Goal: Transaction & Acquisition: Book appointment/travel/reservation

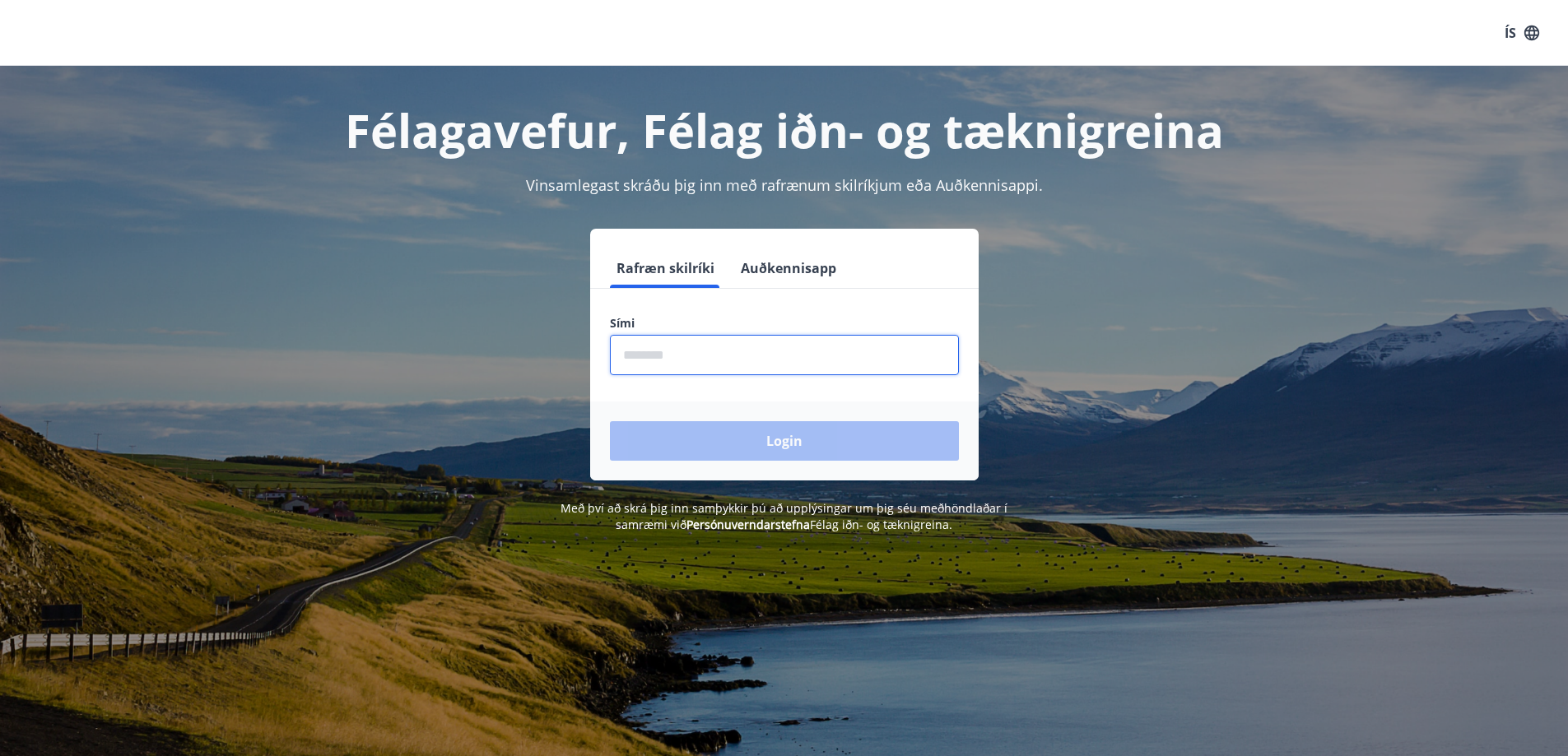
click at [714, 341] on input "phone" at bounding box center [785, 354] width 349 height 40
type input "********"
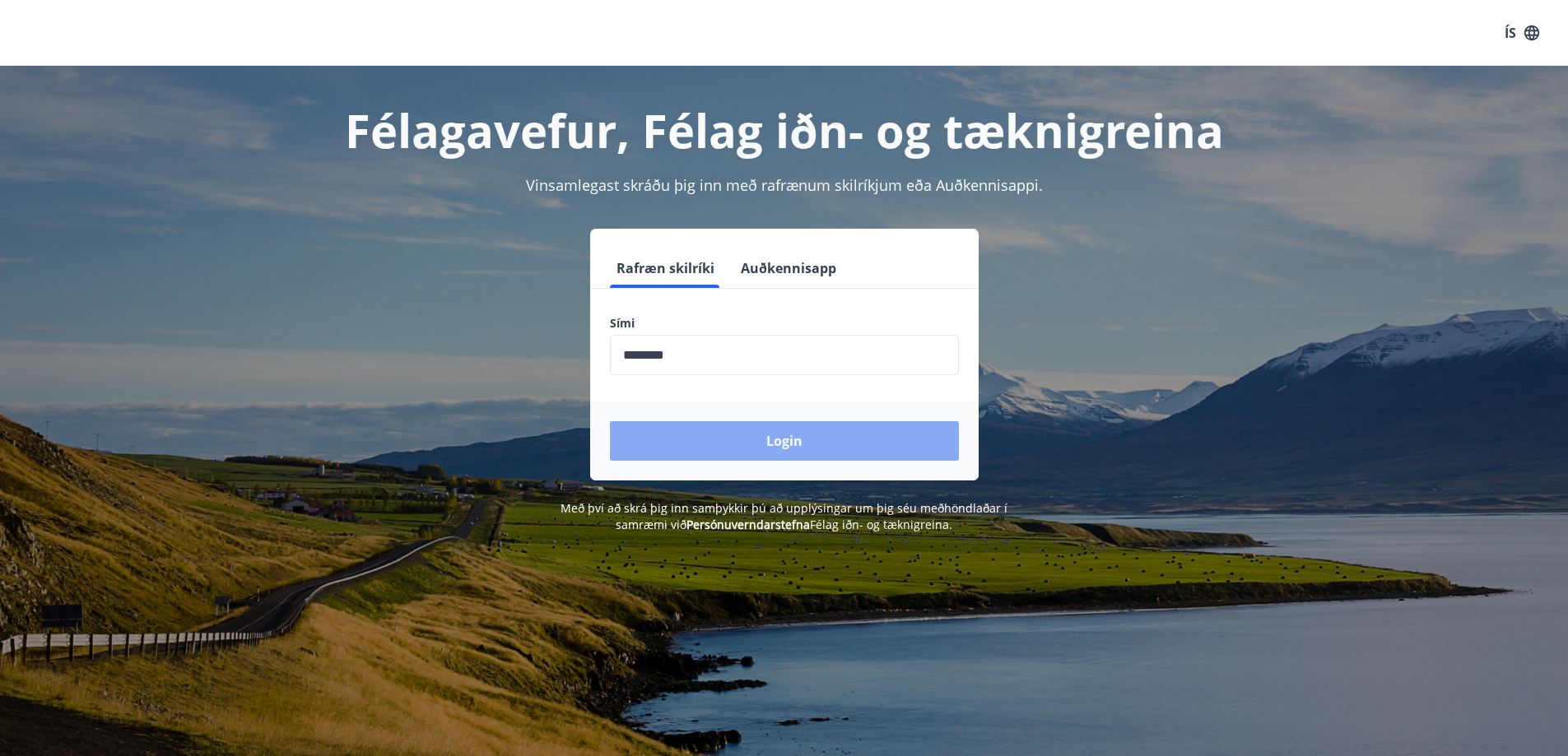
click at [713, 433] on button "Login" at bounding box center [785, 441] width 349 height 39
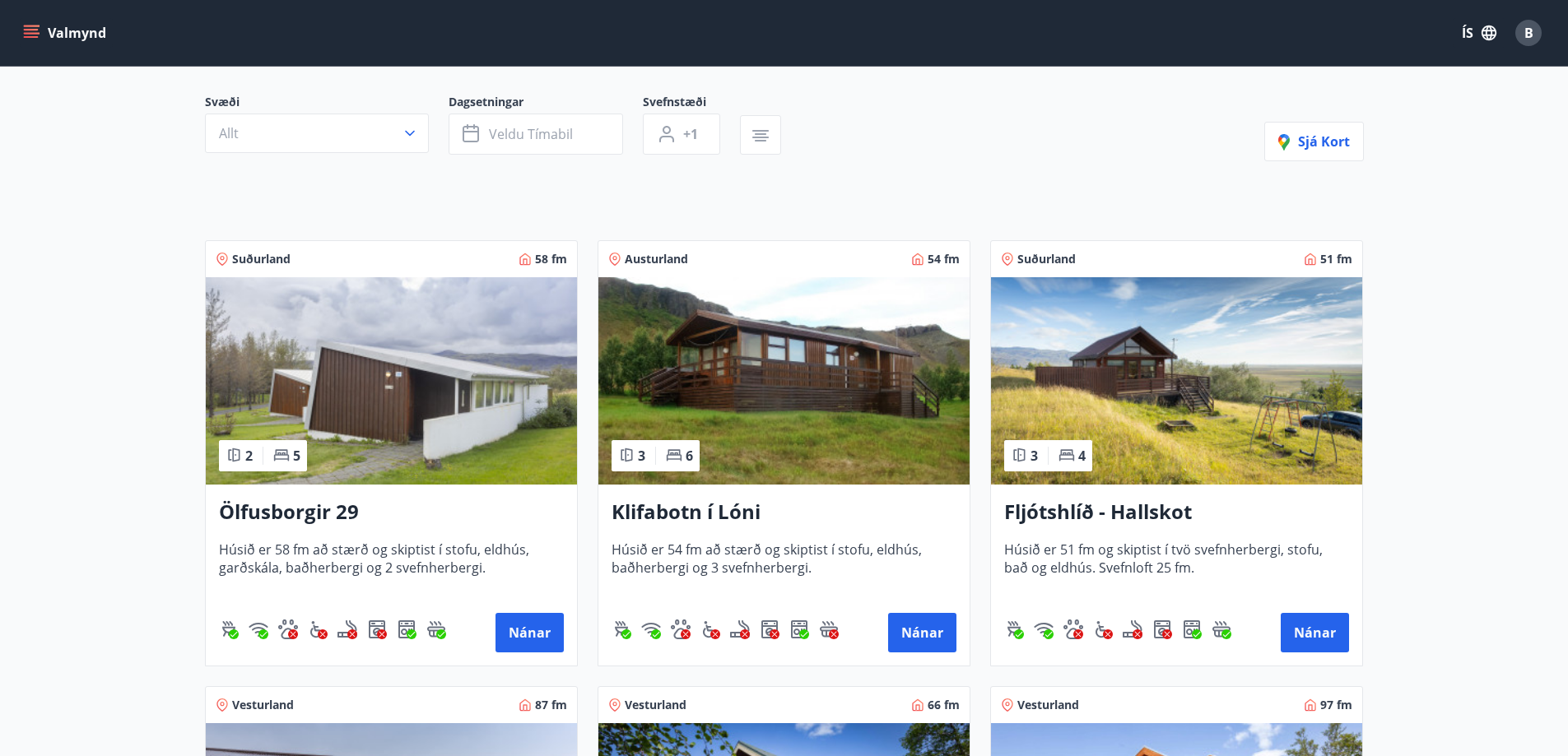
scroll to position [139, 0]
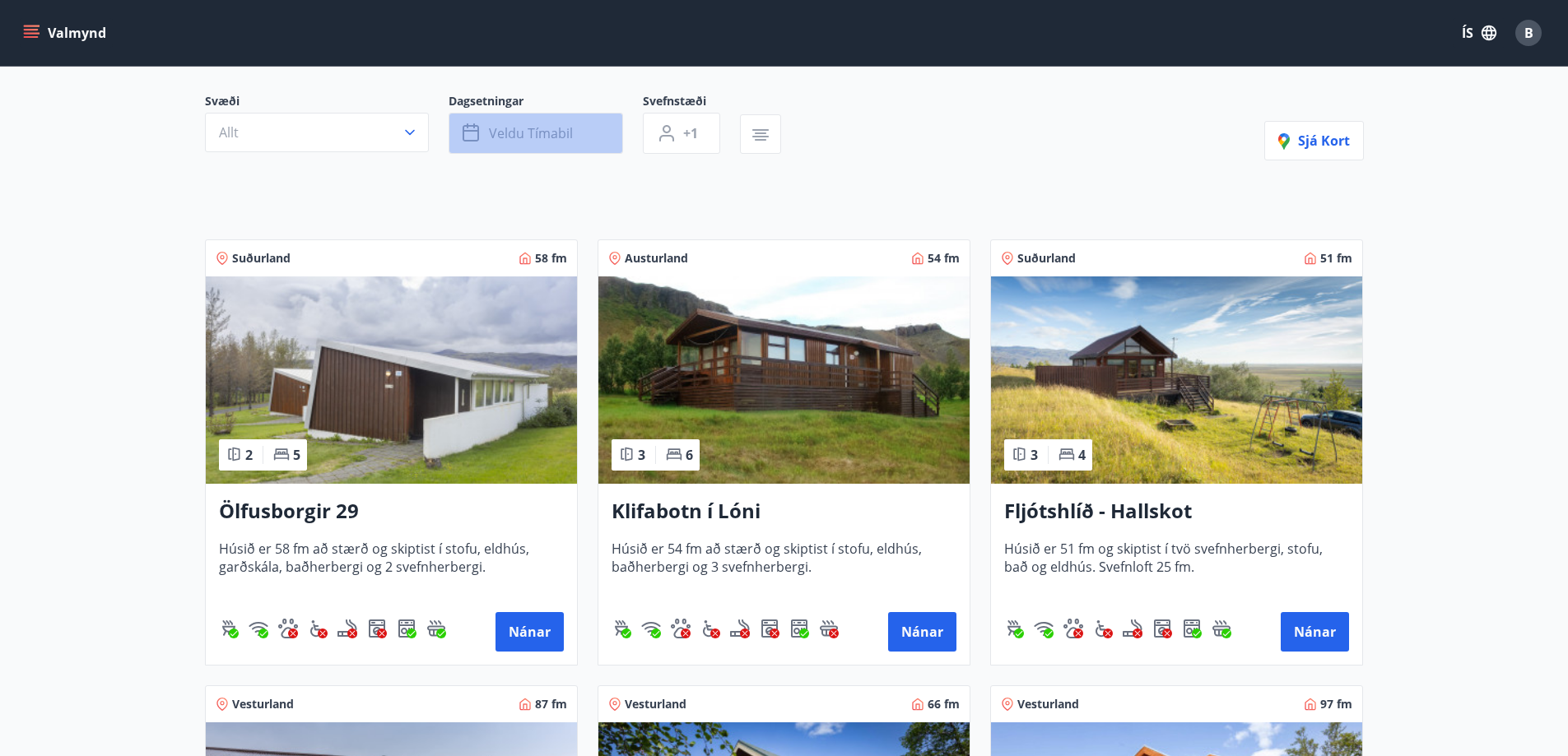
click at [490, 128] on span "Veldu tímabil" at bounding box center [531, 133] width 84 height 18
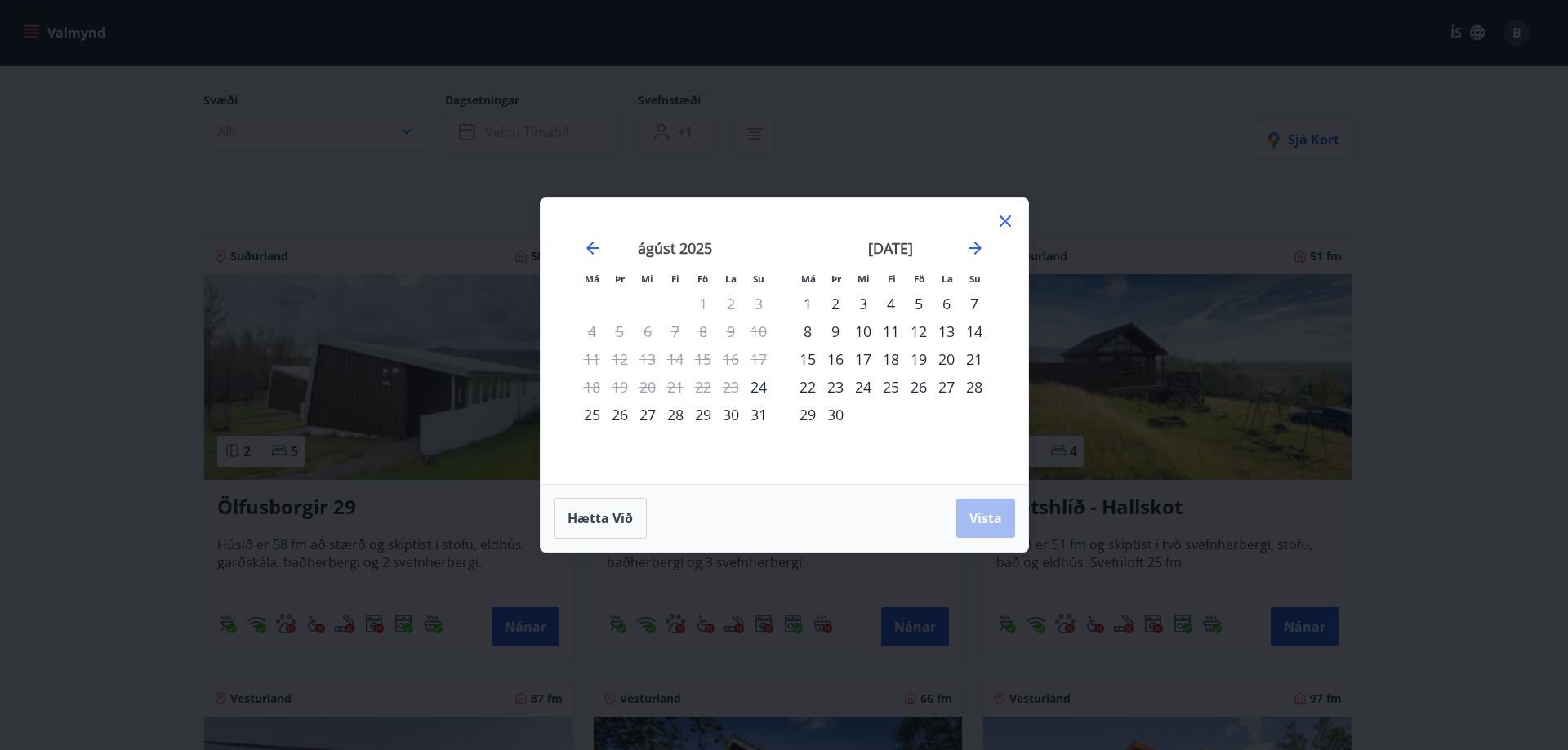
click at [918, 299] on div "5" at bounding box center [918, 304] width 28 height 28
click at [975, 296] on div "7" at bounding box center [974, 304] width 28 height 28
click at [985, 514] on span "Vista" at bounding box center [986, 518] width 33 height 18
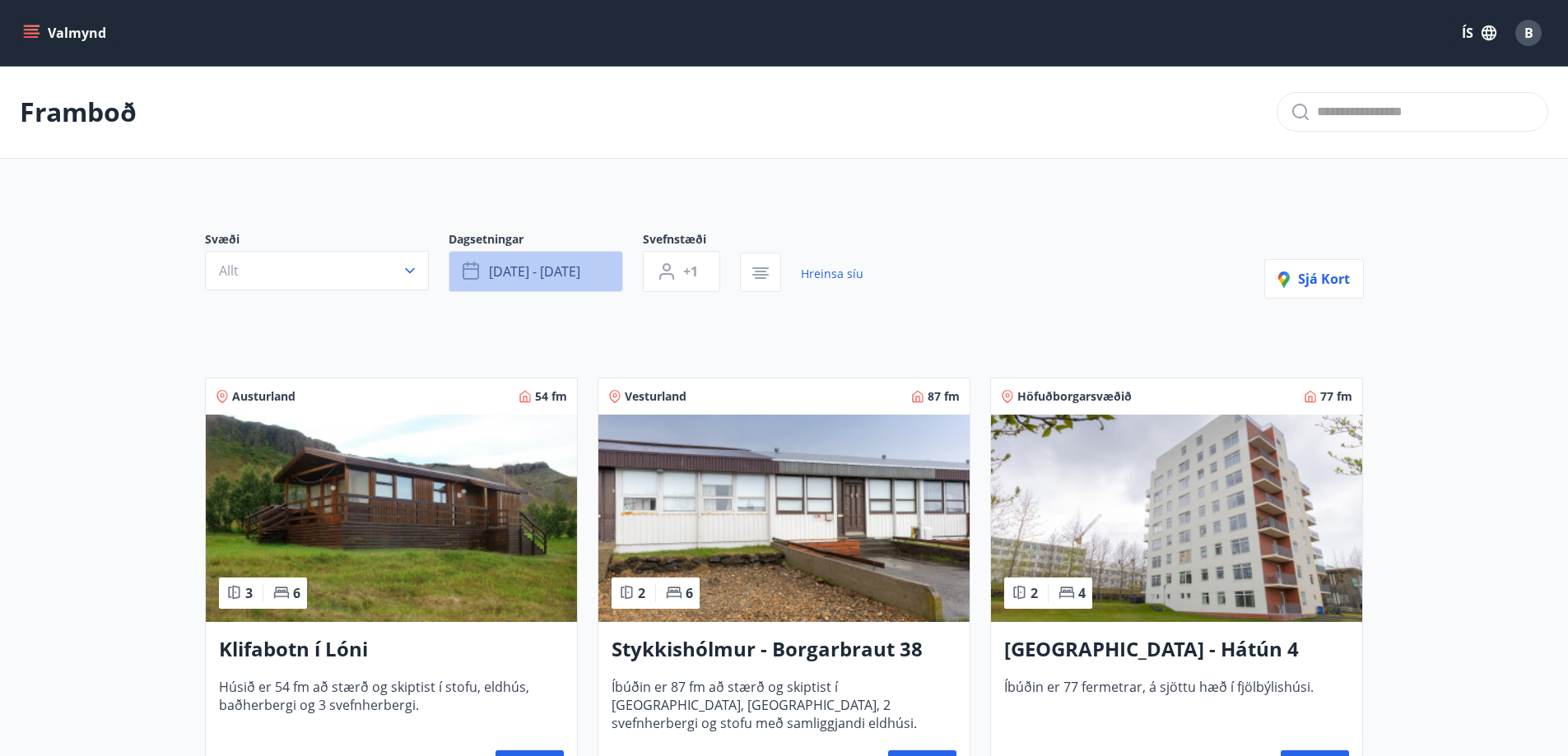
click at [542, 268] on span "[DATE] - [DATE]" at bounding box center [534, 271] width 91 height 18
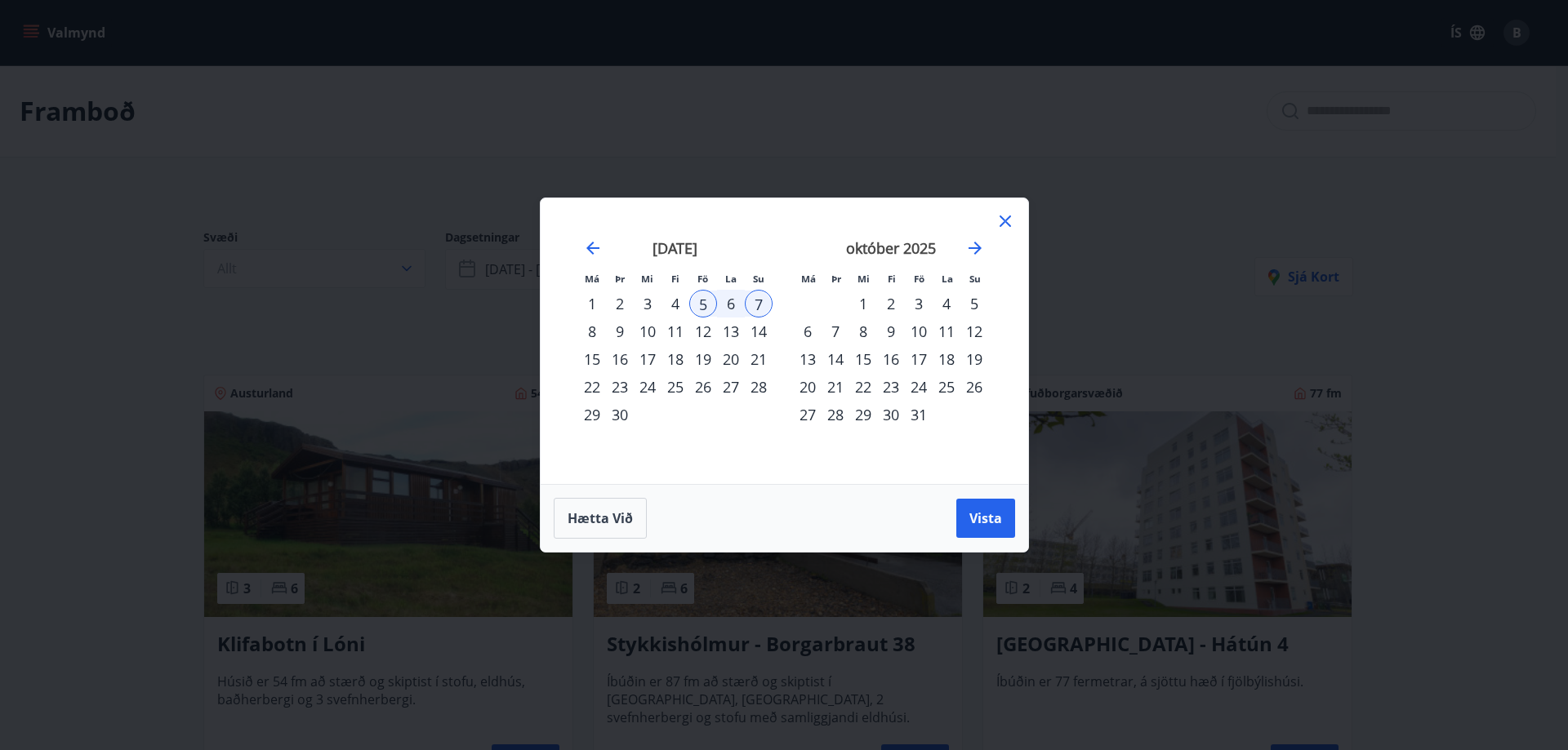
click at [699, 330] on div "12" at bounding box center [702, 331] width 28 height 28
click at [764, 328] on div "14" at bounding box center [758, 331] width 28 height 28
click at [974, 503] on button "Vista" at bounding box center [986, 518] width 59 height 39
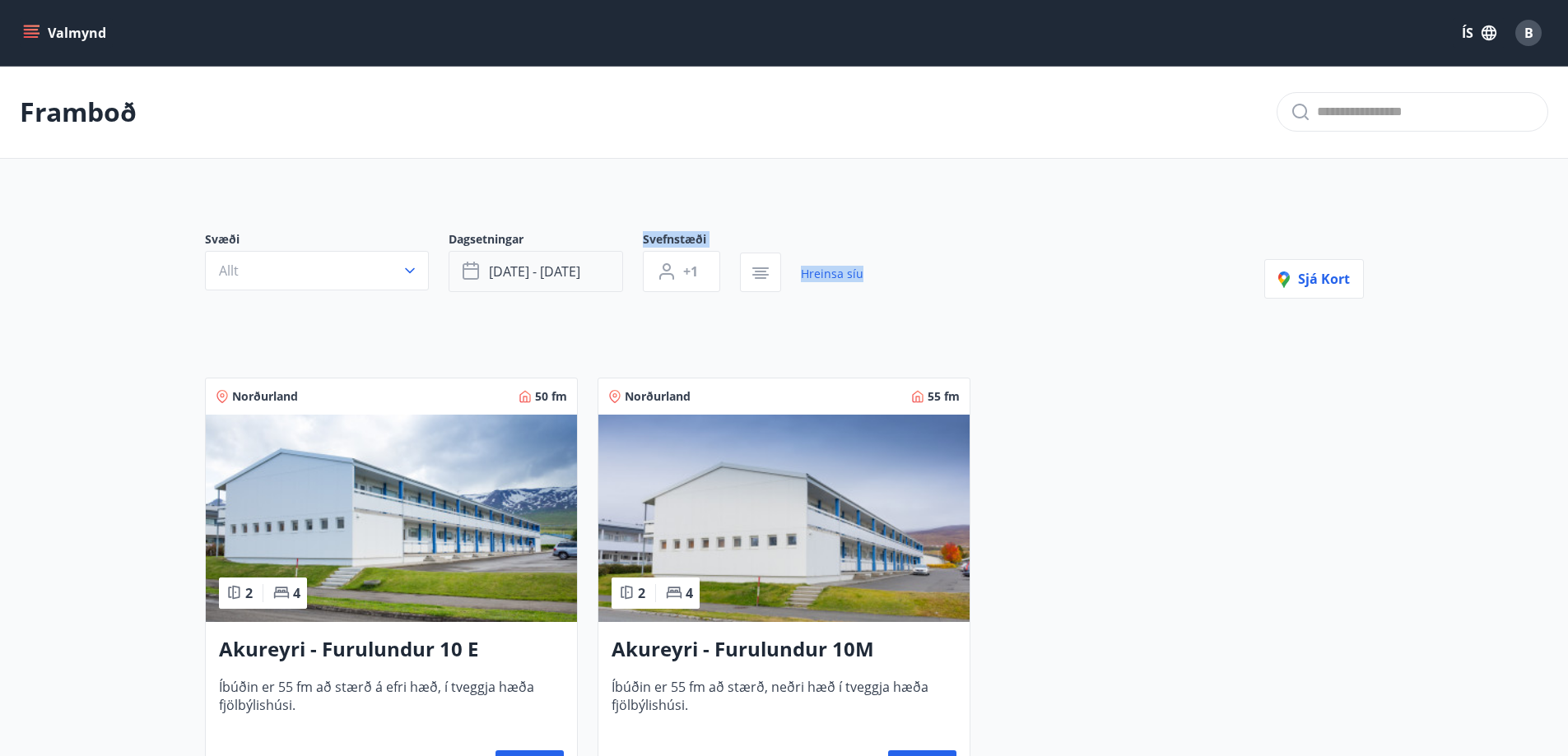
drag, startPoint x: 516, startPoint y: 298, endPoint x: 533, endPoint y: 272, distance: 31.1
click at [533, 272] on div "Svæði Allt Dagsetningar [DATE] - [DATE] Svefnstæði +1 Hreinsa síu" at bounding box center [534, 264] width 659 height 67
click at [533, 272] on span "[DATE] - [DATE]" at bounding box center [534, 271] width 91 height 18
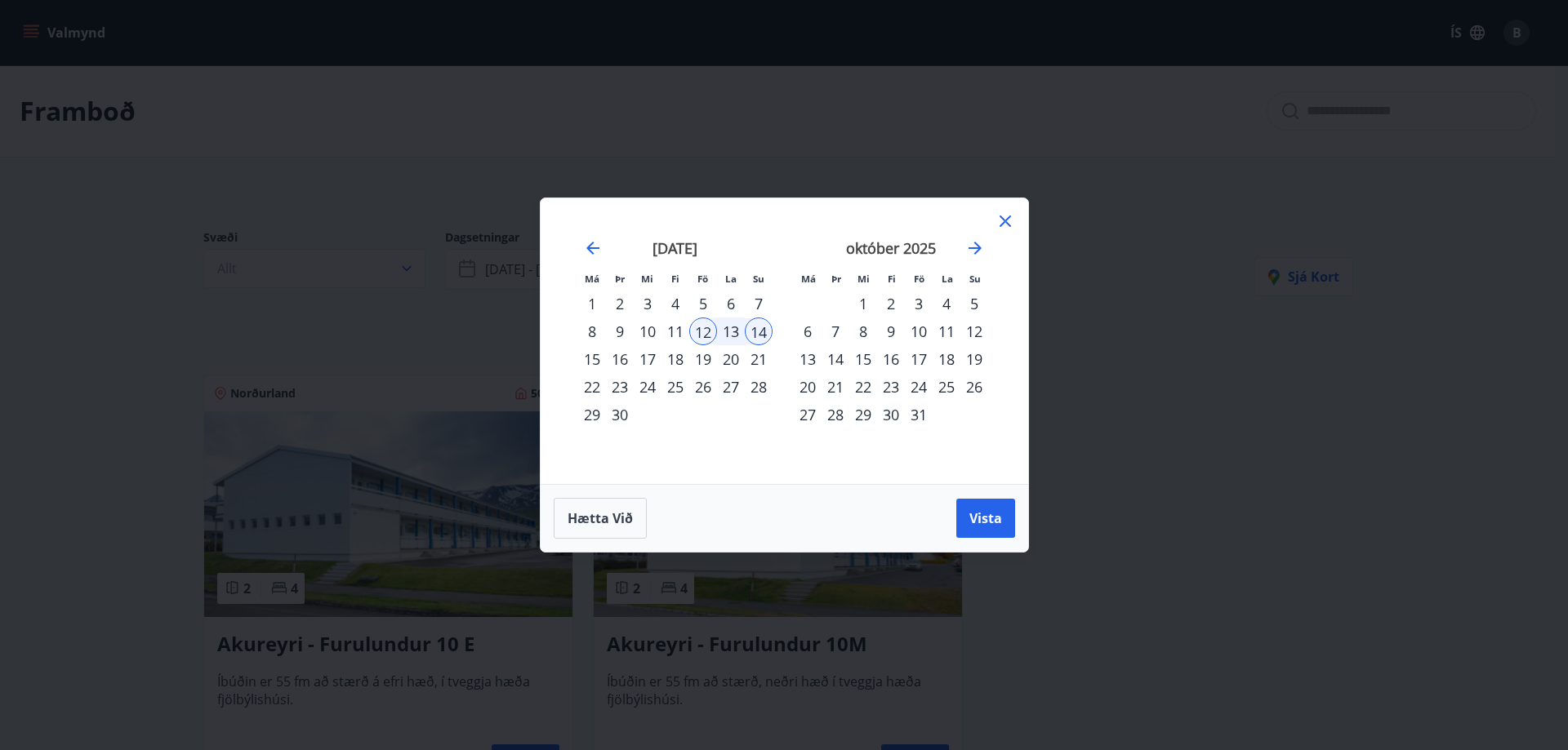
click at [702, 299] on div "5" at bounding box center [702, 304] width 28 height 28
click at [758, 298] on div "7" at bounding box center [758, 304] width 28 height 28
click at [978, 519] on span "Vista" at bounding box center [986, 518] width 33 height 18
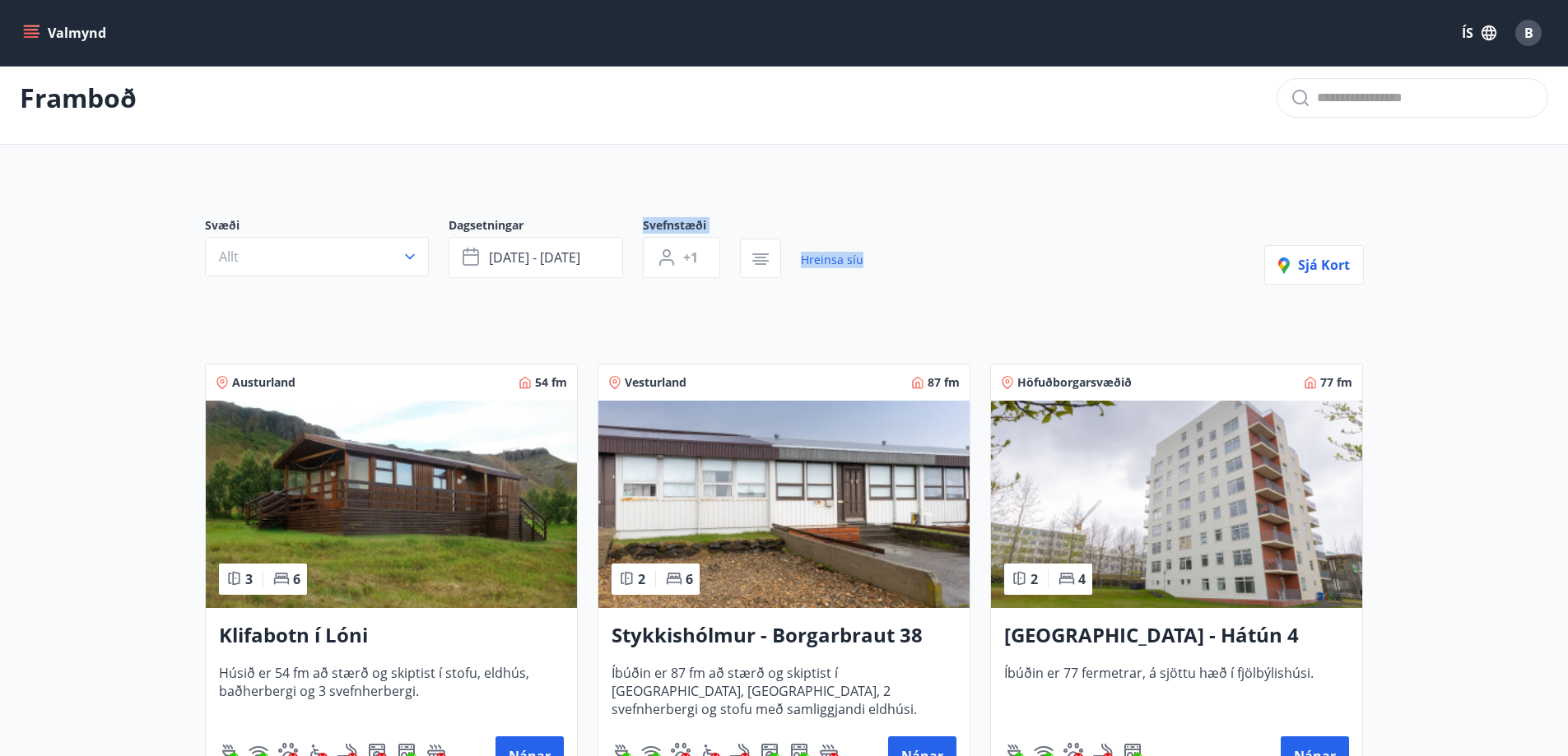
scroll to position [12, 0]
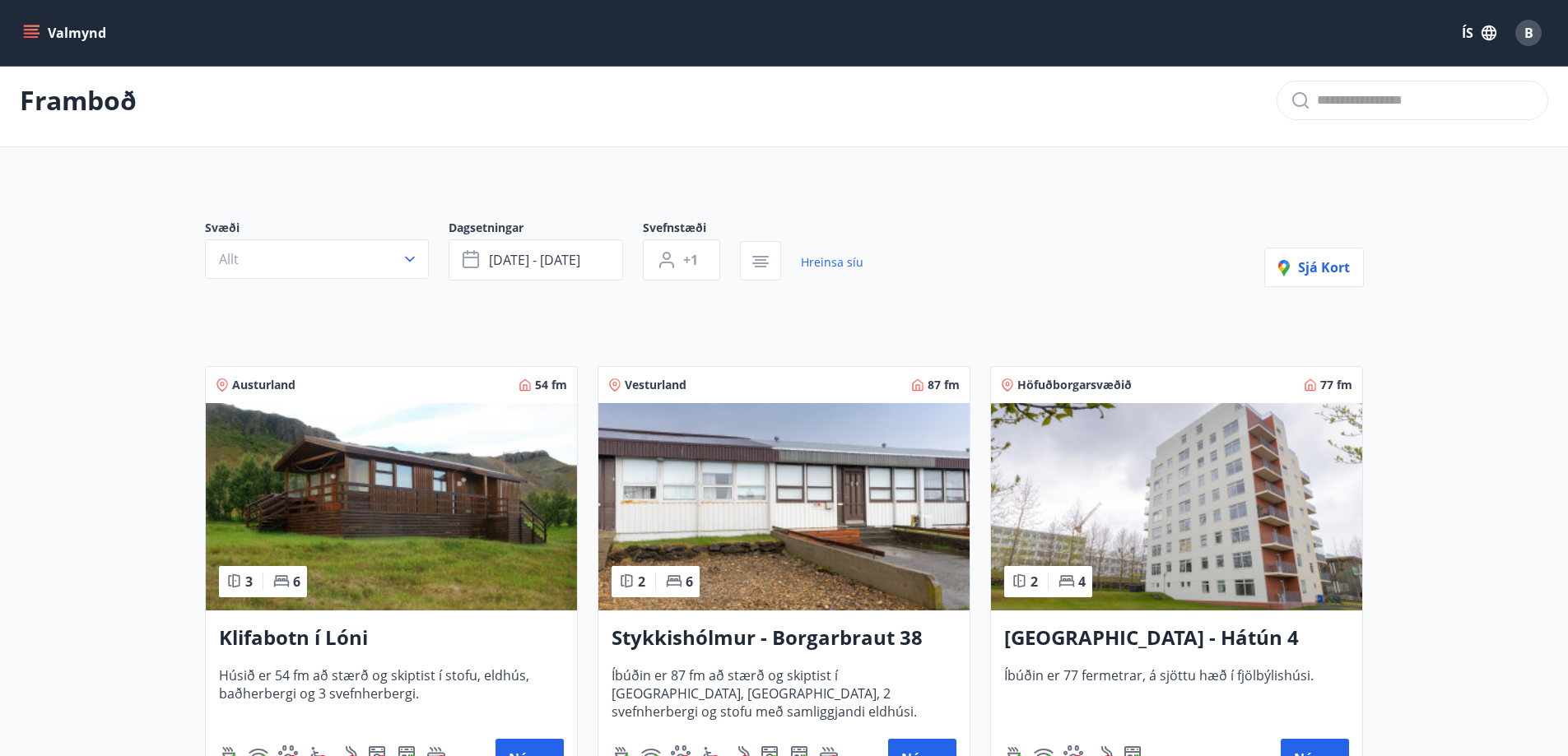
click at [490, 261] on span "[DATE] - [DATE]" at bounding box center [534, 260] width 91 height 18
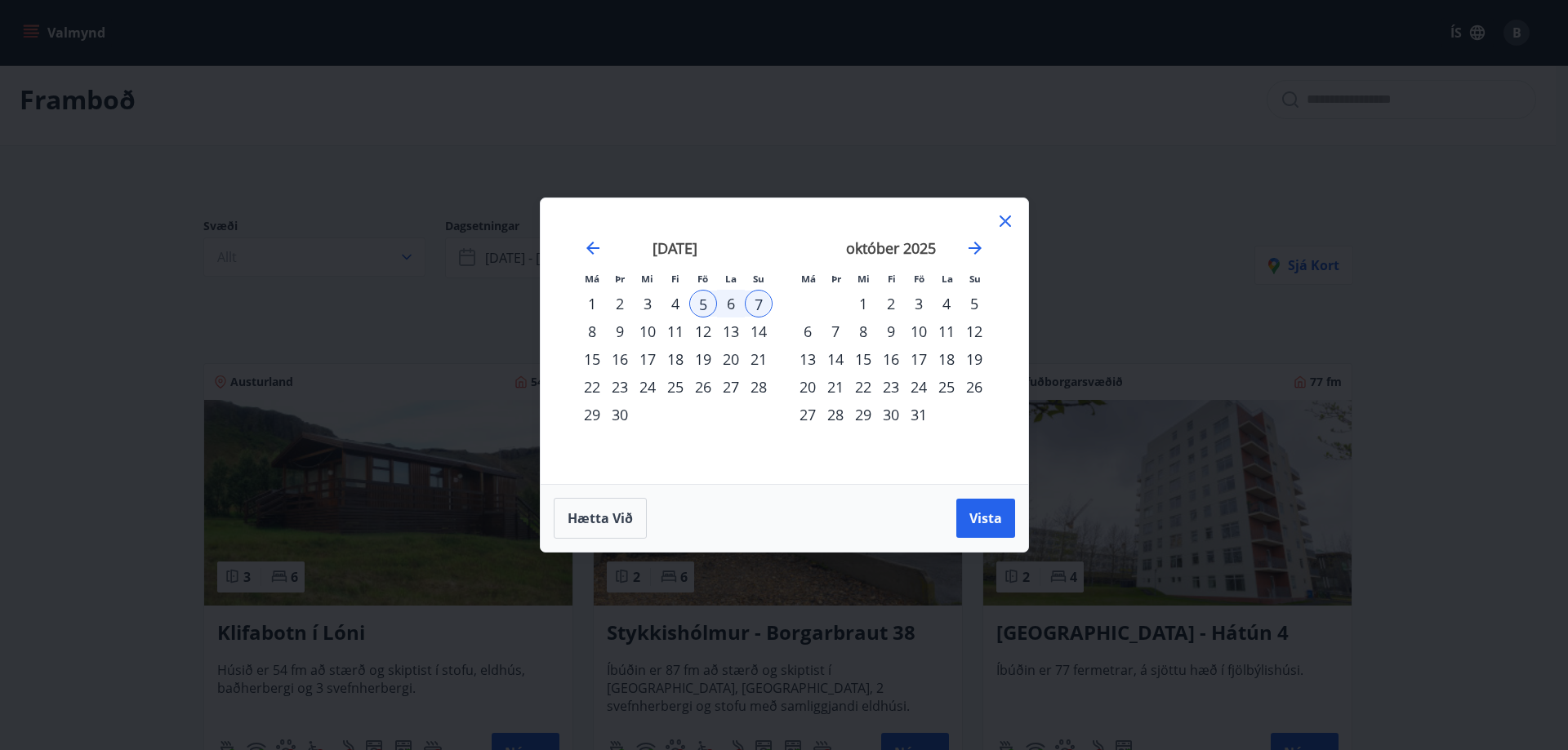
click at [710, 356] on div "19" at bounding box center [702, 359] width 28 height 28
click at [751, 355] on div "21" at bounding box center [758, 359] width 28 height 28
click at [970, 510] on span "Vista" at bounding box center [986, 518] width 33 height 18
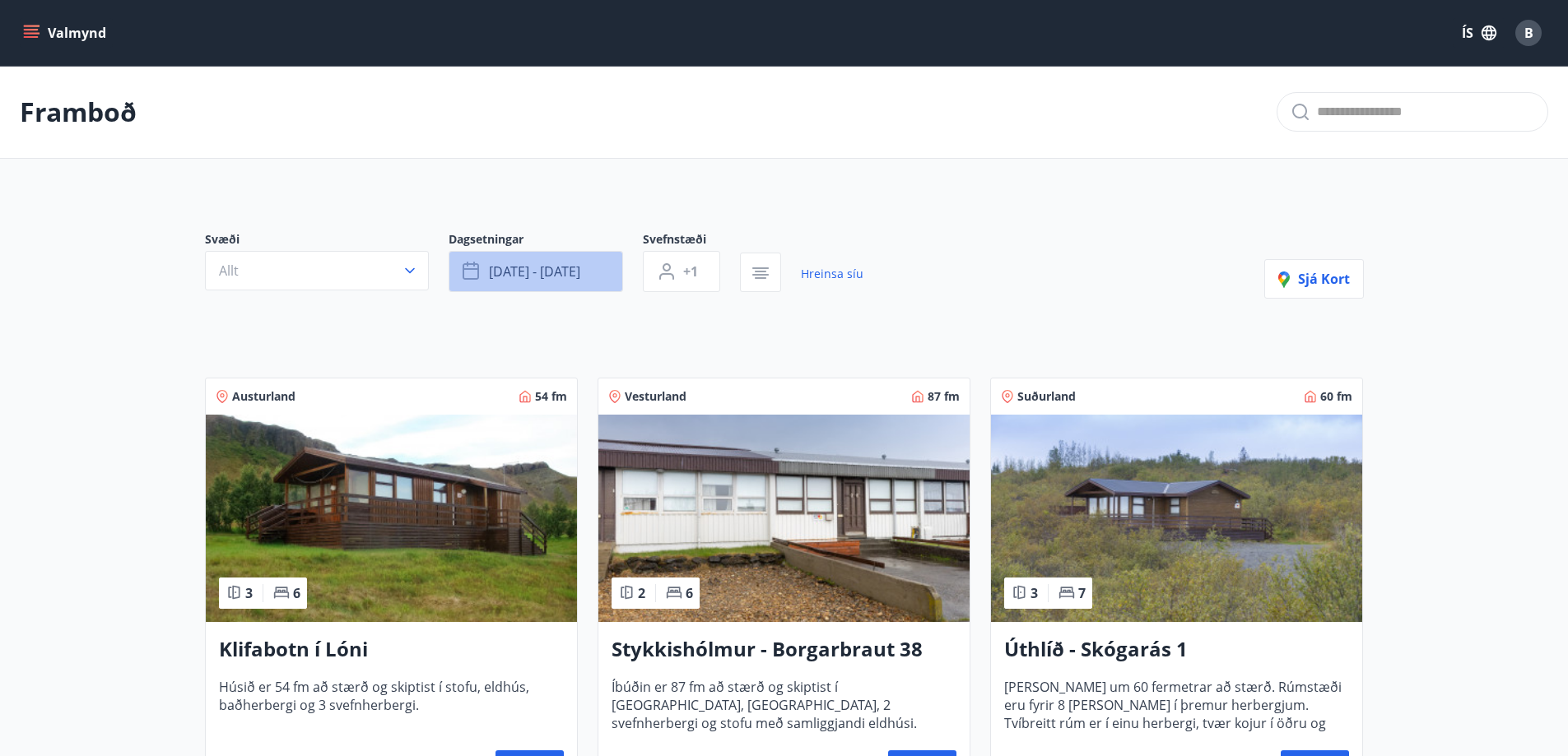
click at [523, 266] on span "[DATE] - [DATE]" at bounding box center [534, 271] width 91 height 18
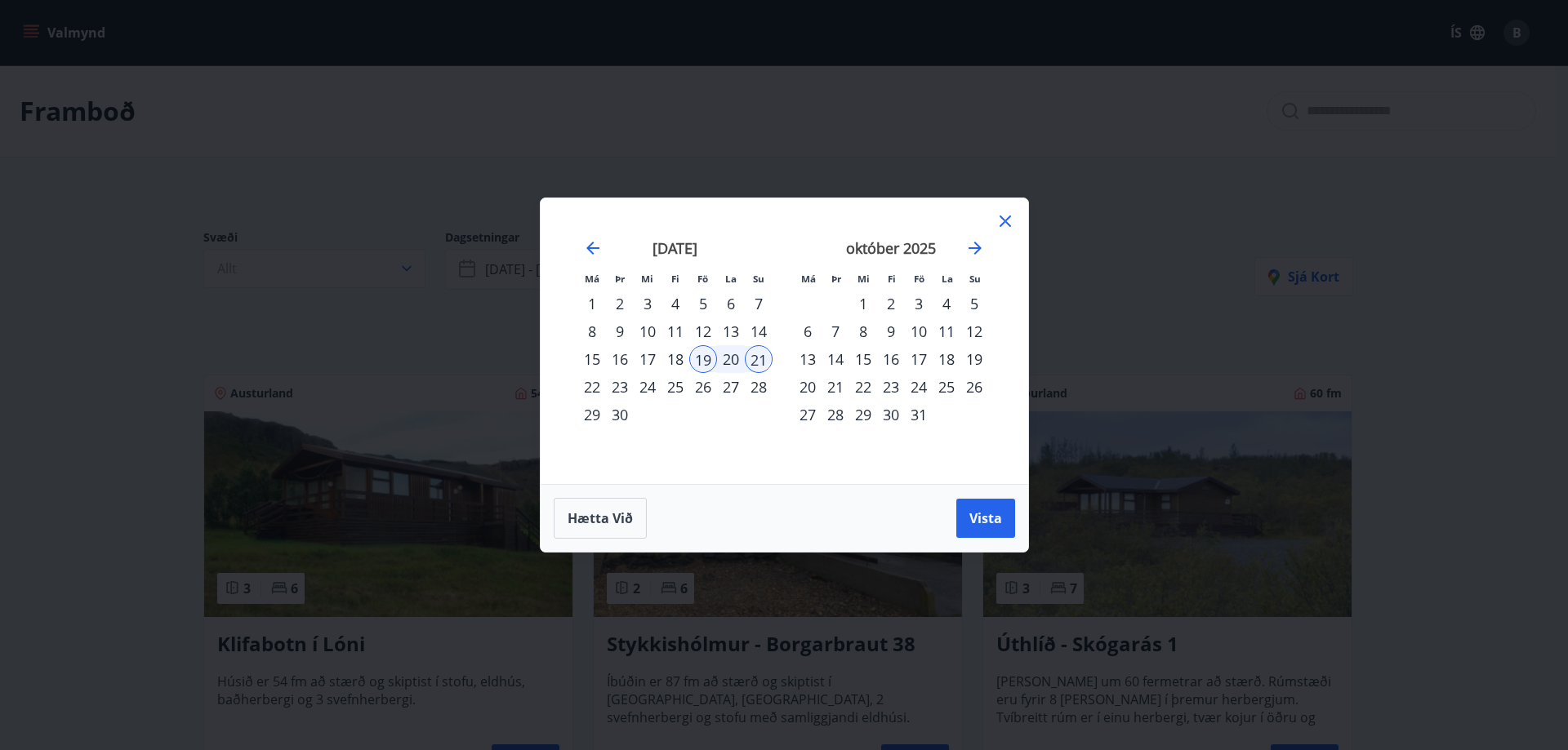
click at [712, 300] on div "5" at bounding box center [702, 304] width 28 height 28
click at [754, 304] on div "7" at bounding box center [758, 304] width 28 height 28
drag, startPoint x: 953, startPoint y: 514, endPoint x: 993, endPoint y: 528, distance: 42.4
click at [993, 528] on div "Hætta við Vista" at bounding box center [785, 518] width 462 height 41
click at [993, 528] on button "Vista" at bounding box center [986, 518] width 59 height 39
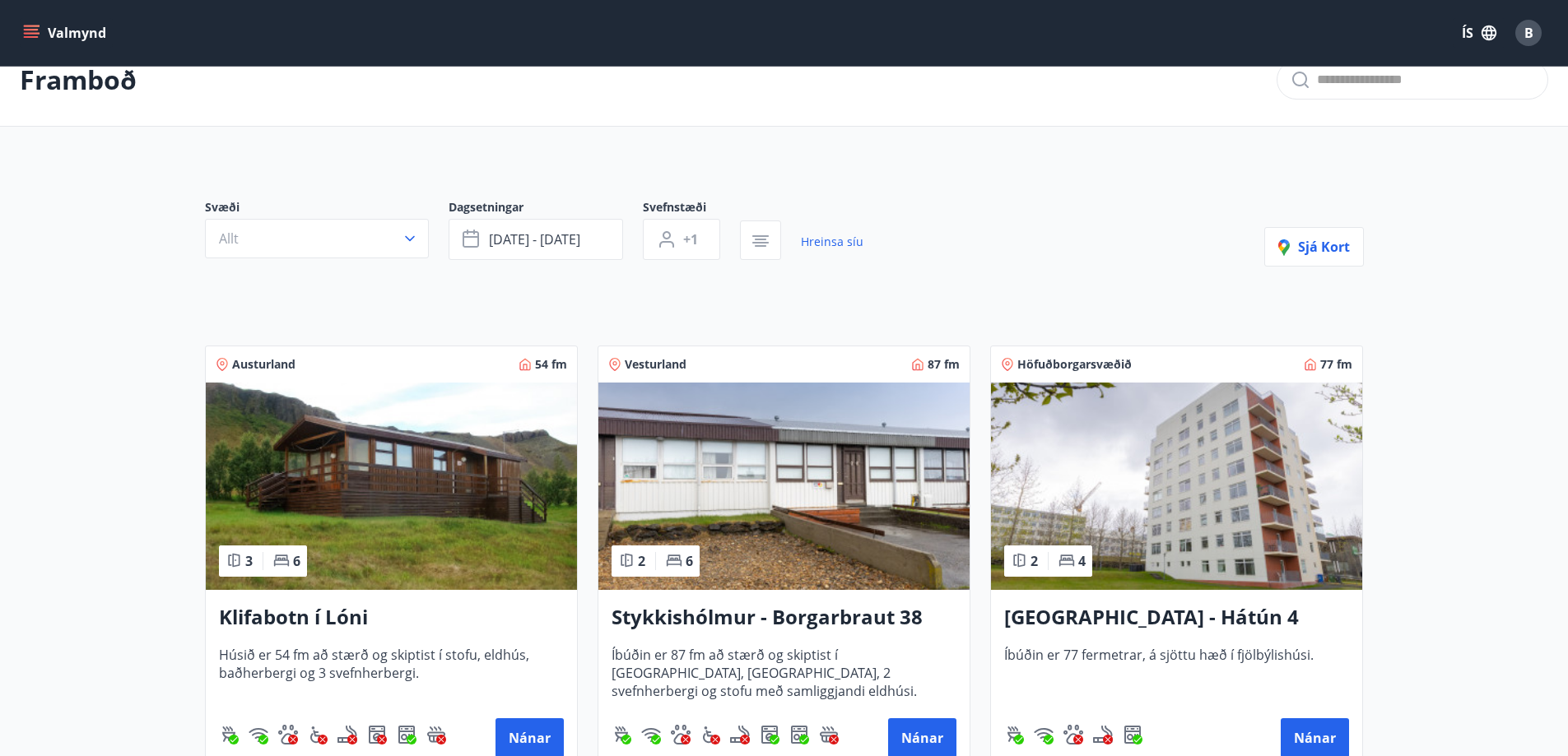
scroll to position [31, 0]
click at [482, 236] on button "[DATE] - [DATE]" at bounding box center [535, 241] width 175 height 41
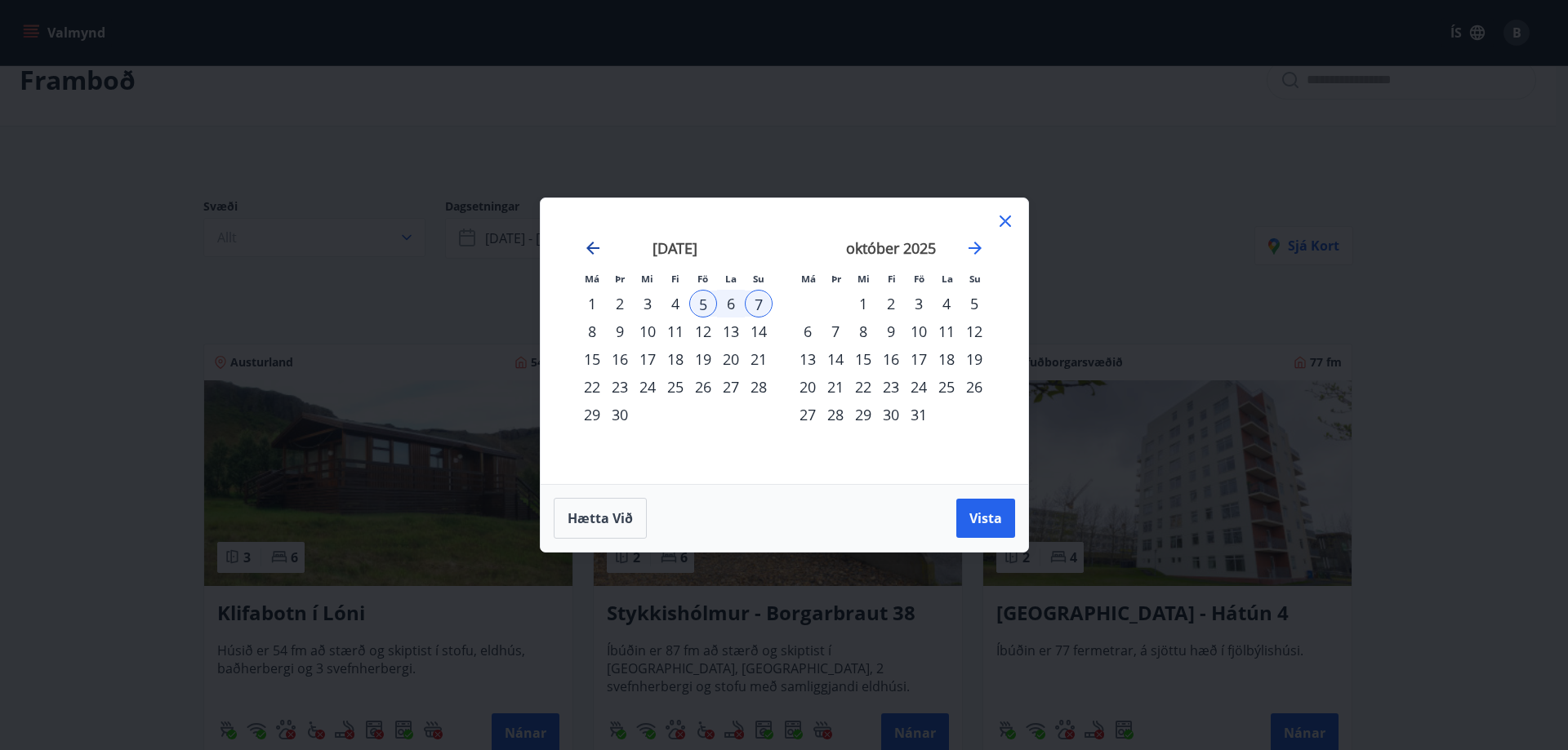
click at [591, 241] on icon "Move backward to switch to the previous month." at bounding box center [593, 249] width 20 height 20
click at [701, 414] on div "29" at bounding box center [702, 414] width 28 height 28
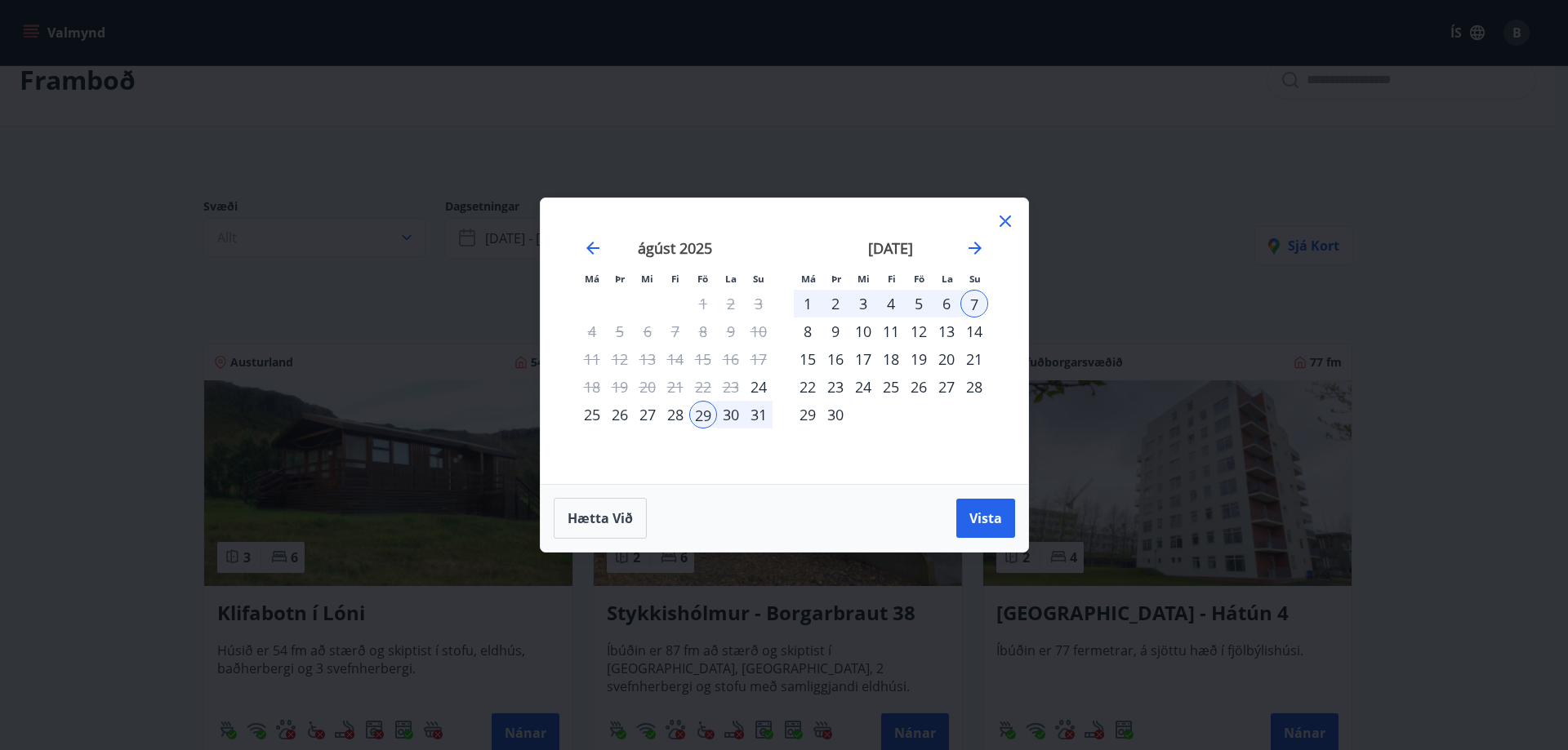
click at [760, 425] on div "31" at bounding box center [758, 414] width 28 height 28
click at [962, 517] on button "Vista" at bounding box center [986, 518] width 59 height 39
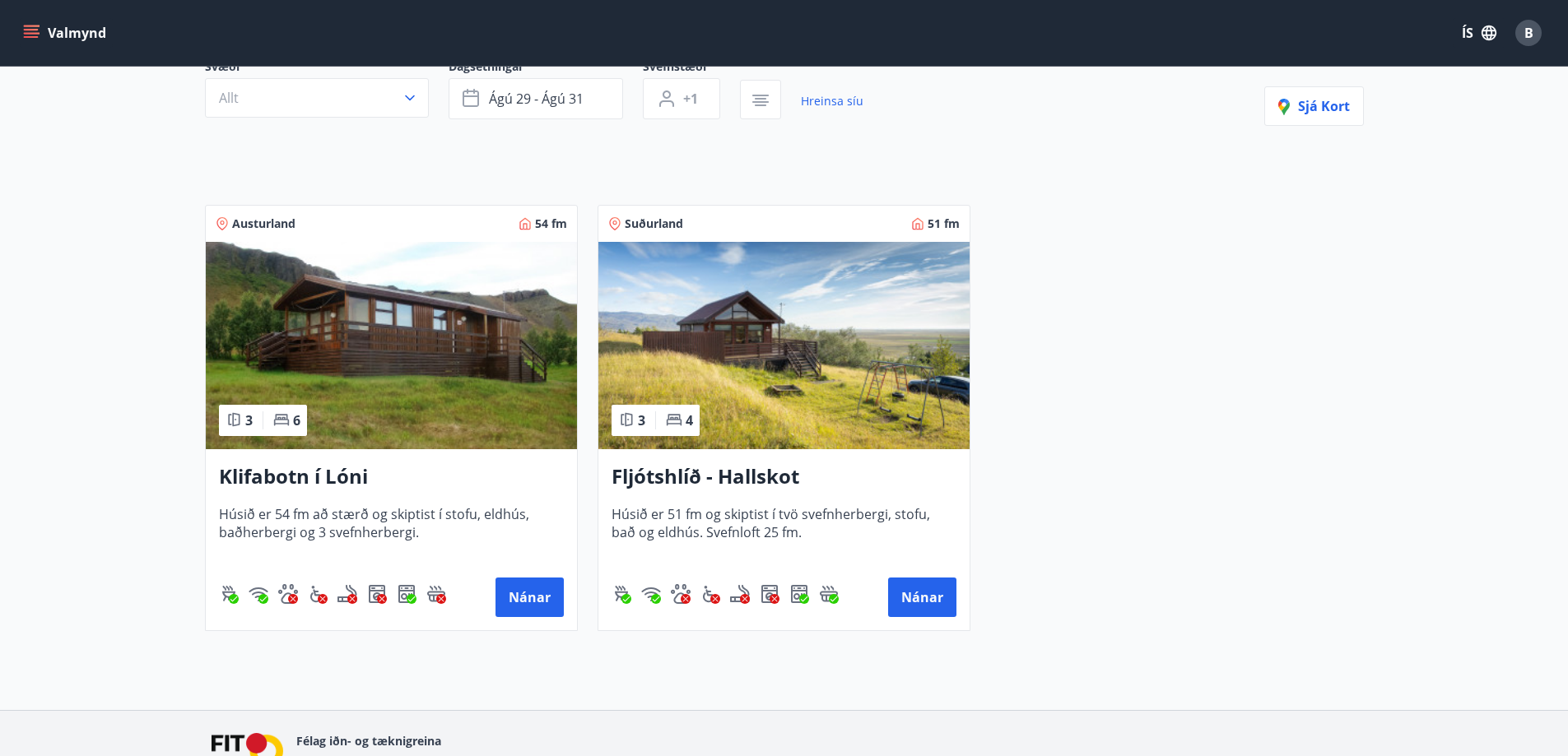
scroll to position [174, 0]
click at [737, 480] on h3 "Fljótshlíð - Hallskot" at bounding box center [783, 476] width 345 height 30
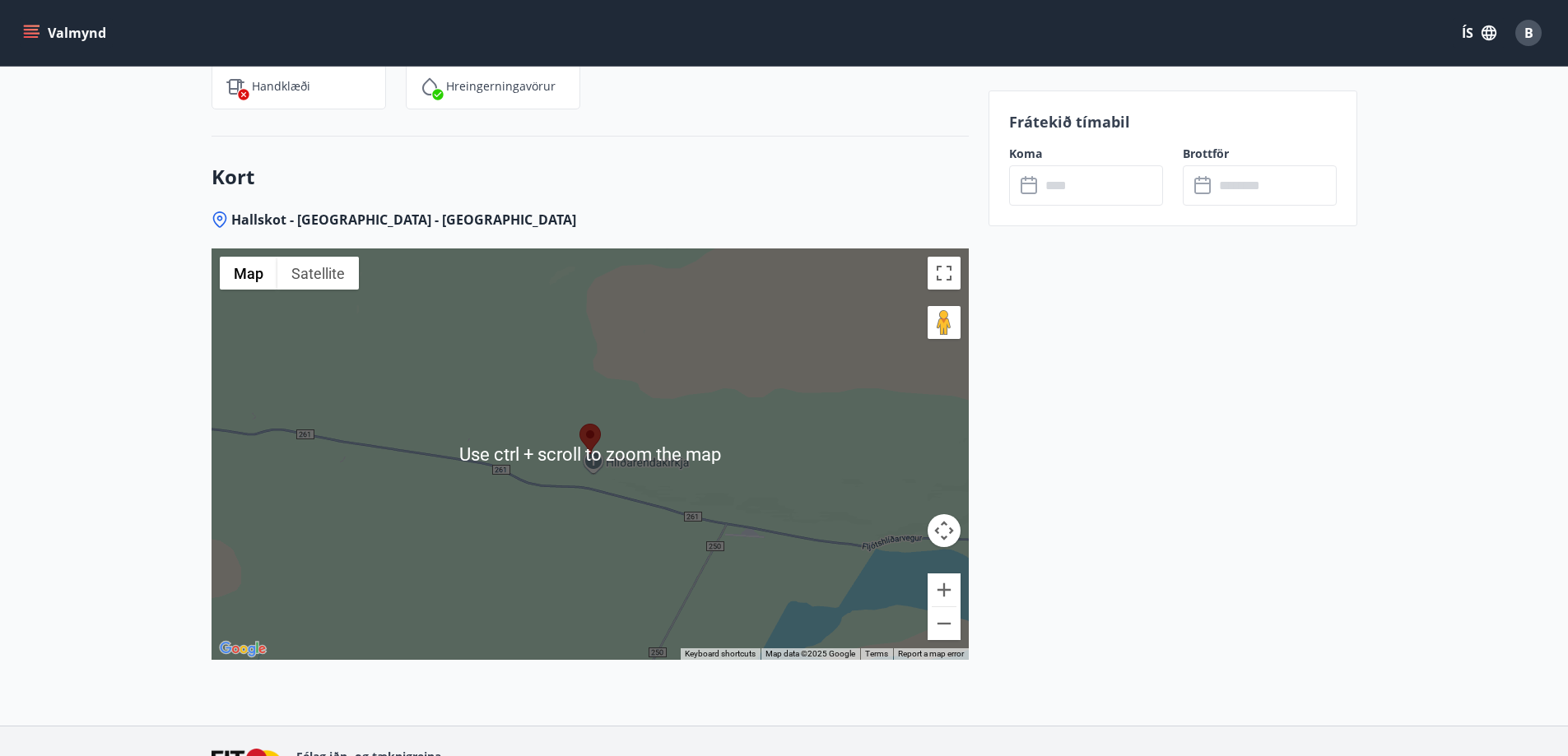
scroll to position [1890, 0]
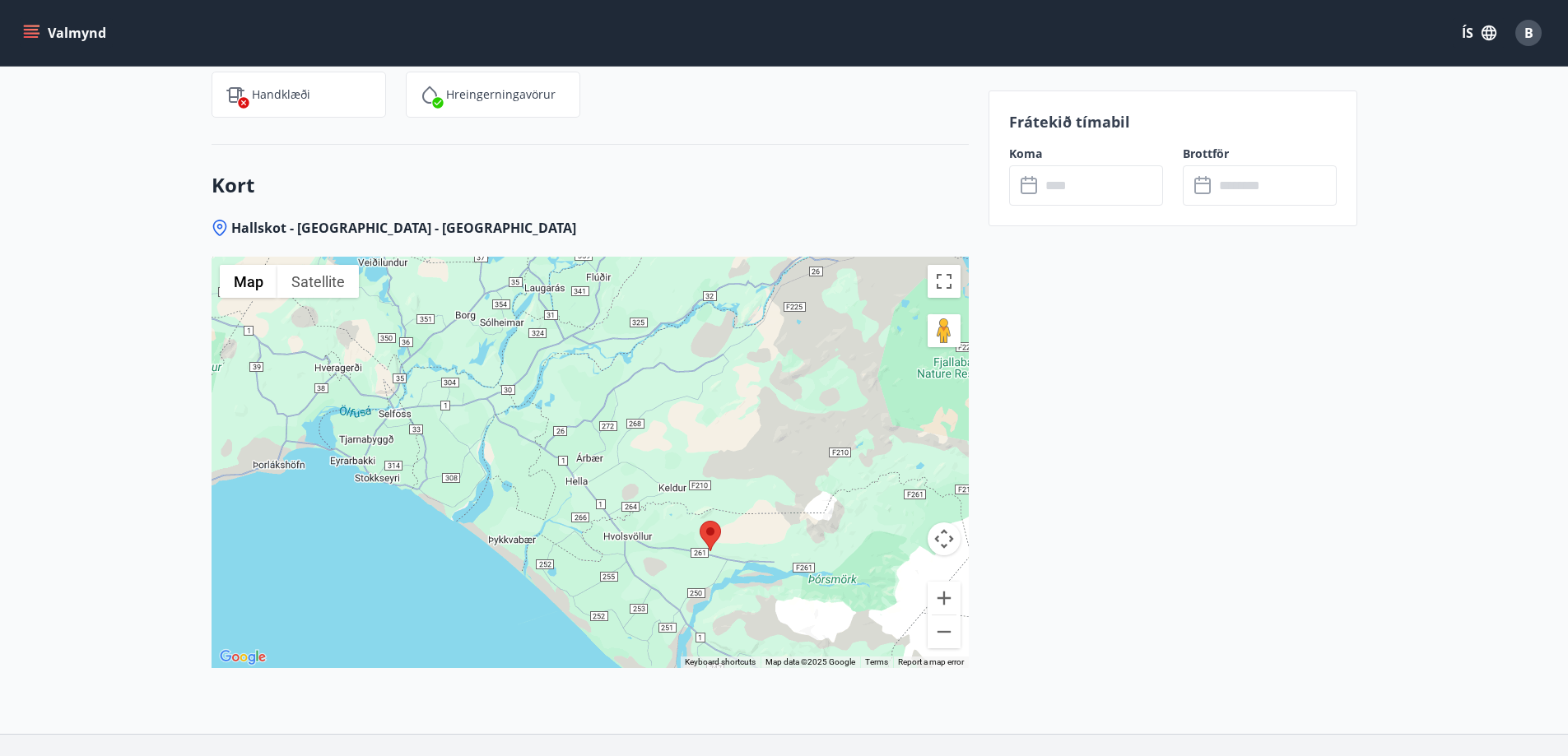
drag, startPoint x: 565, startPoint y: 481, endPoint x: 711, endPoint y: 554, distance: 163.2
click at [711, 554] on div at bounding box center [590, 463] width 757 height 412
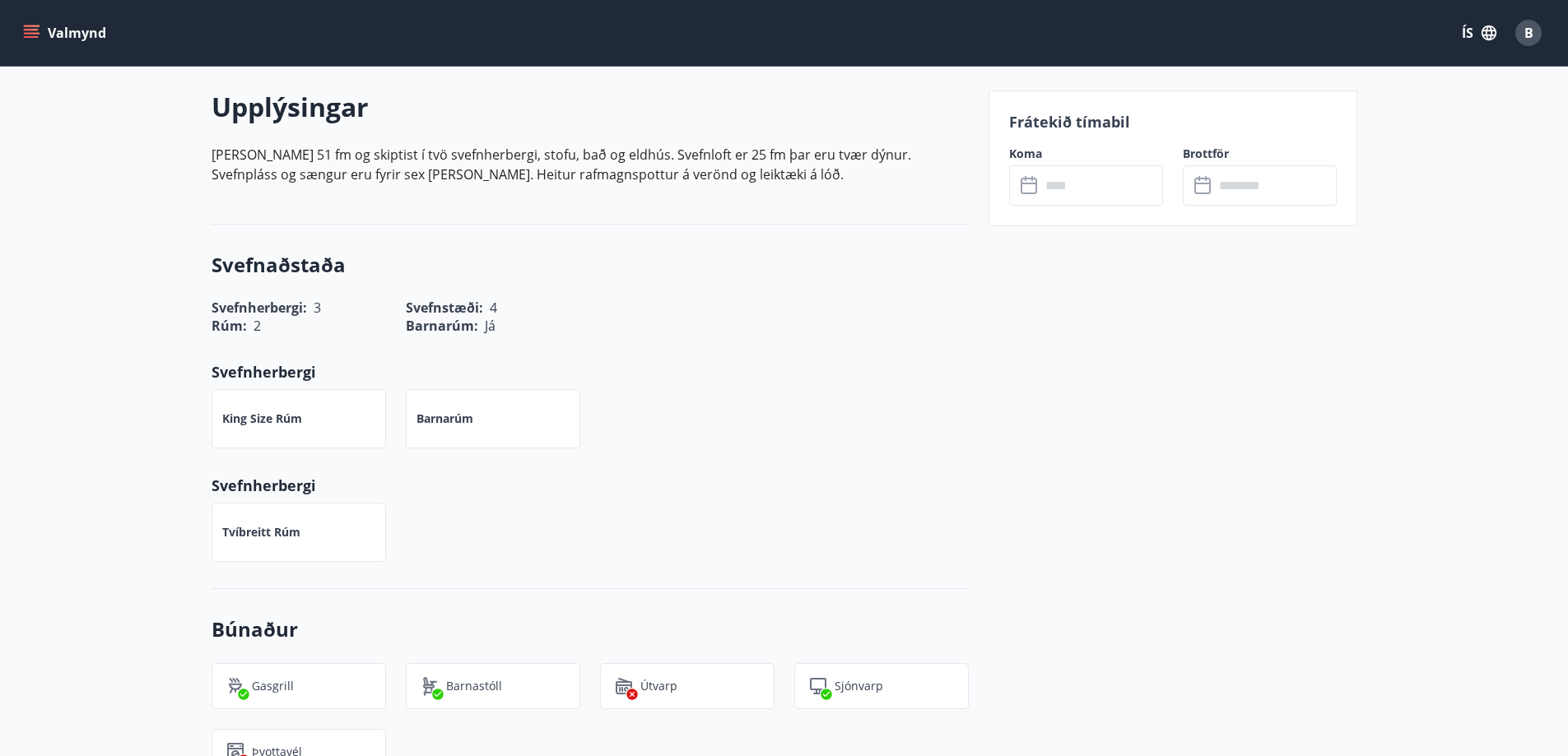
scroll to position [424, 0]
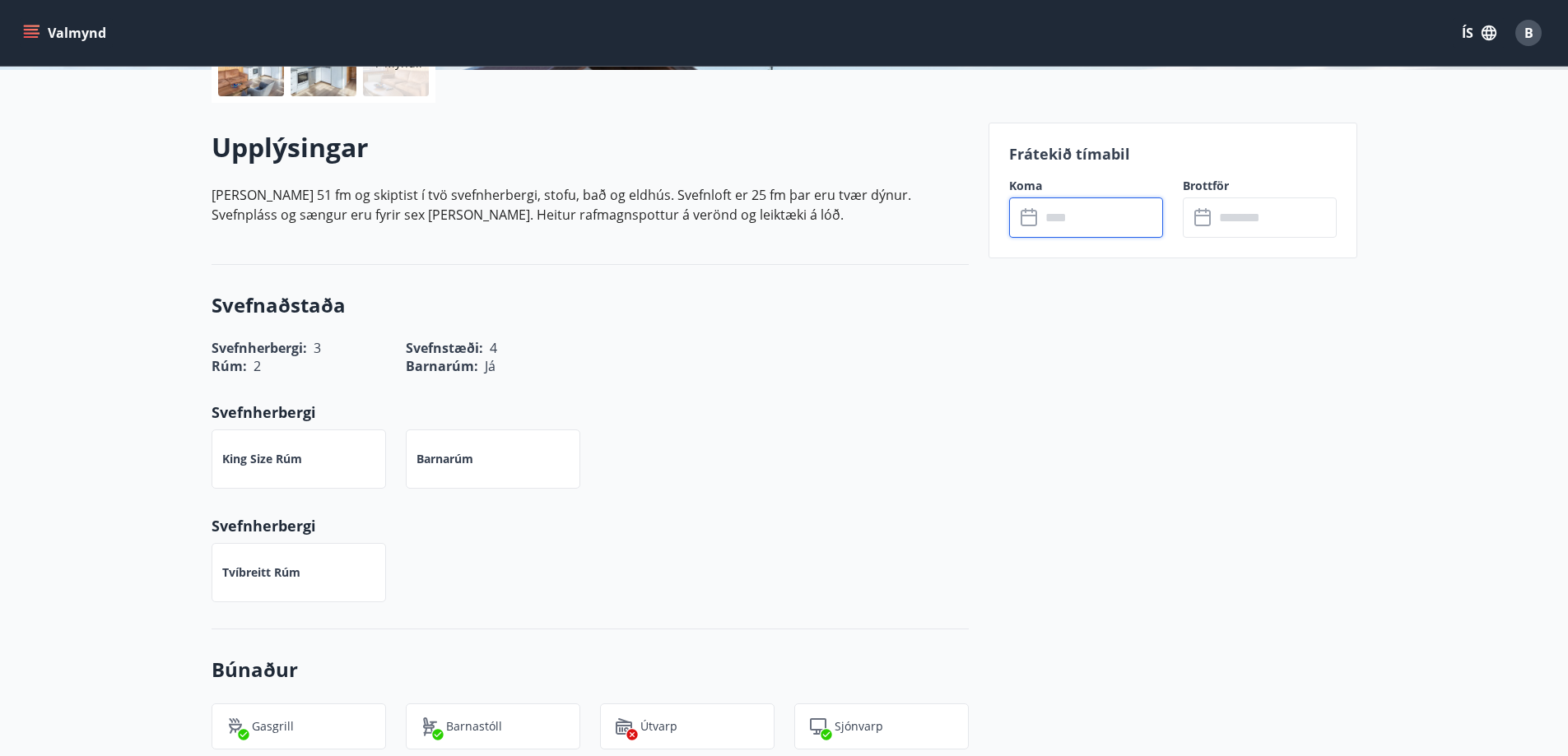
click at [1064, 210] on input "text" at bounding box center [1102, 217] width 123 height 40
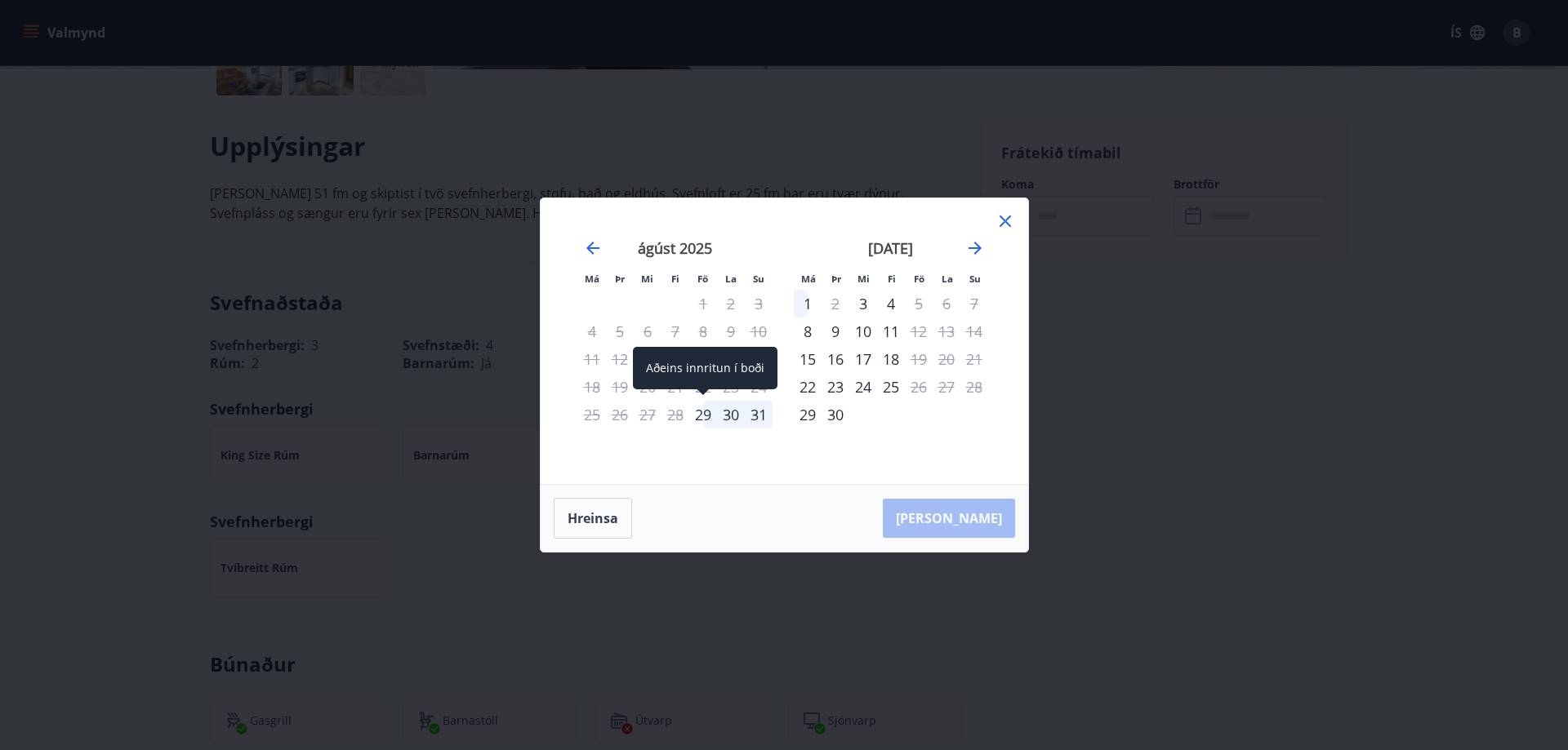
click at [708, 404] on div "29" at bounding box center [702, 414] width 28 height 28
click at [752, 414] on div "31" at bounding box center [758, 414] width 28 height 28
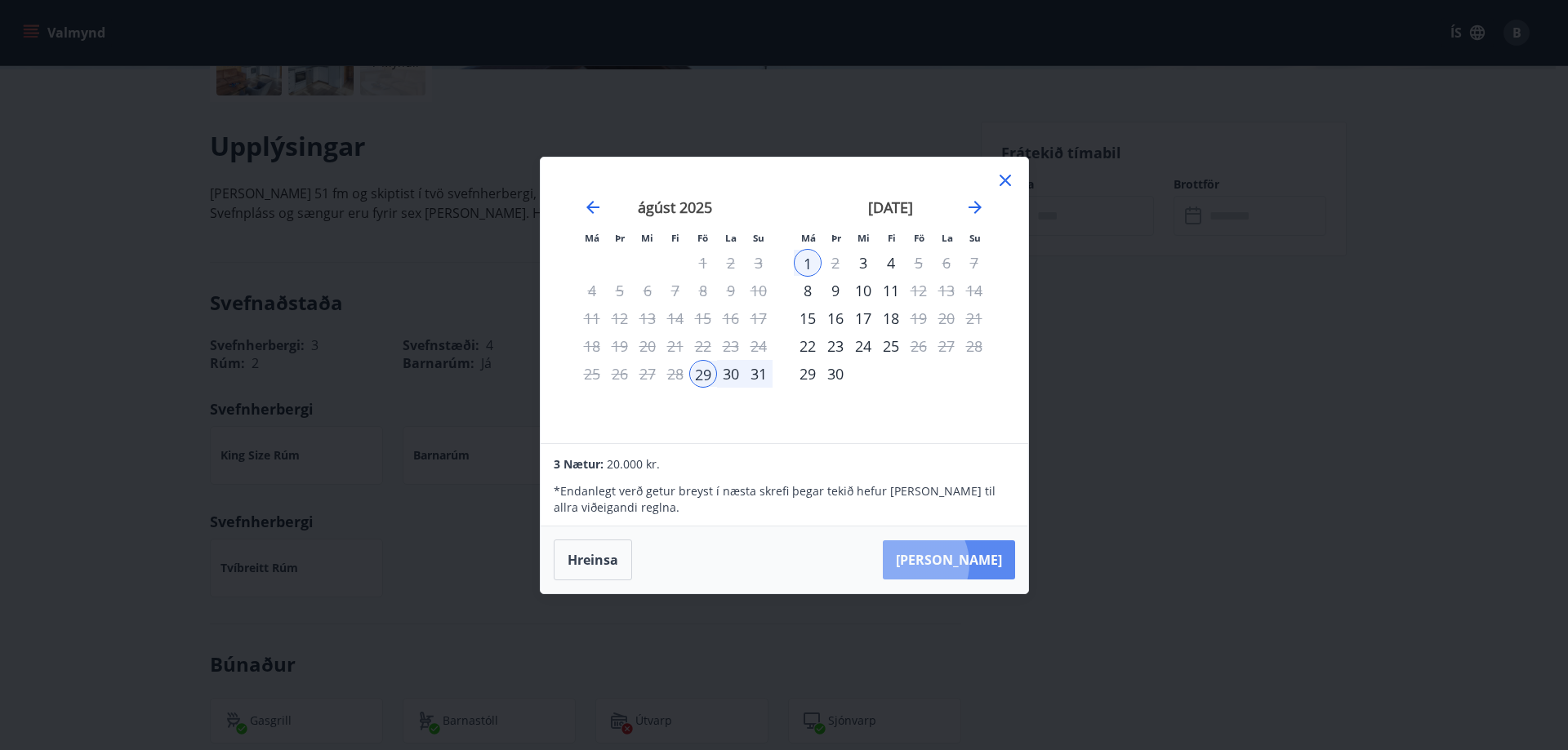
click at [961, 564] on button "[PERSON_NAME]" at bounding box center [948, 560] width 132 height 39
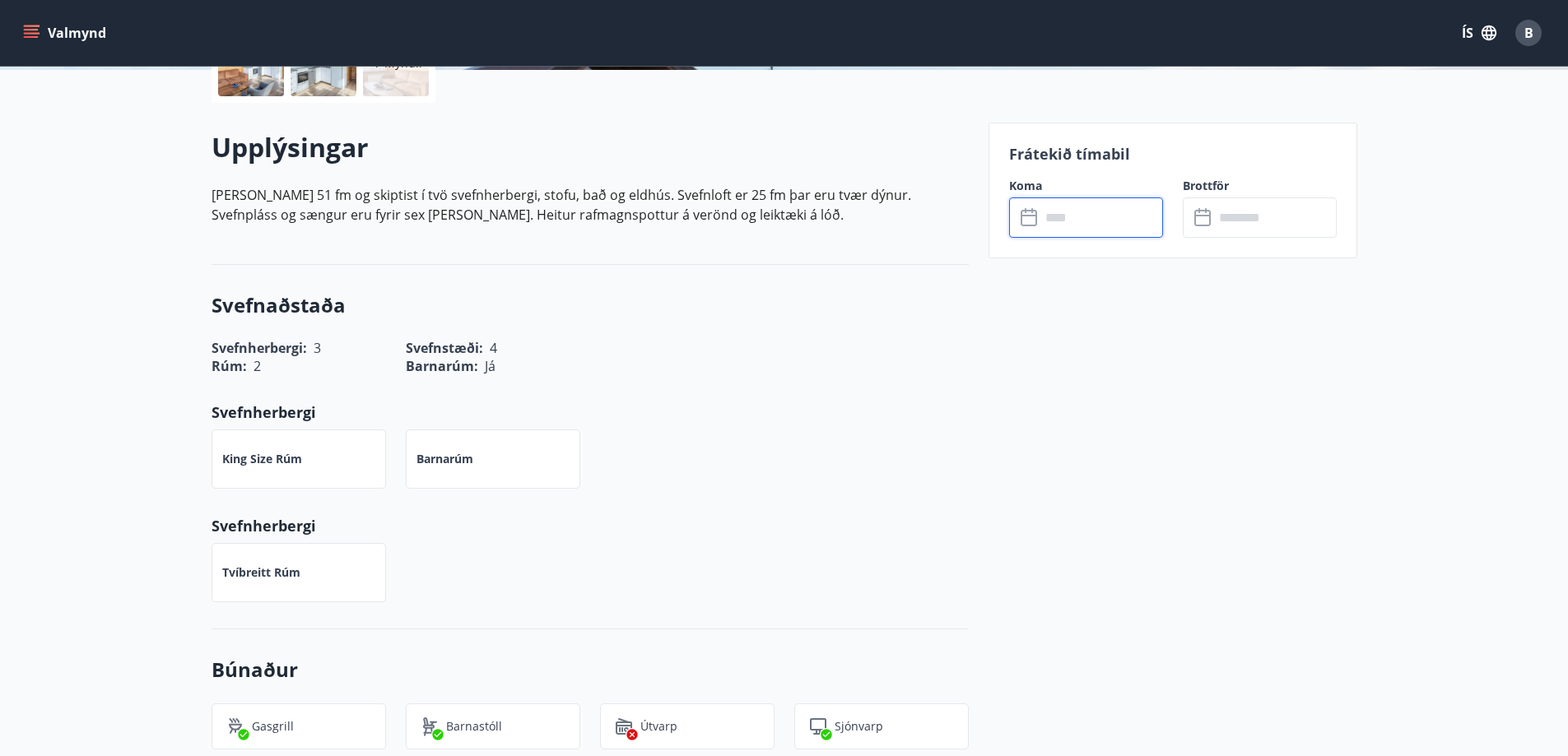
type input "******"
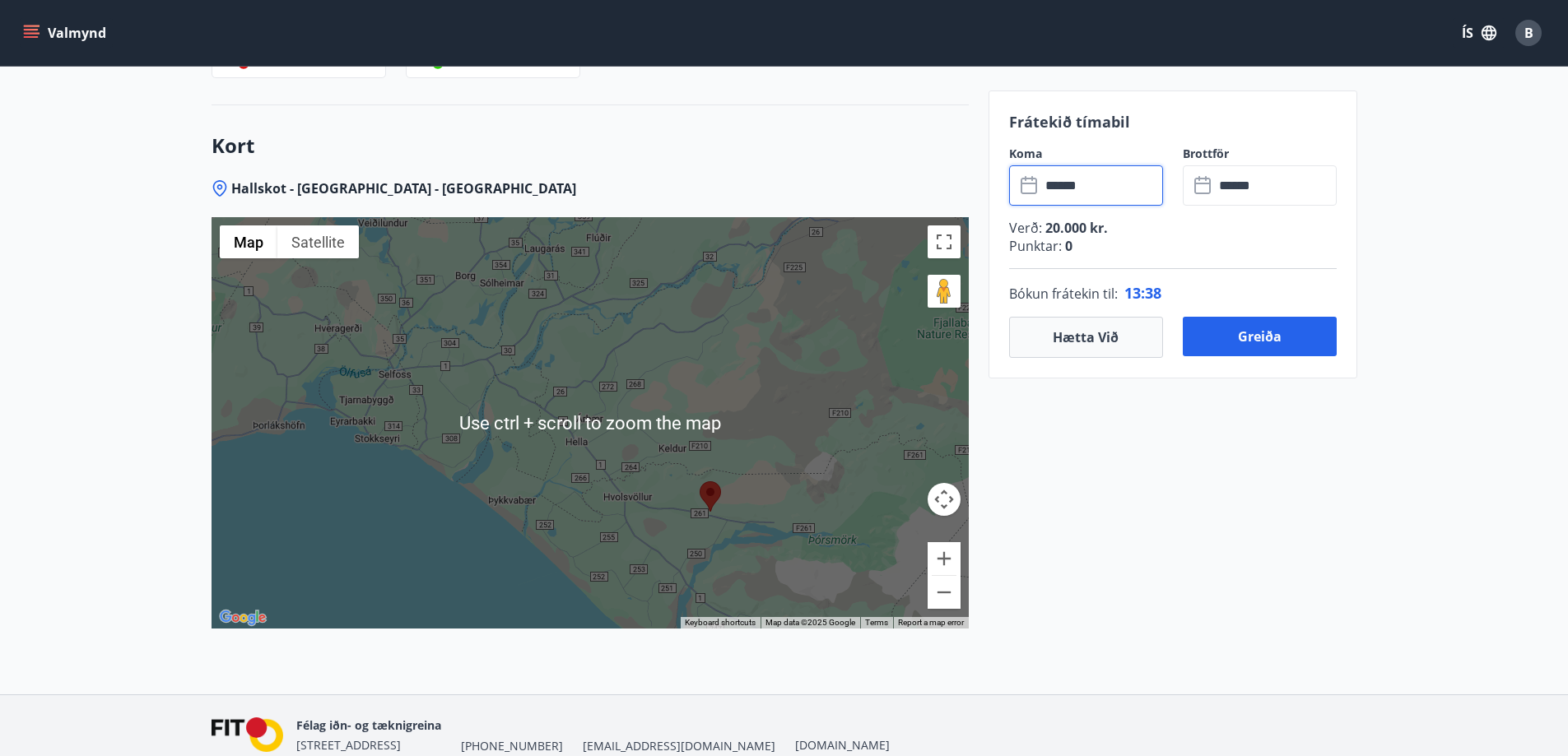
scroll to position [2006, 0]
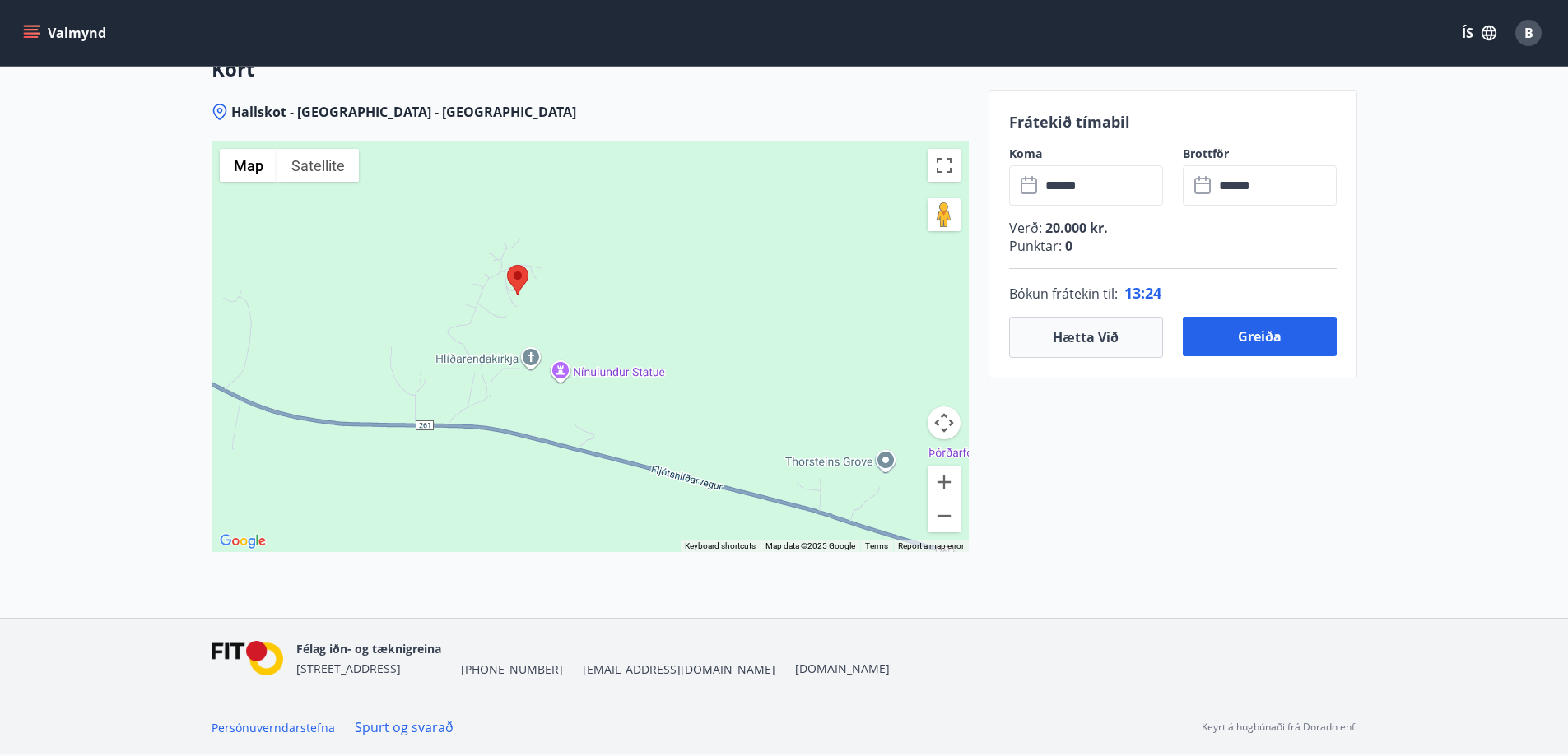
drag, startPoint x: 392, startPoint y: 478, endPoint x: 670, endPoint y: 415, distance: 285.0
click at [670, 415] on div at bounding box center [590, 346] width 757 height 412
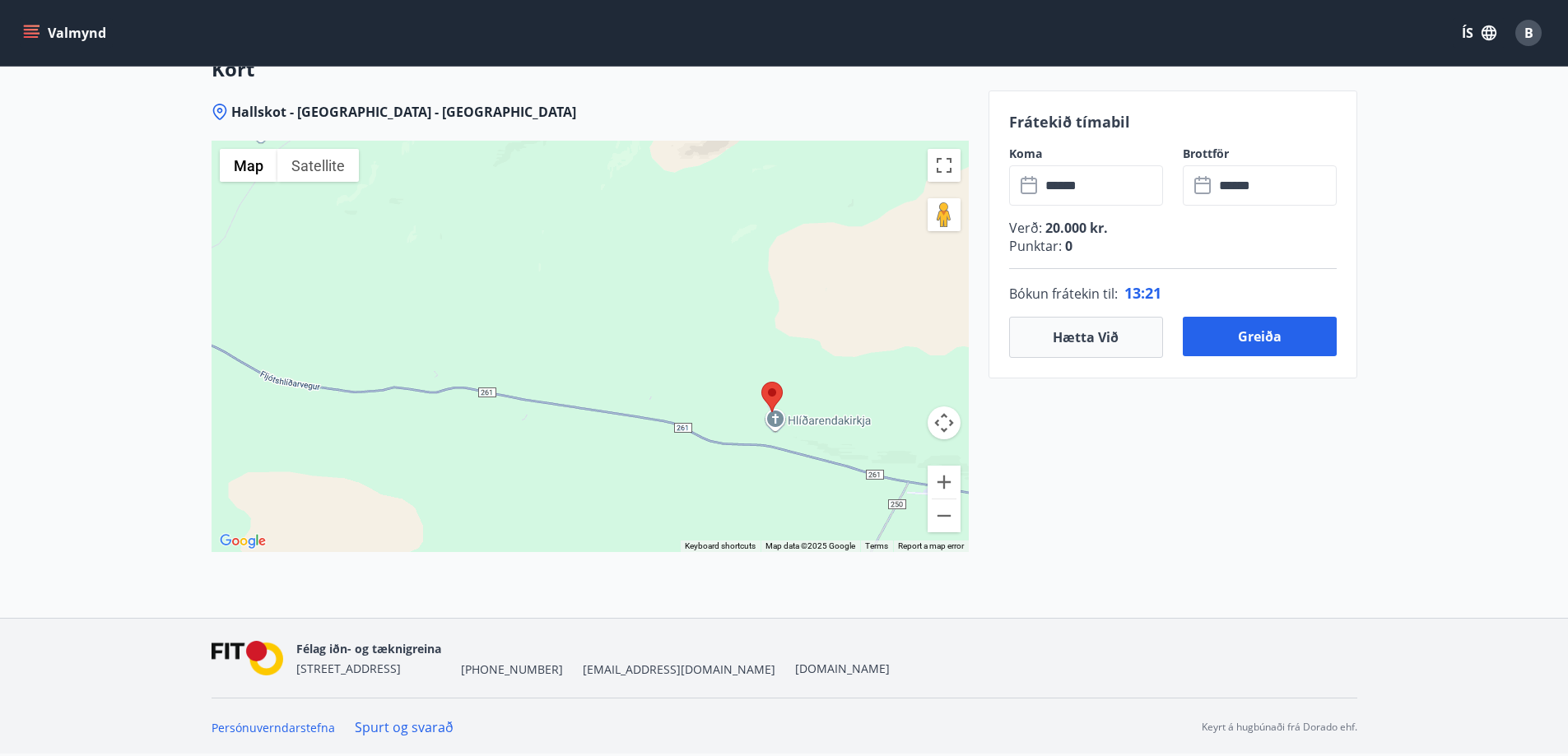
drag, startPoint x: 538, startPoint y: 413, endPoint x: 687, endPoint y: 438, distance: 151.1
click at [687, 438] on div at bounding box center [590, 346] width 757 height 412
click at [1136, 340] on button "Hætta við" at bounding box center [1087, 337] width 154 height 41
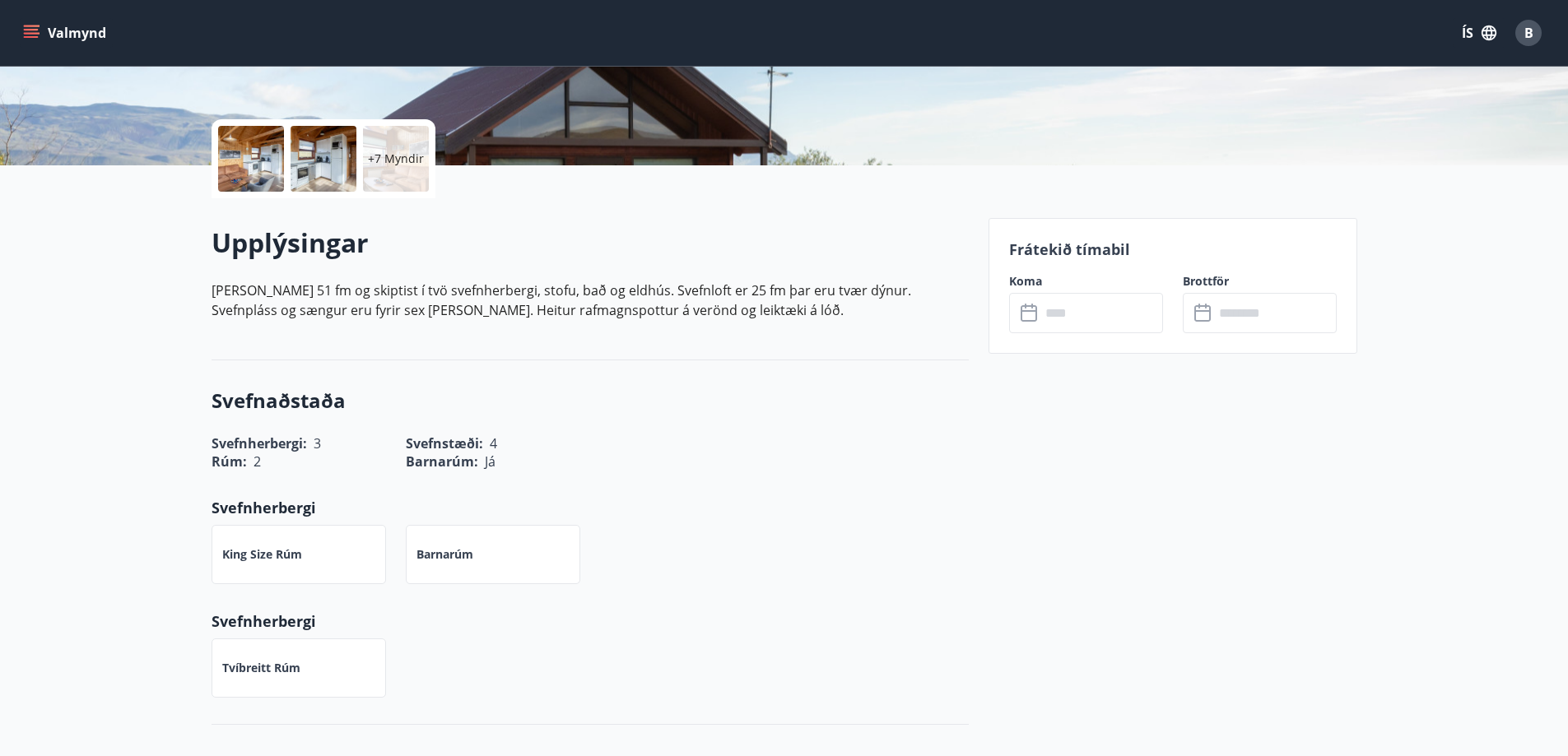
scroll to position [0, 0]
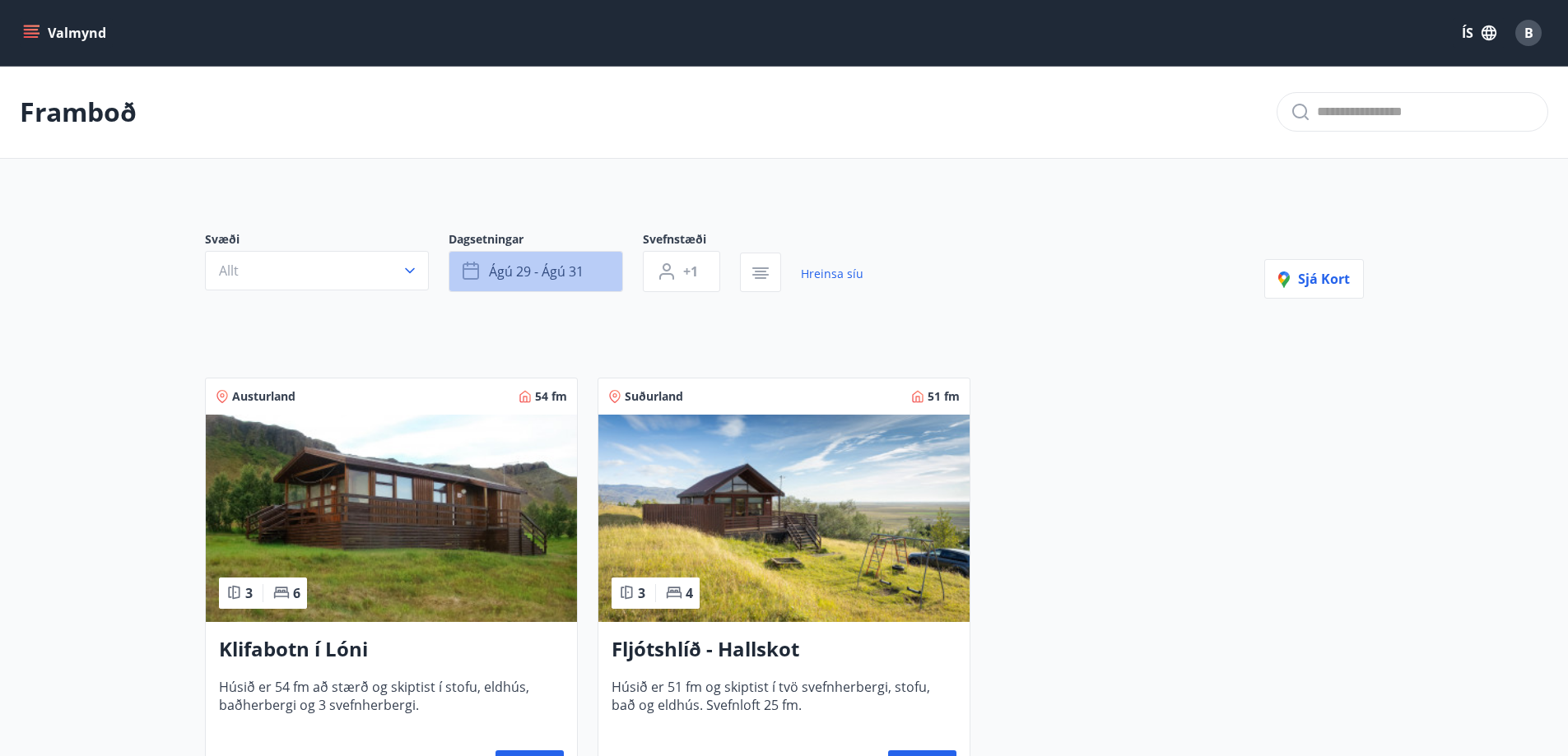
click at [590, 270] on button "ágú 29 - ágú 31" at bounding box center [535, 272] width 175 height 41
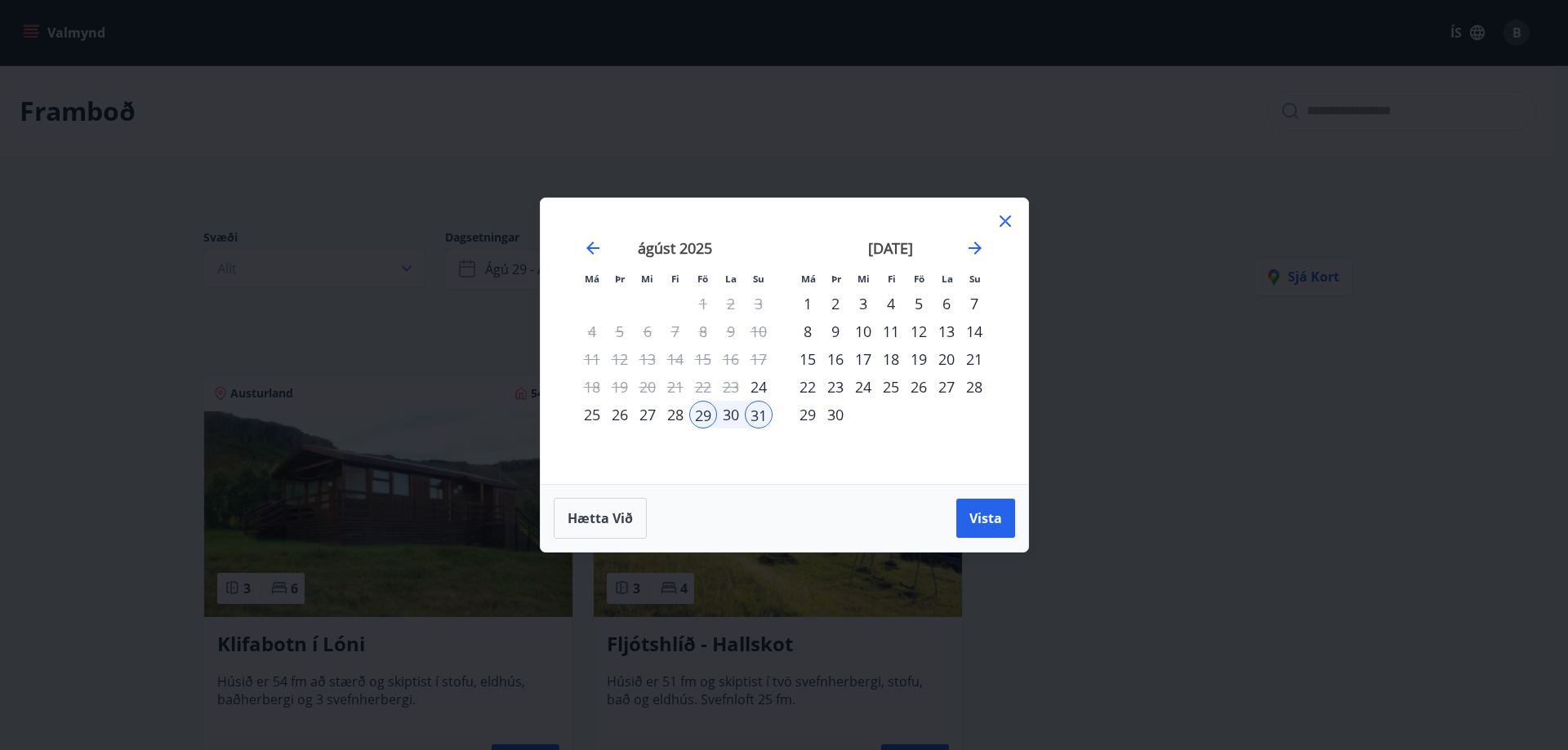
click at [919, 306] on div "5" at bounding box center [918, 304] width 28 height 28
click at [971, 298] on div "7" at bounding box center [974, 304] width 28 height 28
click at [1005, 523] on button "Vista" at bounding box center [986, 518] width 59 height 39
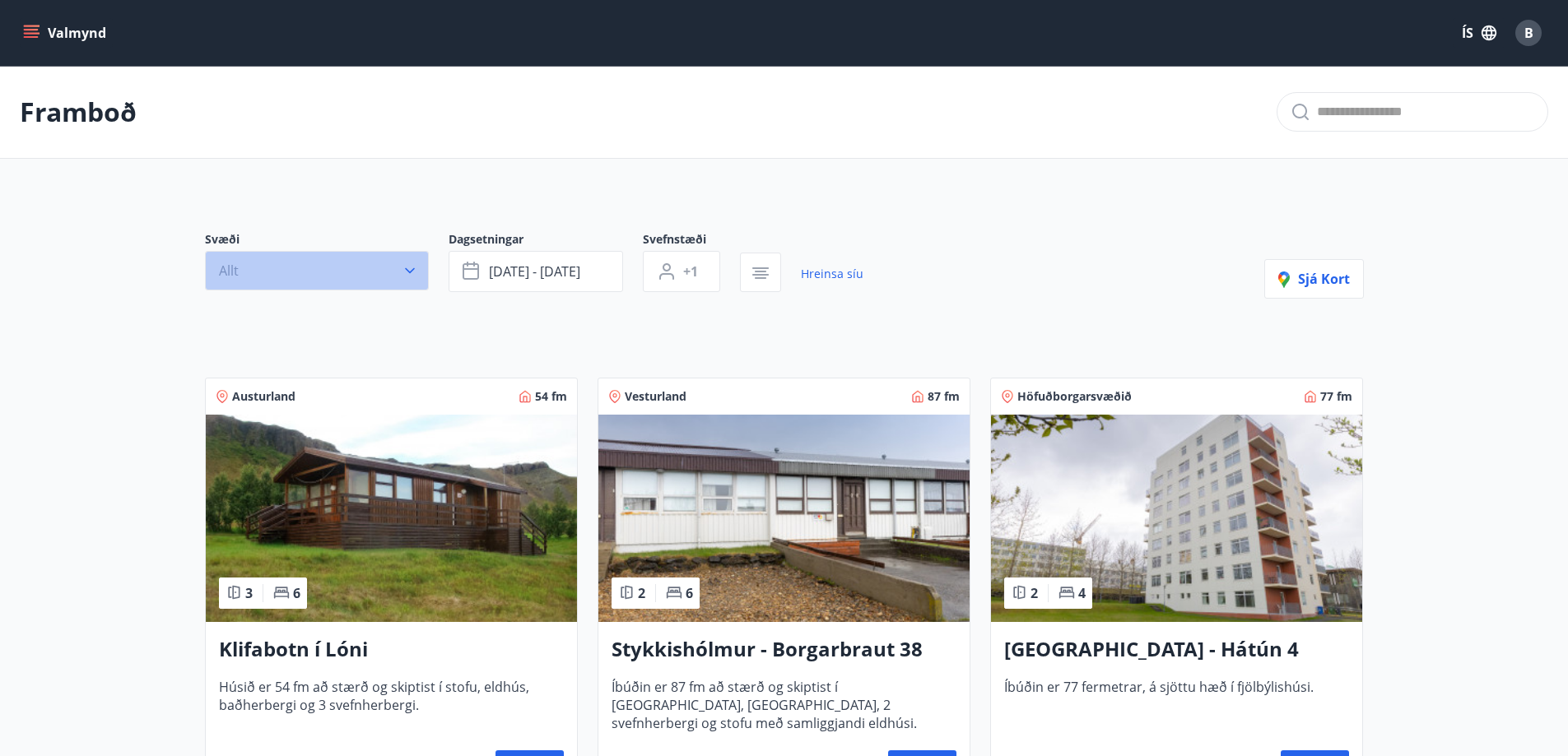
click at [388, 262] on button "Allt" at bounding box center [317, 271] width 224 height 39
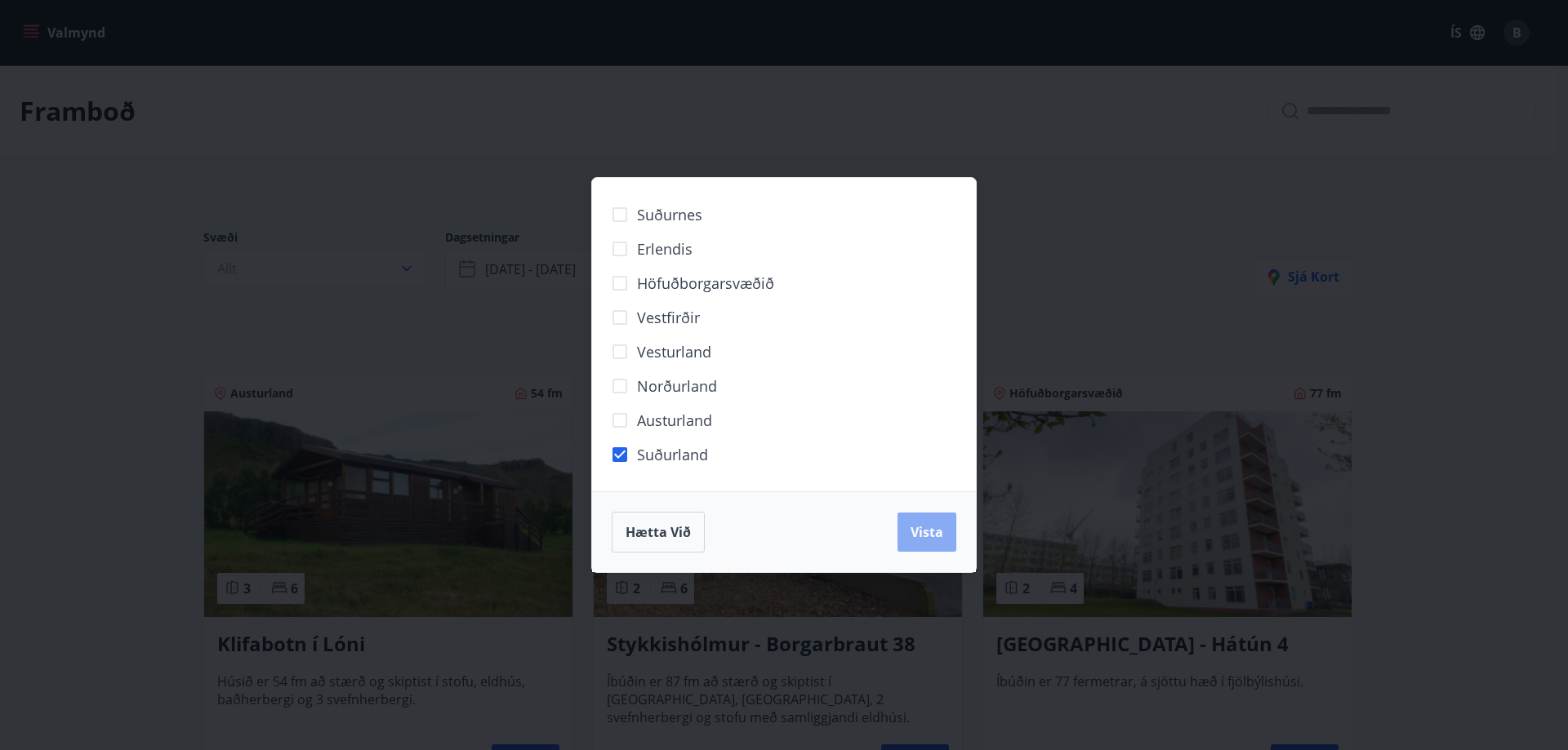
click at [915, 541] on button "Vista" at bounding box center [927, 533] width 59 height 39
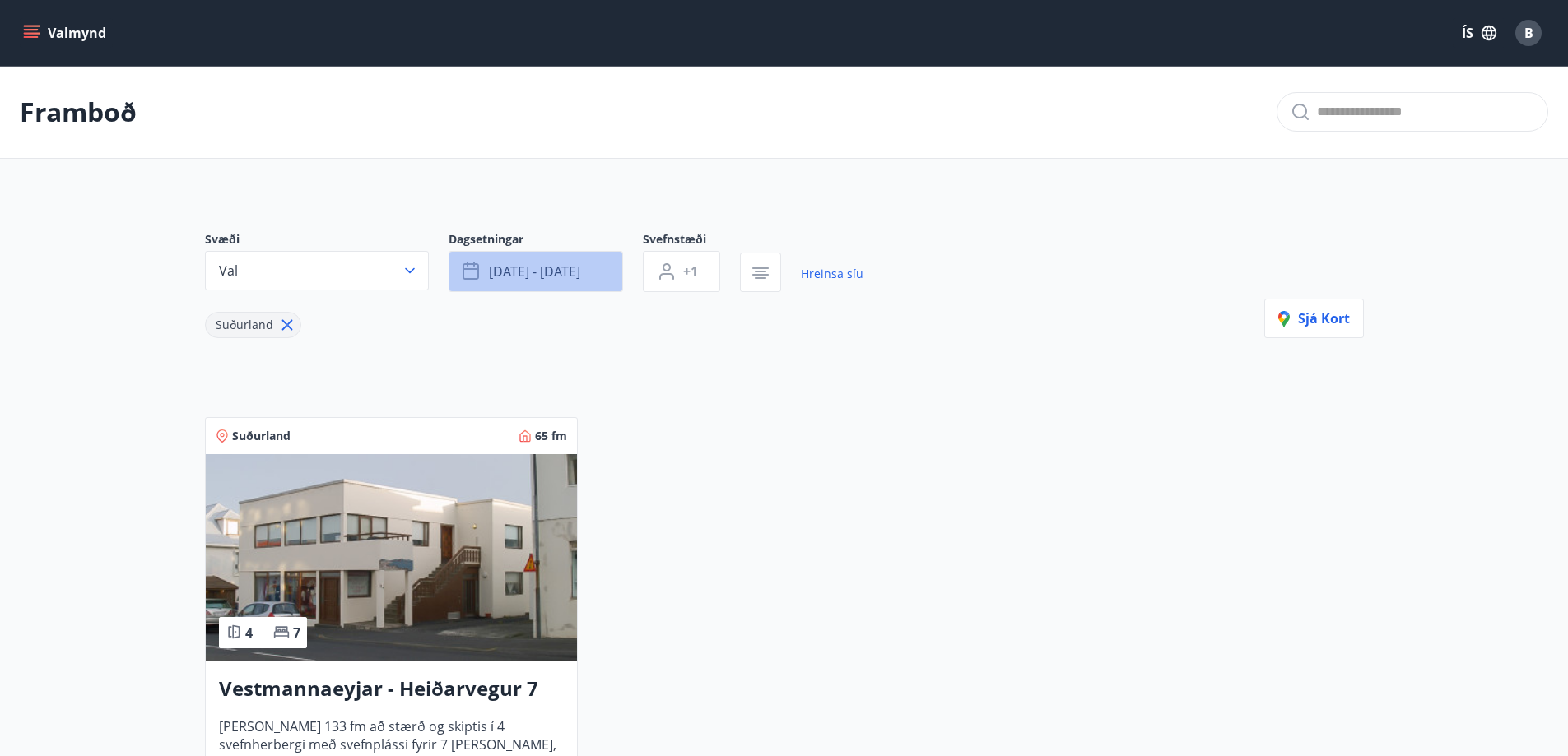
click at [550, 262] on span "[DATE] - [DATE]" at bounding box center [534, 271] width 91 height 18
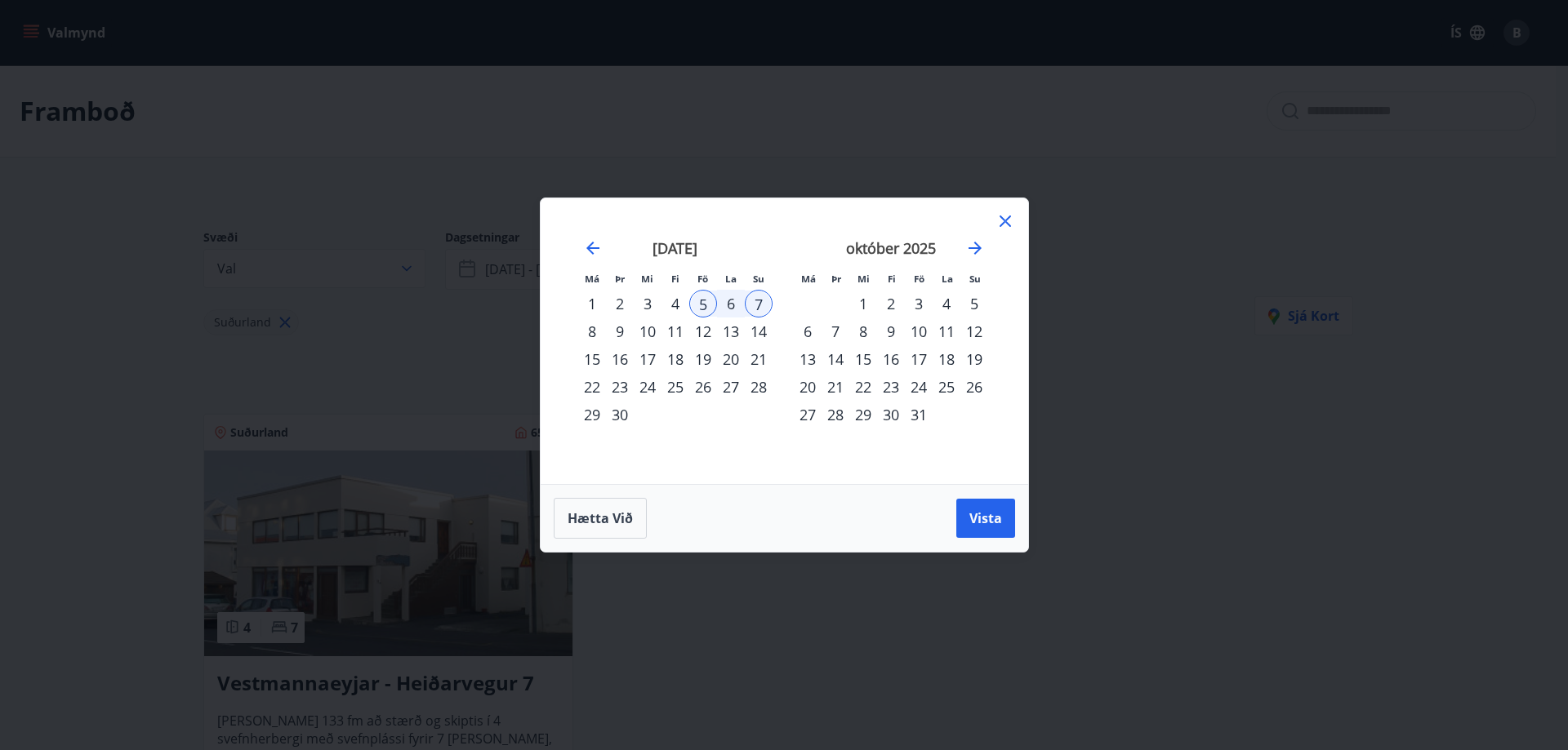
click at [709, 331] on div "12" at bounding box center [702, 331] width 28 height 28
click at [752, 331] on div "14" at bounding box center [758, 331] width 28 height 28
click at [1003, 534] on button "Vista" at bounding box center [986, 518] width 59 height 39
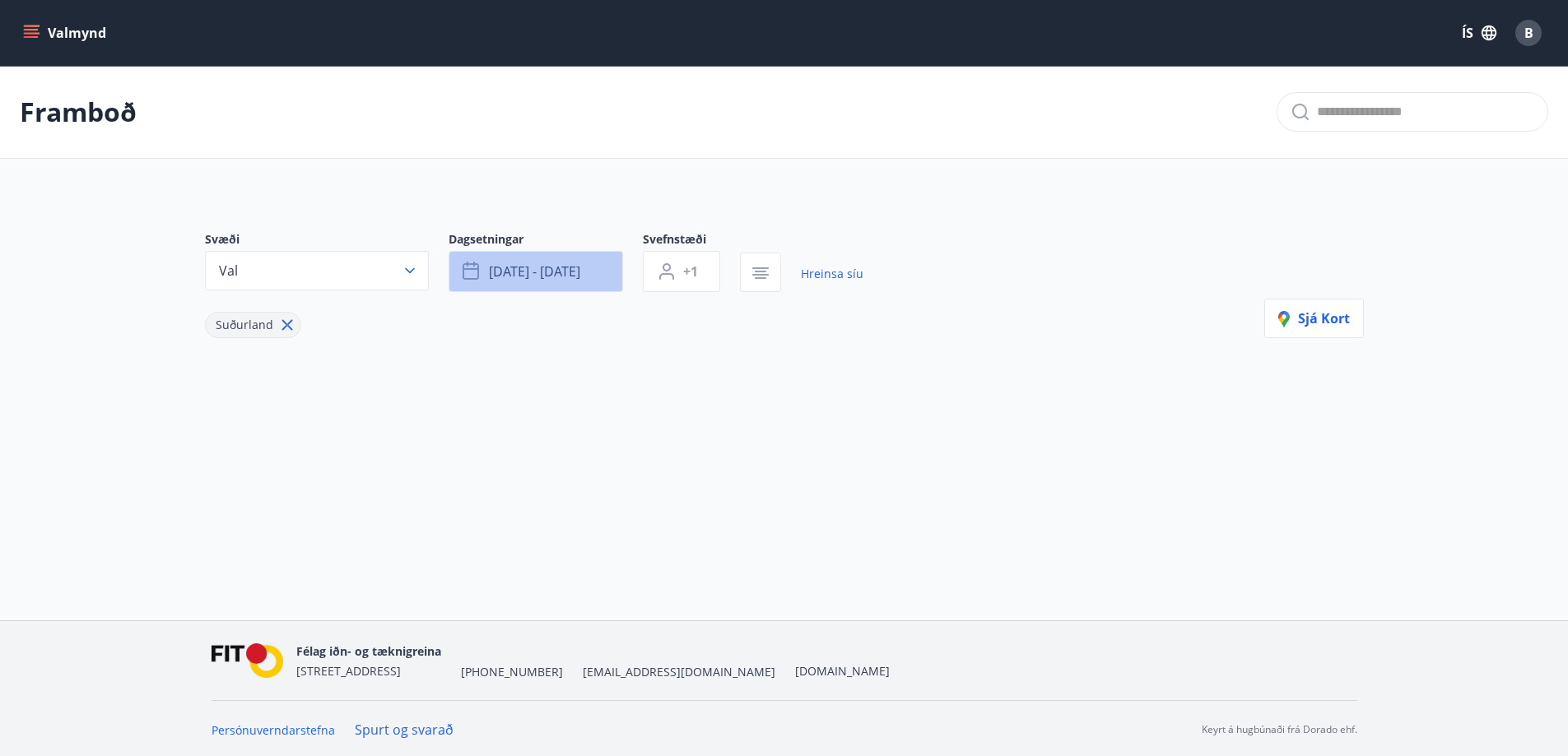
click at [554, 285] on button "[DATE] - [DATE]" at bounding box center [535, 272] width 175 height 41
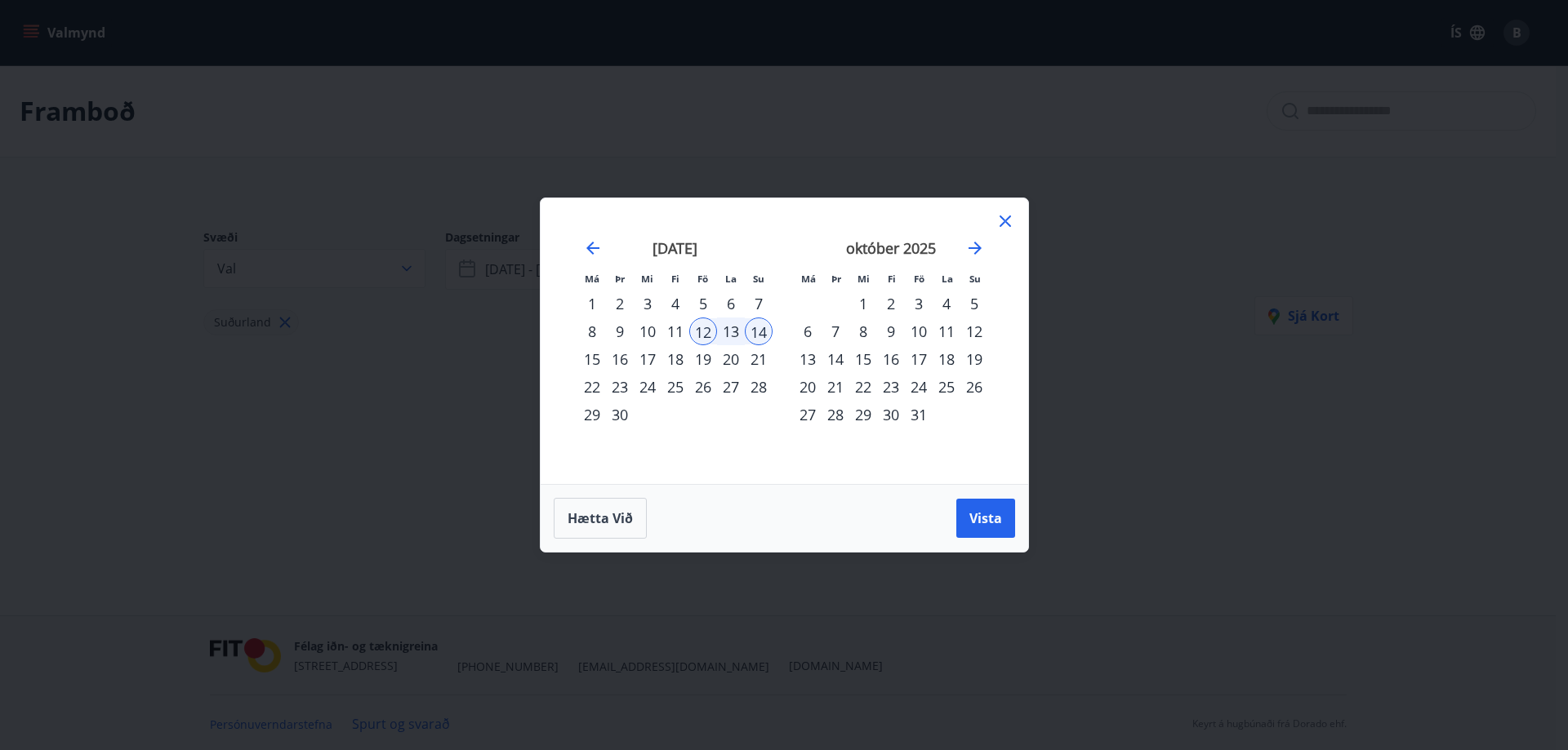
click at [734, 334] on div "13" at bounding box center [731, 331] width 28 height 28
click at [766, 335] on div "14" at bounding box center [758, 331] width 28 height 28
click at [978, 504] on button "Vista" at bounding box center [986, 518] width 59 height 39
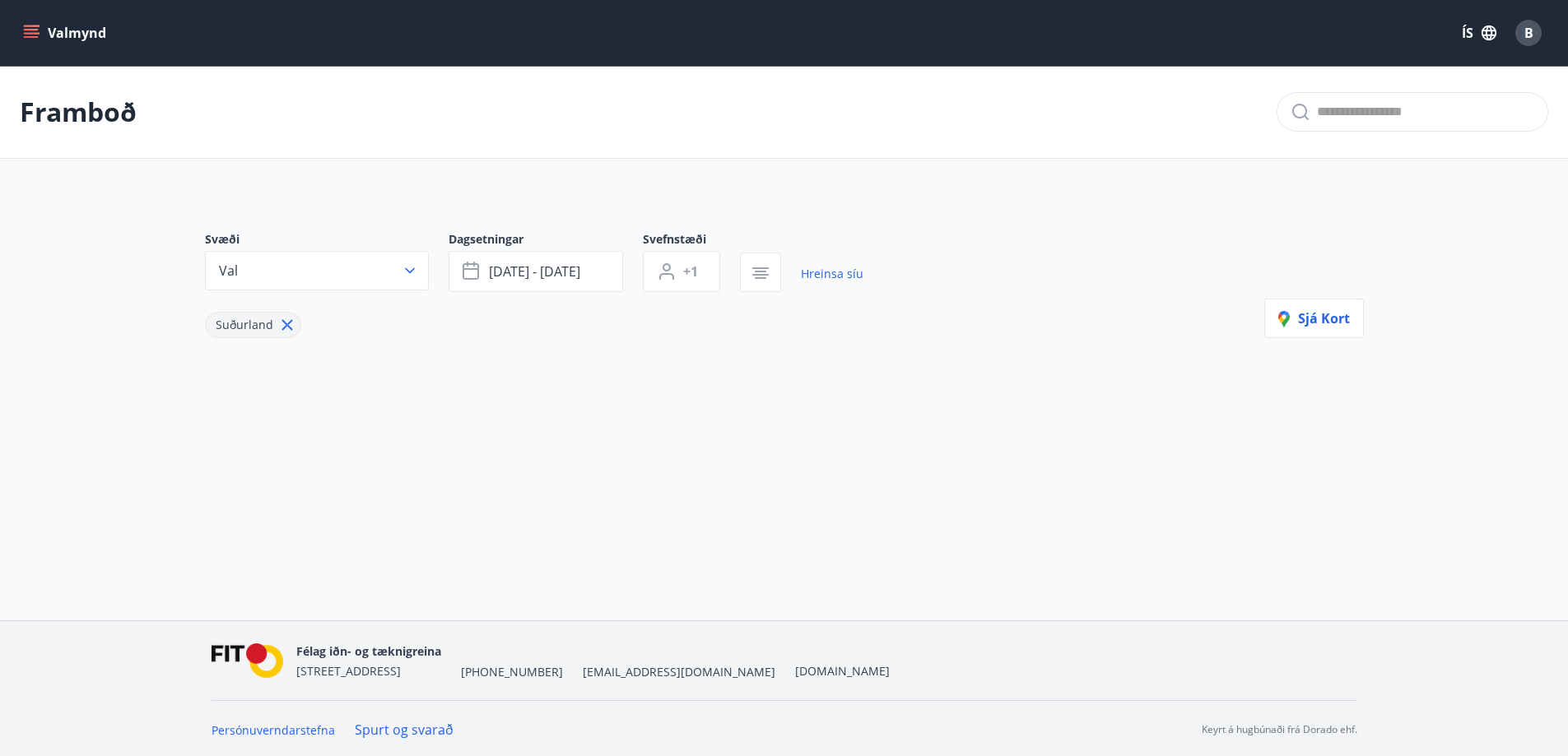
click at [278, 333] on icon at bounding box center [287, 325] width 18 height 18
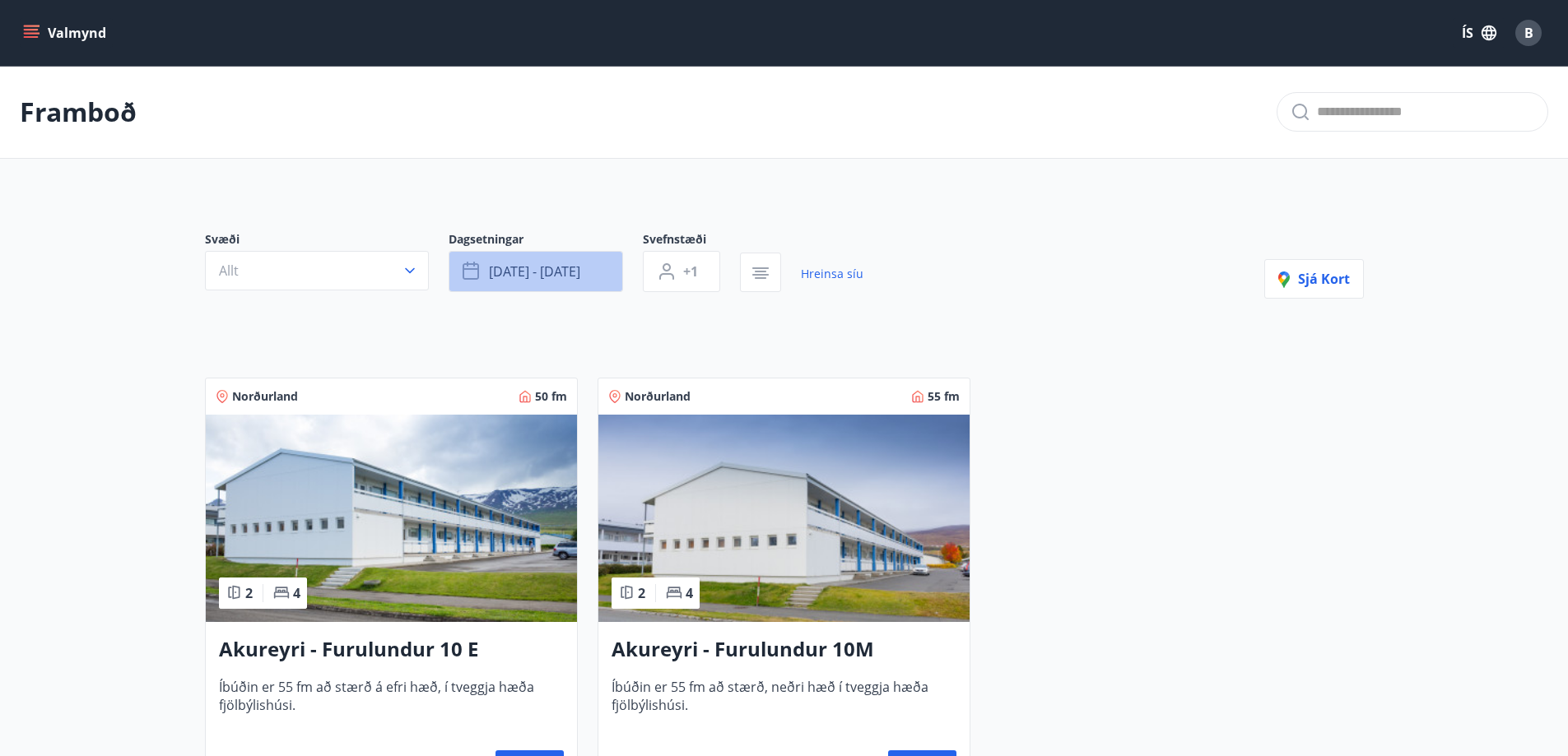
click at [573, 265] on span "[DATE] - [DATE]" at bounding box center [534, 271] width 91 height 18
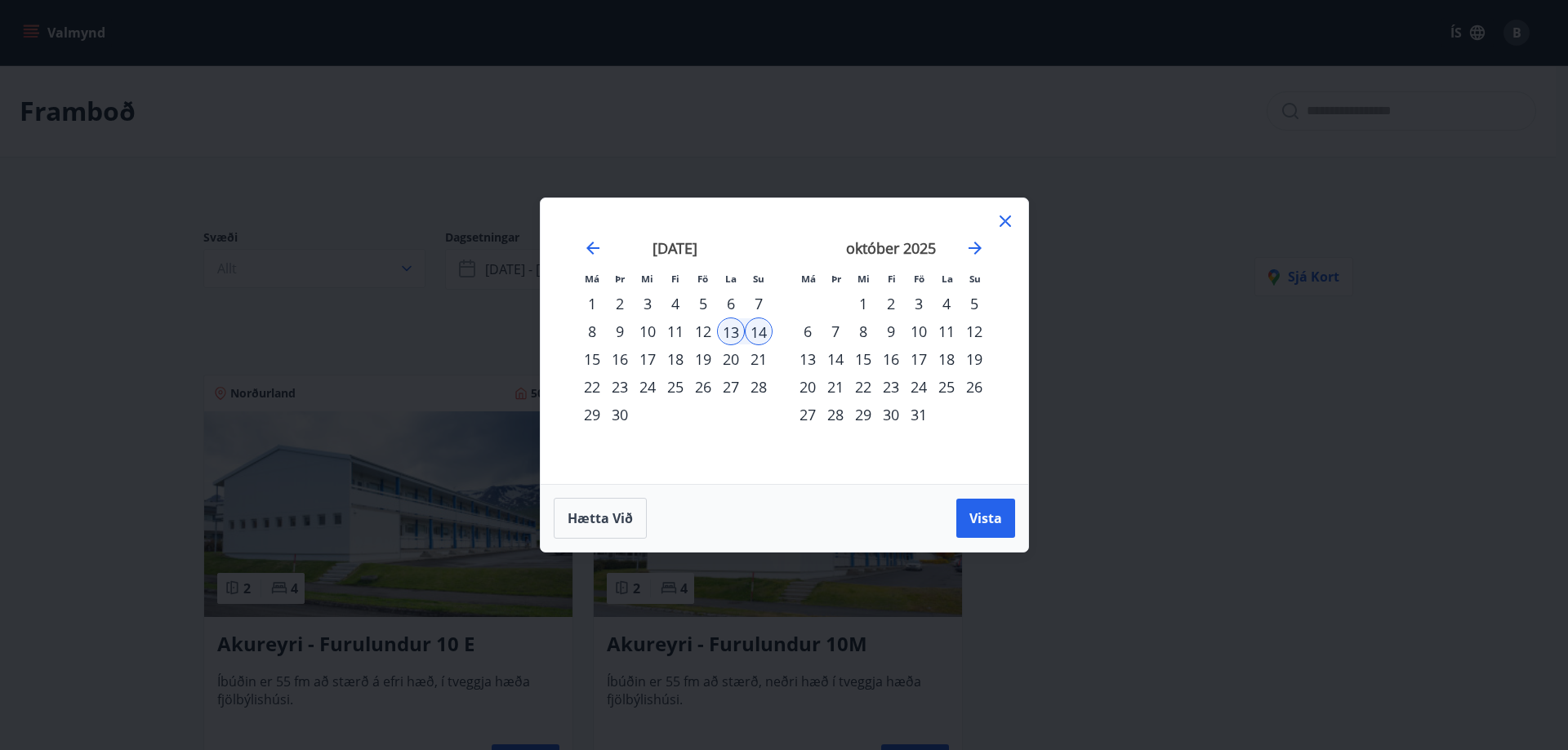
click at [730, 310] on div "6" at bounding box center [731, 304] width 28 height 28
click at [760, 304] on div "7" at bounding box center [758, 304] width 28 height 28
click at [986, 521] on span "Vista" at bounding box center [986, 518] width 33 height 18
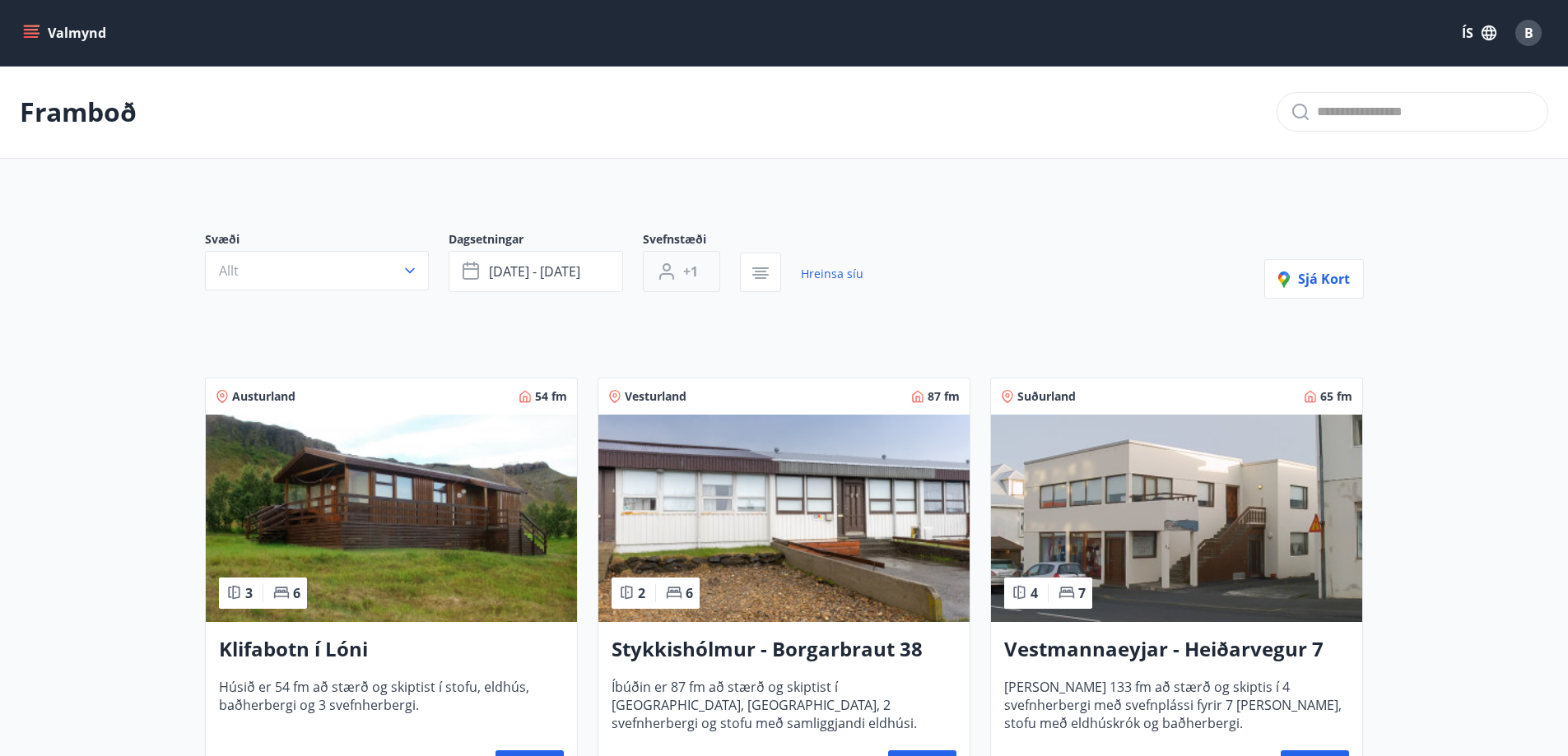
scroll to position [1, 0]
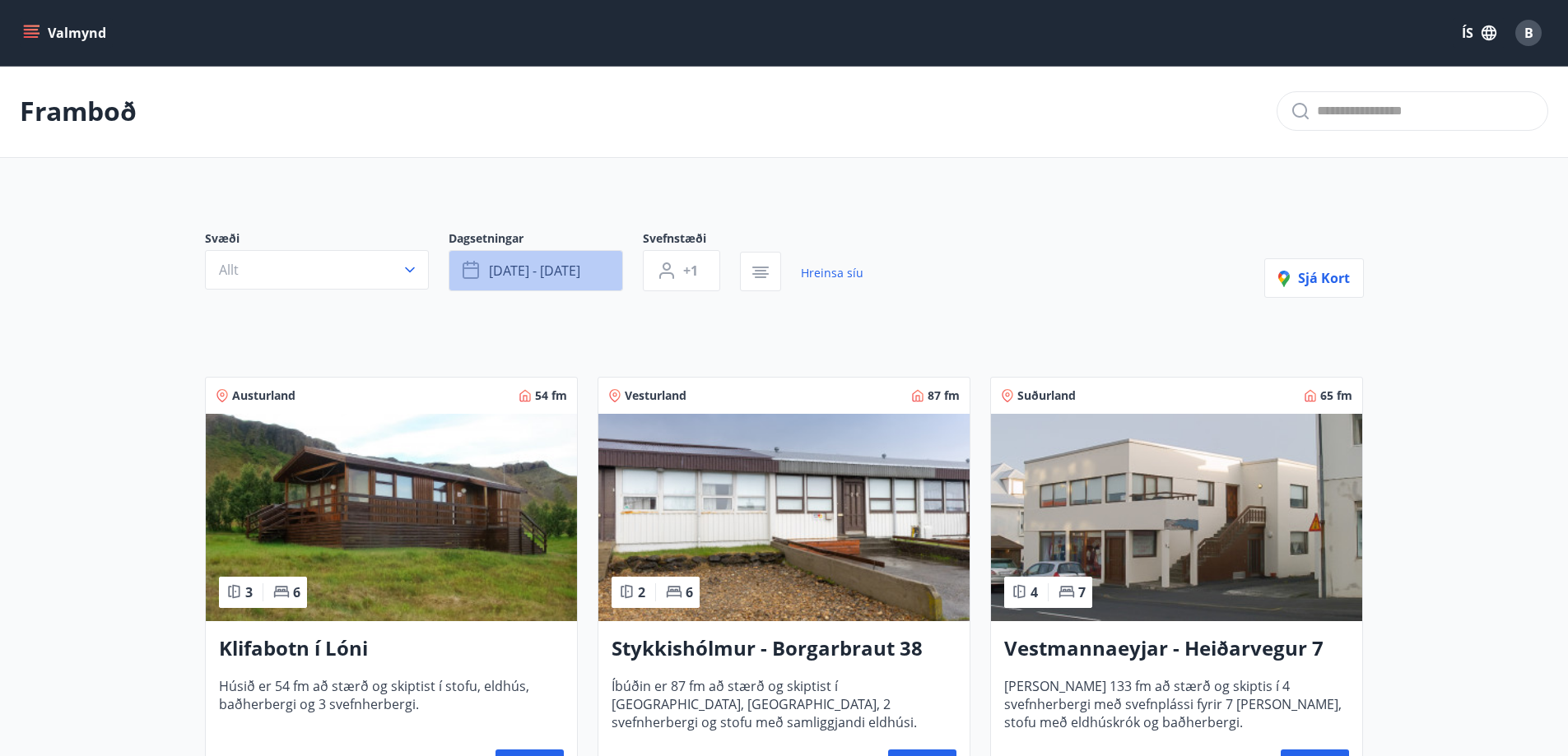
click at [555, 272] on span "[DATE] - [DATE]" at bounding box center [534, 270] width 91 height 18
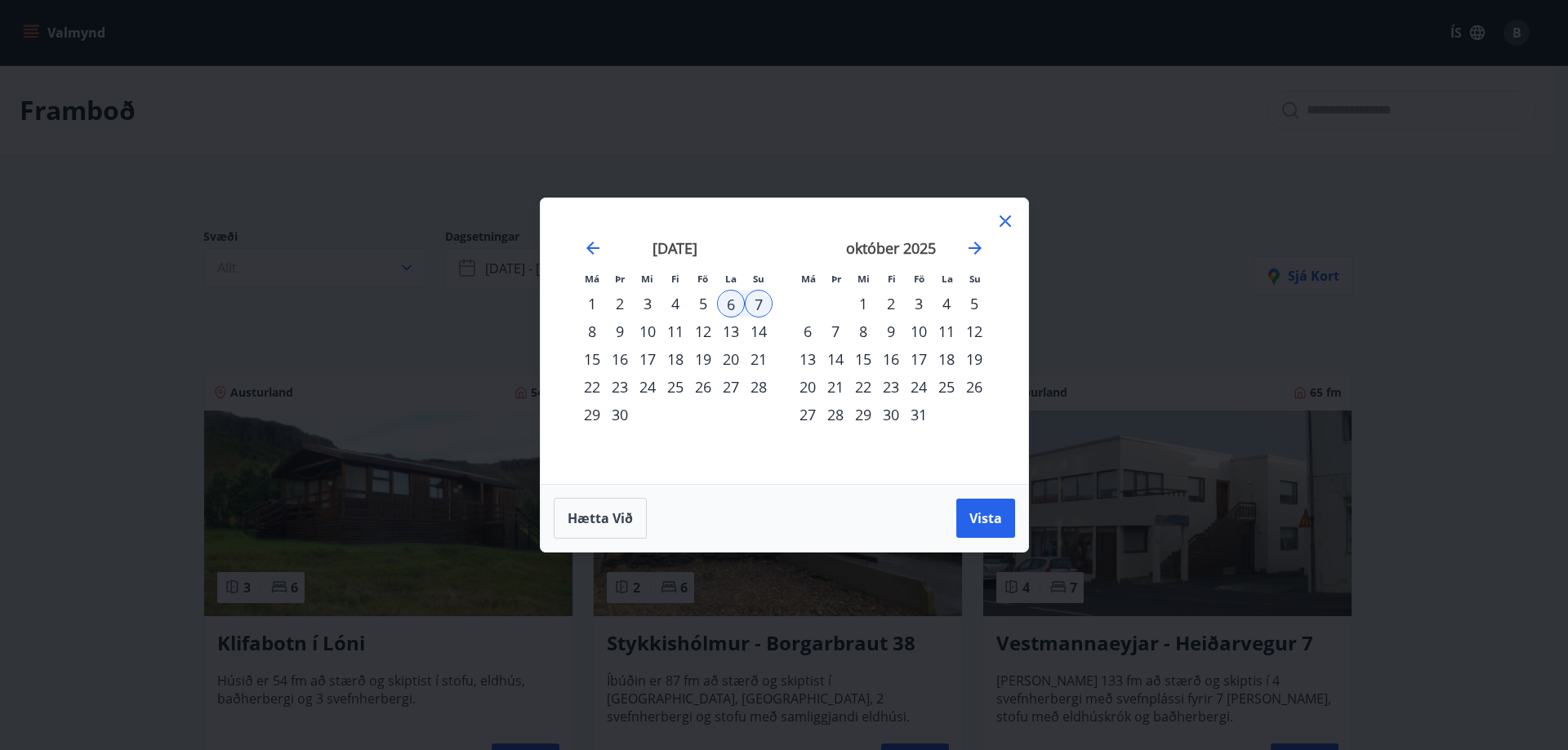
click at [704, 353] on div "19" at bounding box center [702, 359] width 28 height 28
click at [756, 368] on div "21" at bounding box center [758, 359] width 28 height 28
click at [980, 505] on button "Vista" at bounding box center [986, 518] width 59 height 39
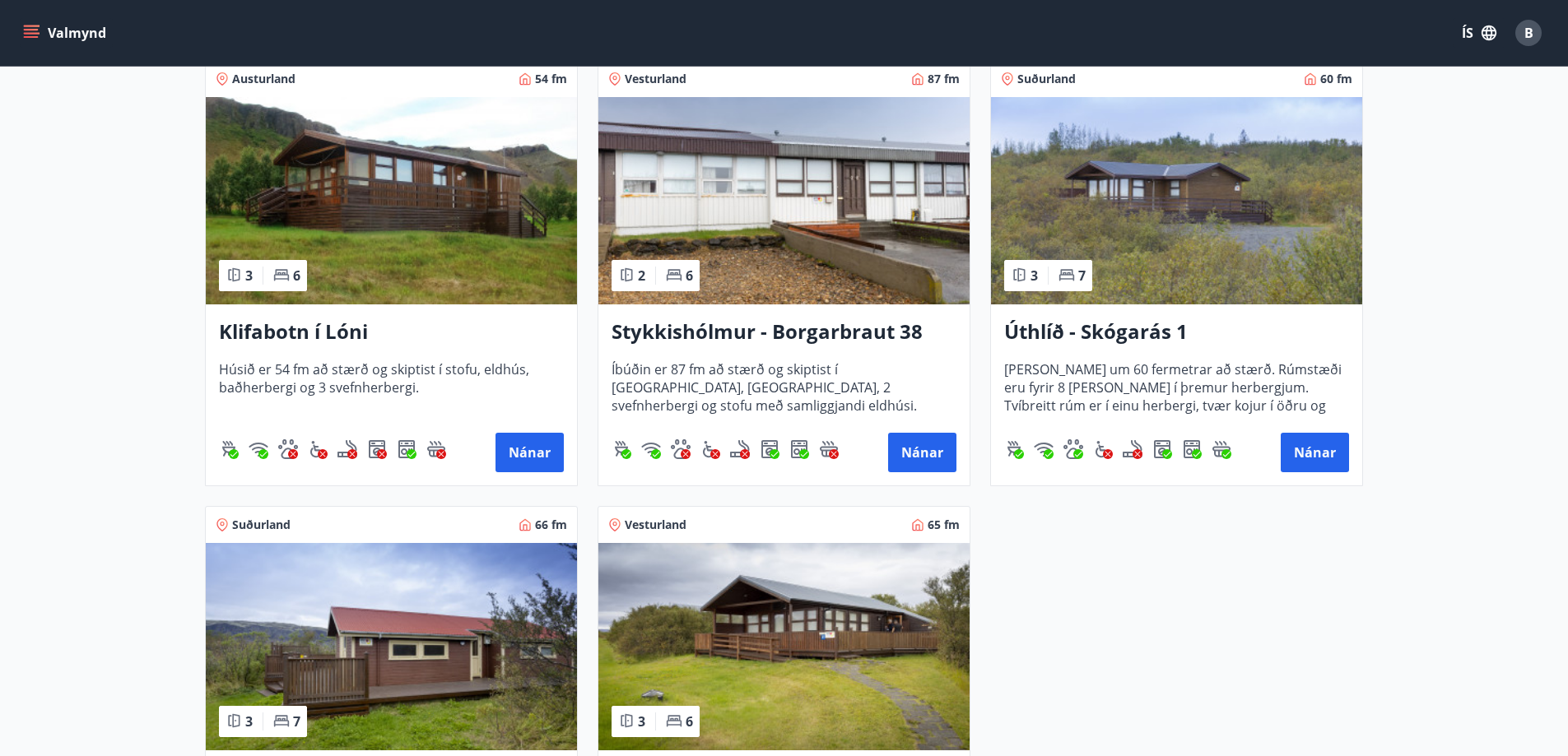
scroll to position [234, 0]
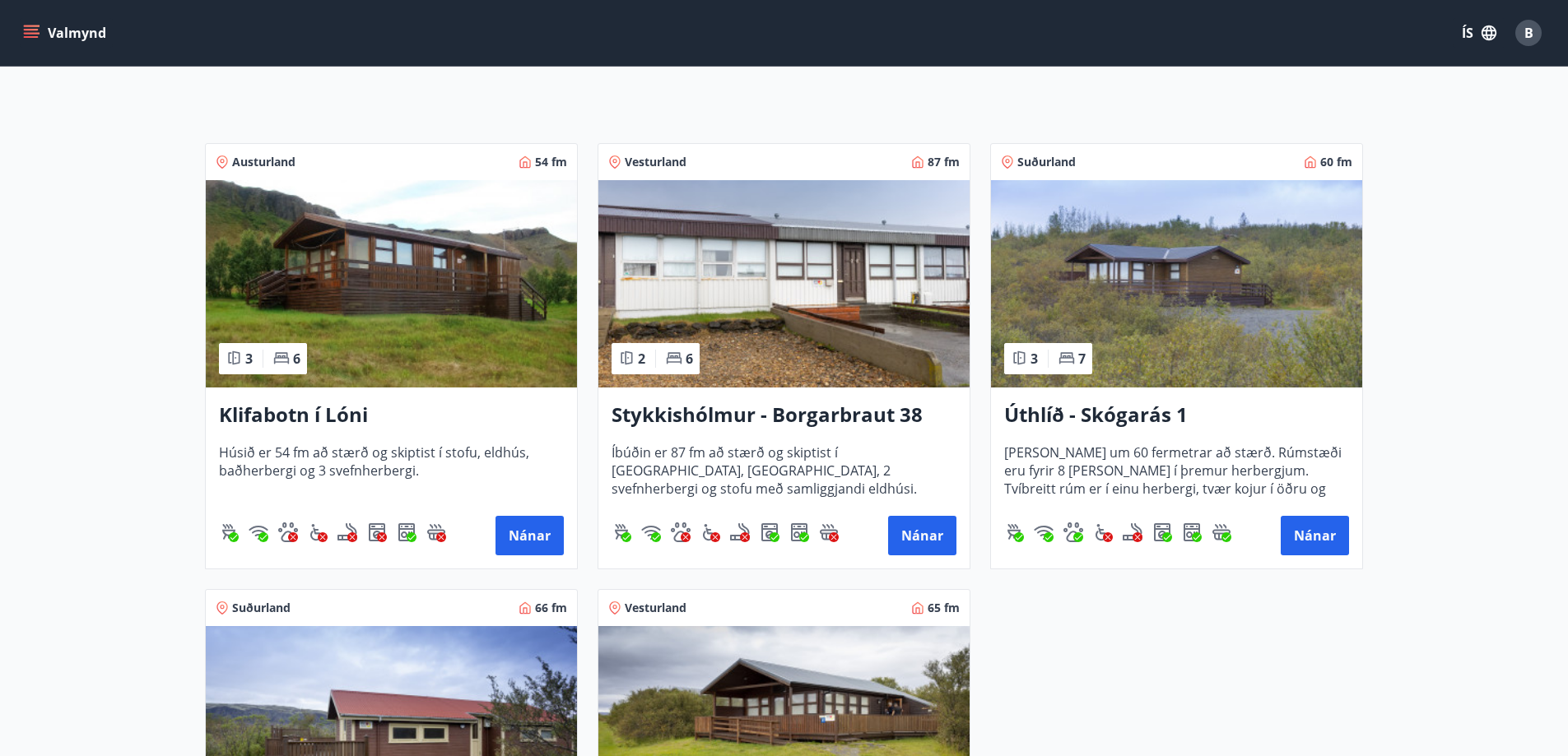
drag, startPoint x: 1107, startPoint y: 392, endPoint x: 1461, endPoint y: 429, distance: 355.9
click at [1461, 429] on main "Framboð Svæði Allt Dagsetningar [DATE] - [DATE] Svefnstæði +1 Hreinsa síu Sjá k…" at bounding box center [784, 429] width 1568 height 1197
drag, startPoint x: 1319, startPoint y: 531, endPoint x: 1374, endPoint y: 389, distance: 152.3
click at [1374, 389] on div "Svæði Allt Dagsetningar [DATE] - [DATE] Svefnstæði +1 Hreinsa síu Sjá kort Aust…" at bounding box center [784, 493] width 1186 height 1072
click at [1319, 521] on button "Nánar" at bounding box center [1315, 536] width 68 height 39
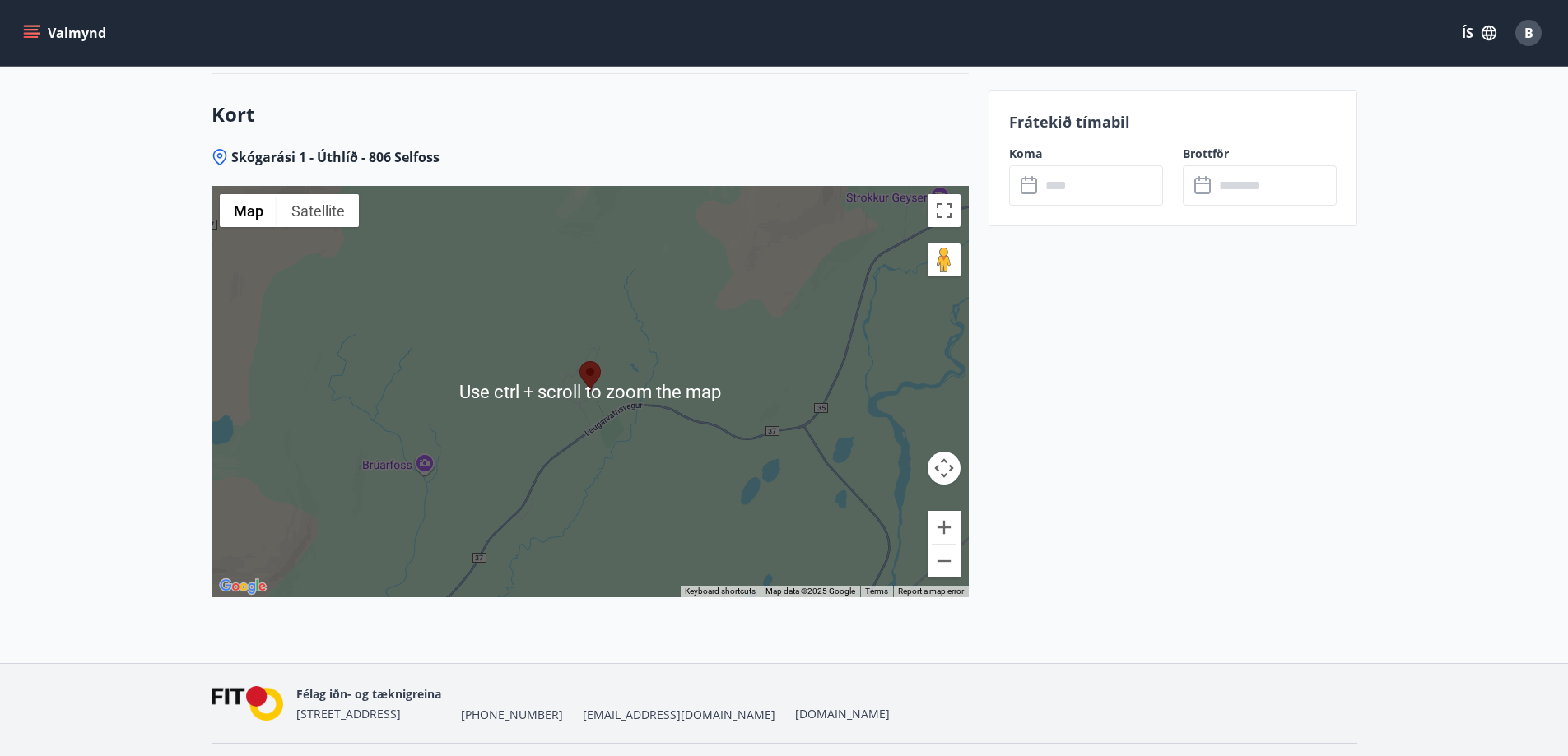
scroll to position [2079, 0]
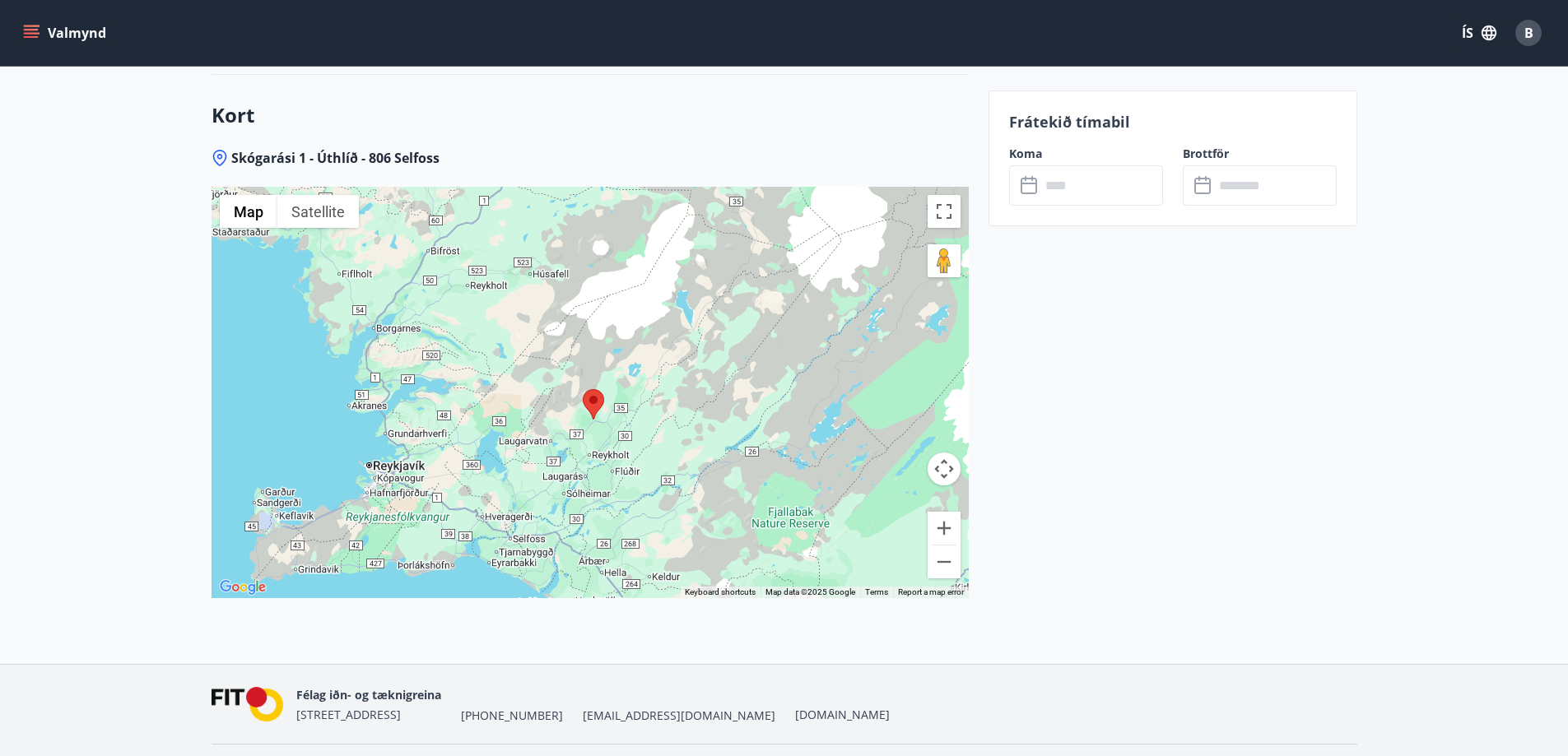
drag, startPoint x: 544, startPoint y: 460, endPoint x: 590, endPoint y: 423, distance: 59.0
click at [590, 423] on div at bounding box center [590, 393] width 757 height 412
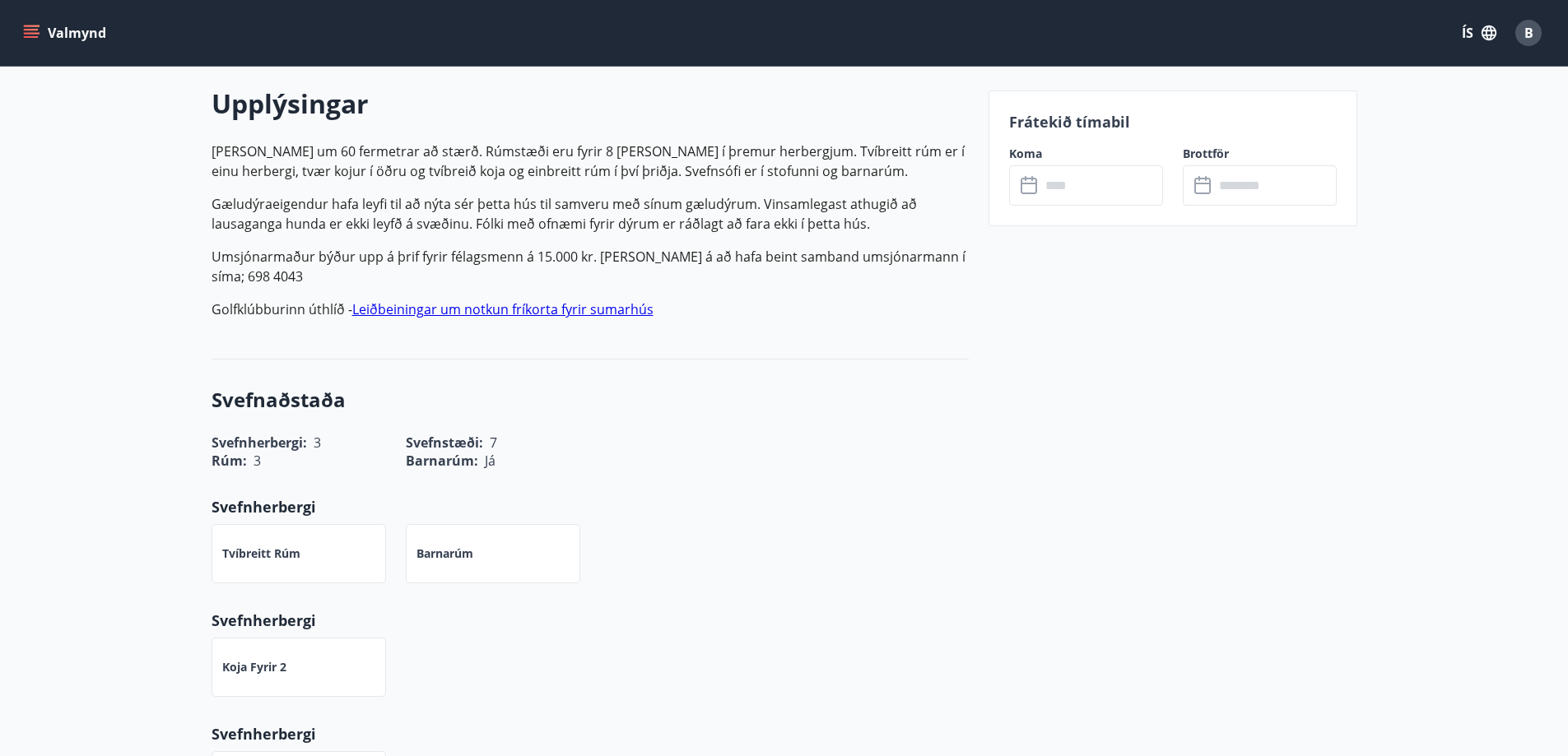
scroll to position [281, 0]
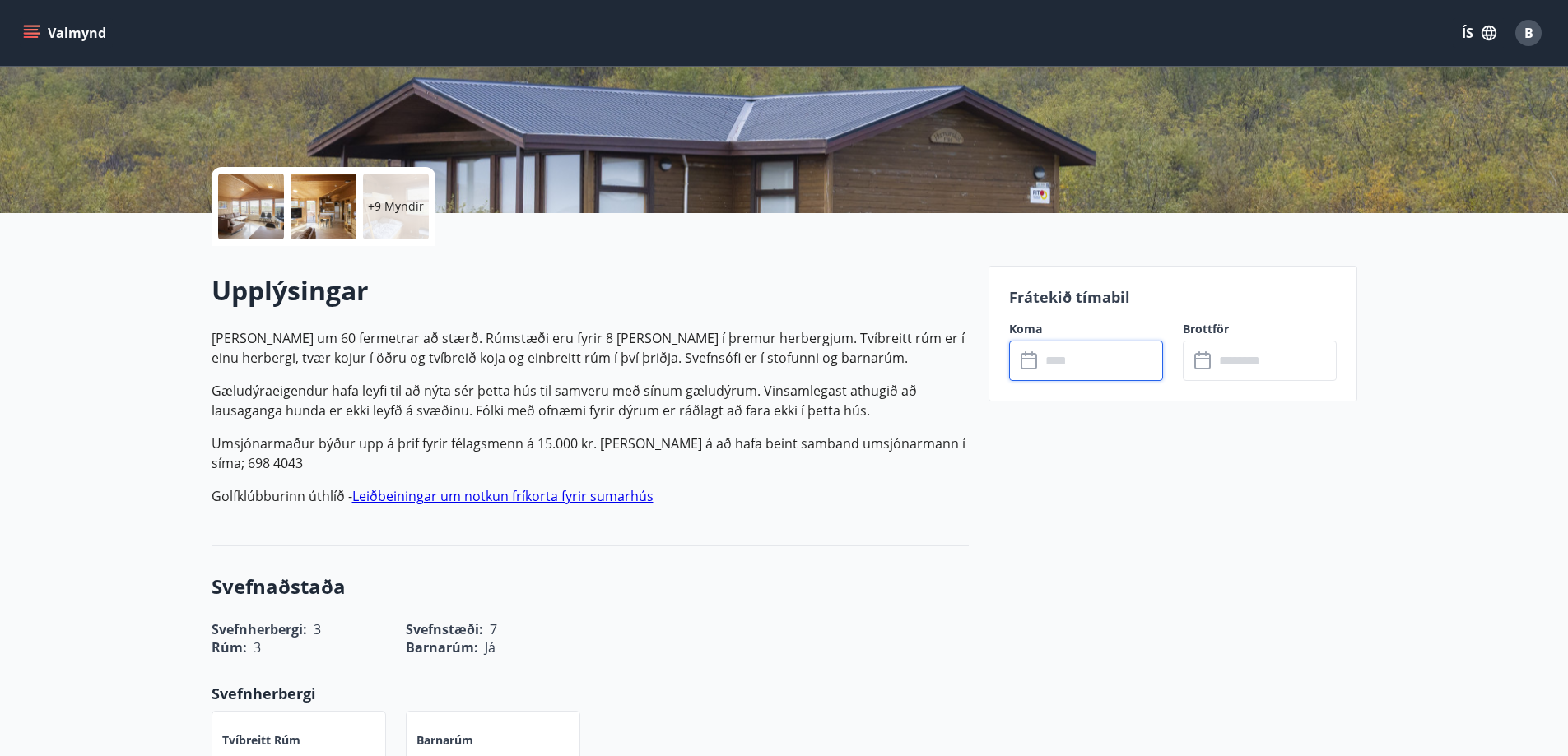
click at [1077, 370] on input "text" at bounding box center [1102, 361] width 123 height 40
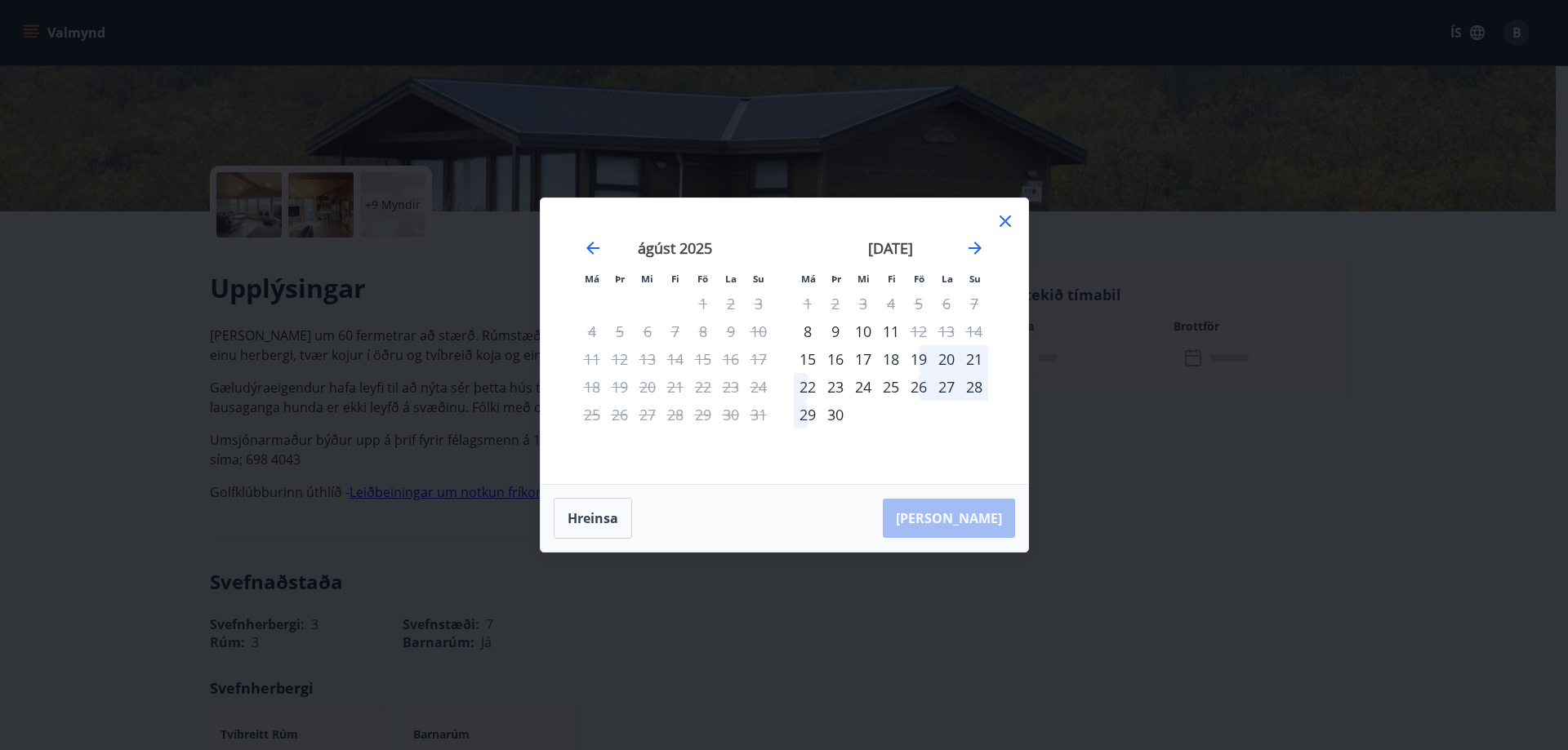
click at [923, 359] on div "19" at bounding box center [918, 359] width 28 height 28
click at [979, 361] on div "21" at bounding box center [974, 359] width 28 height 28
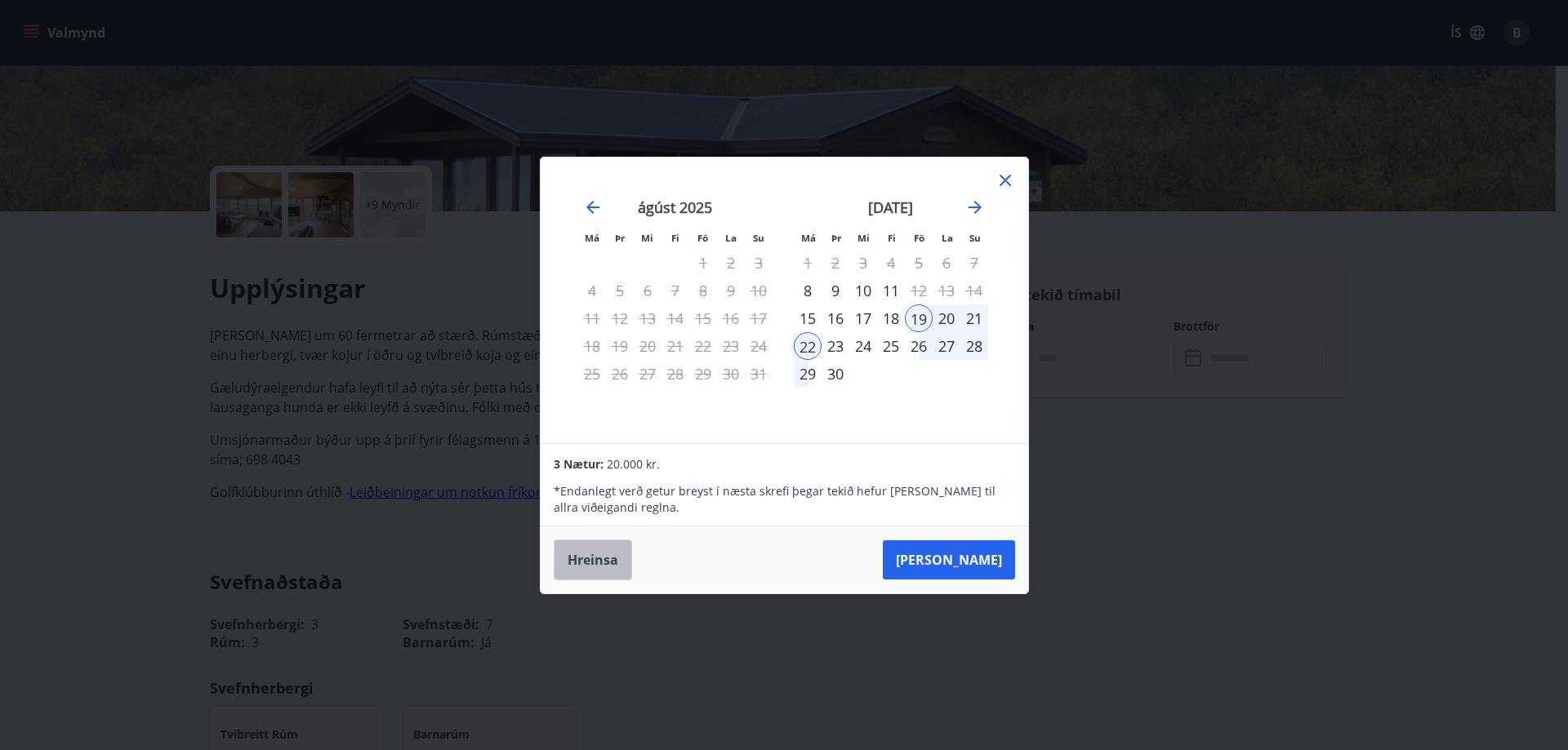
click at [595, 569] on button "Hreinsa" at bounding box center [593, 560] width 78 height 41
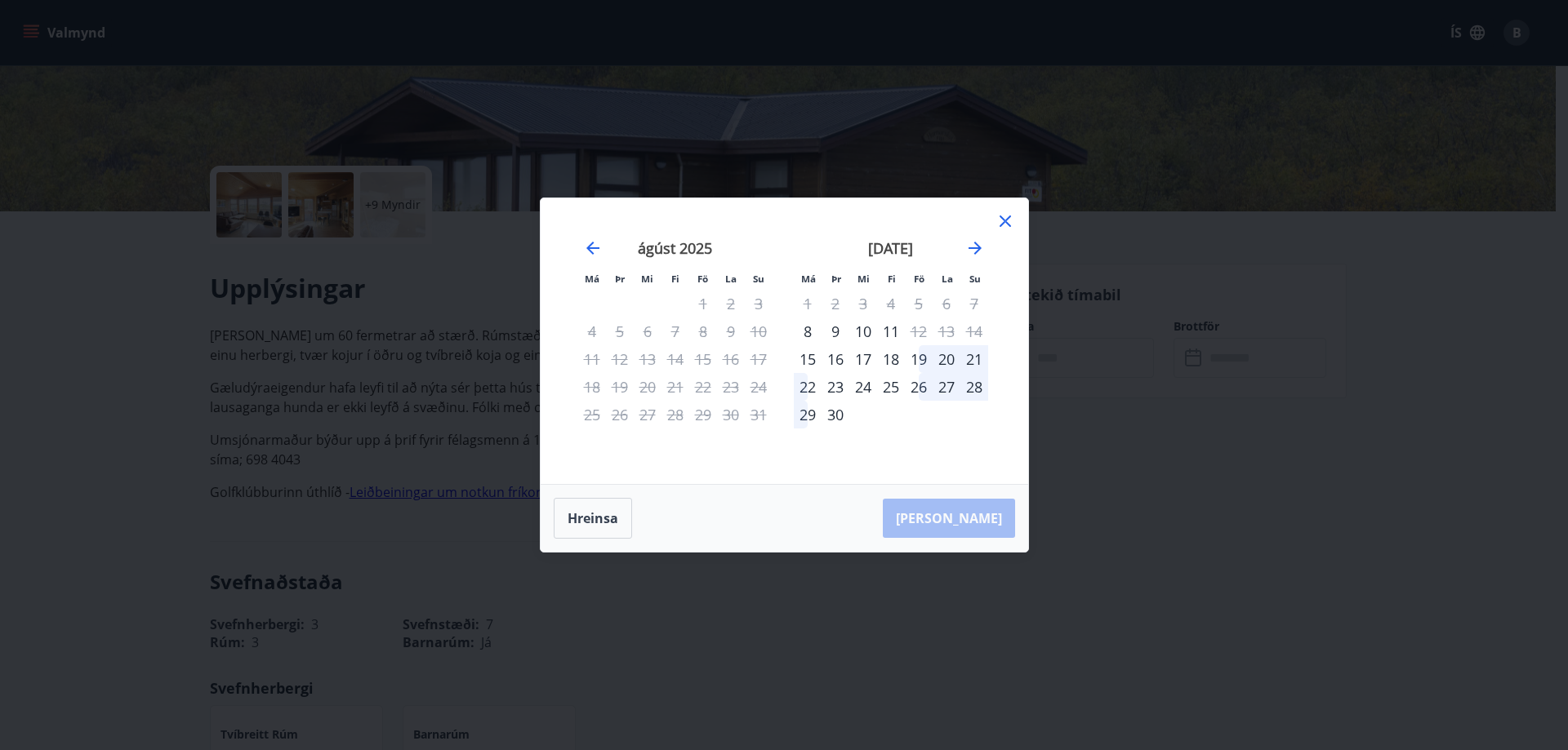
click at [1010, 224] on icon at bounding box center [1005, 221] width 20 height 20
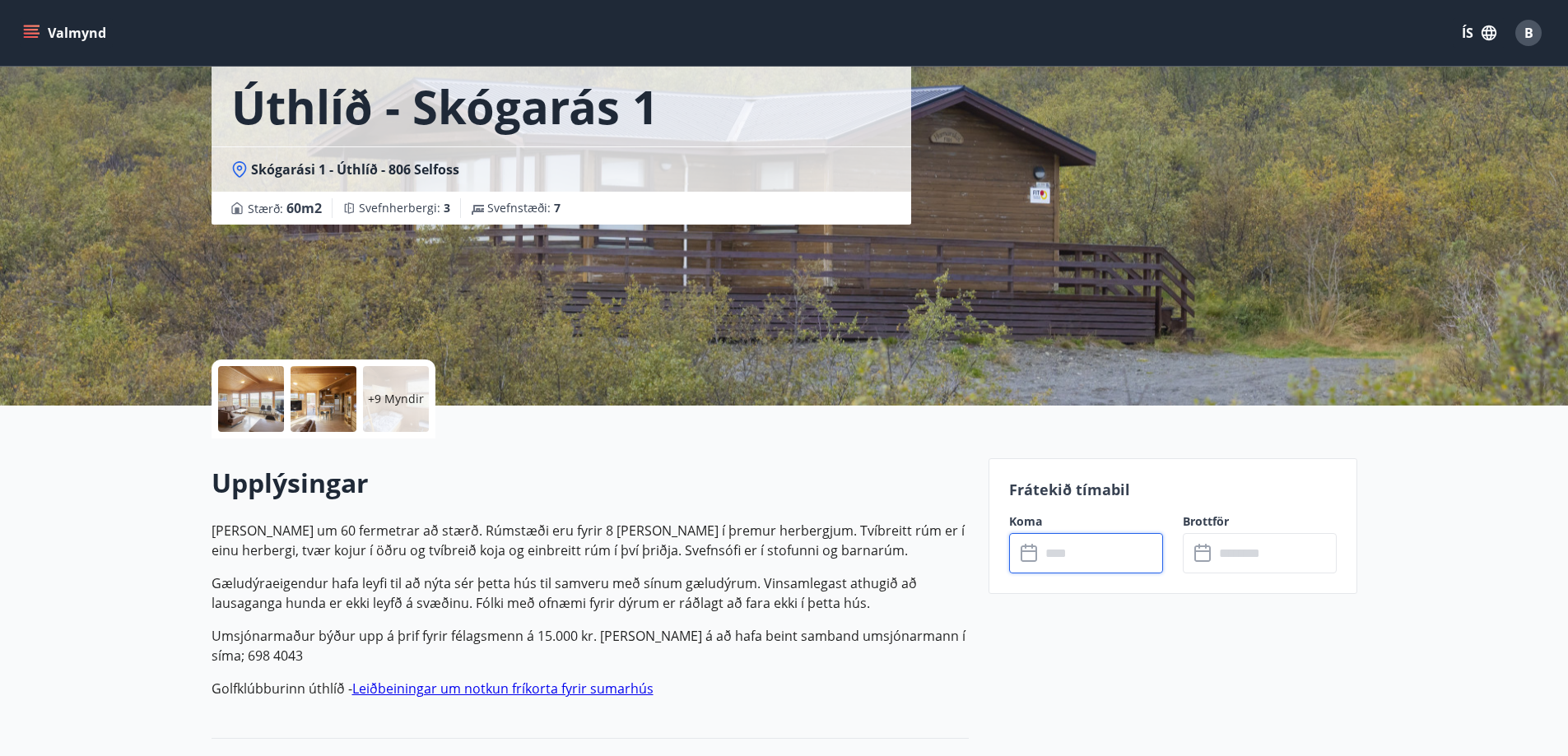
scroll to position [0, 0]
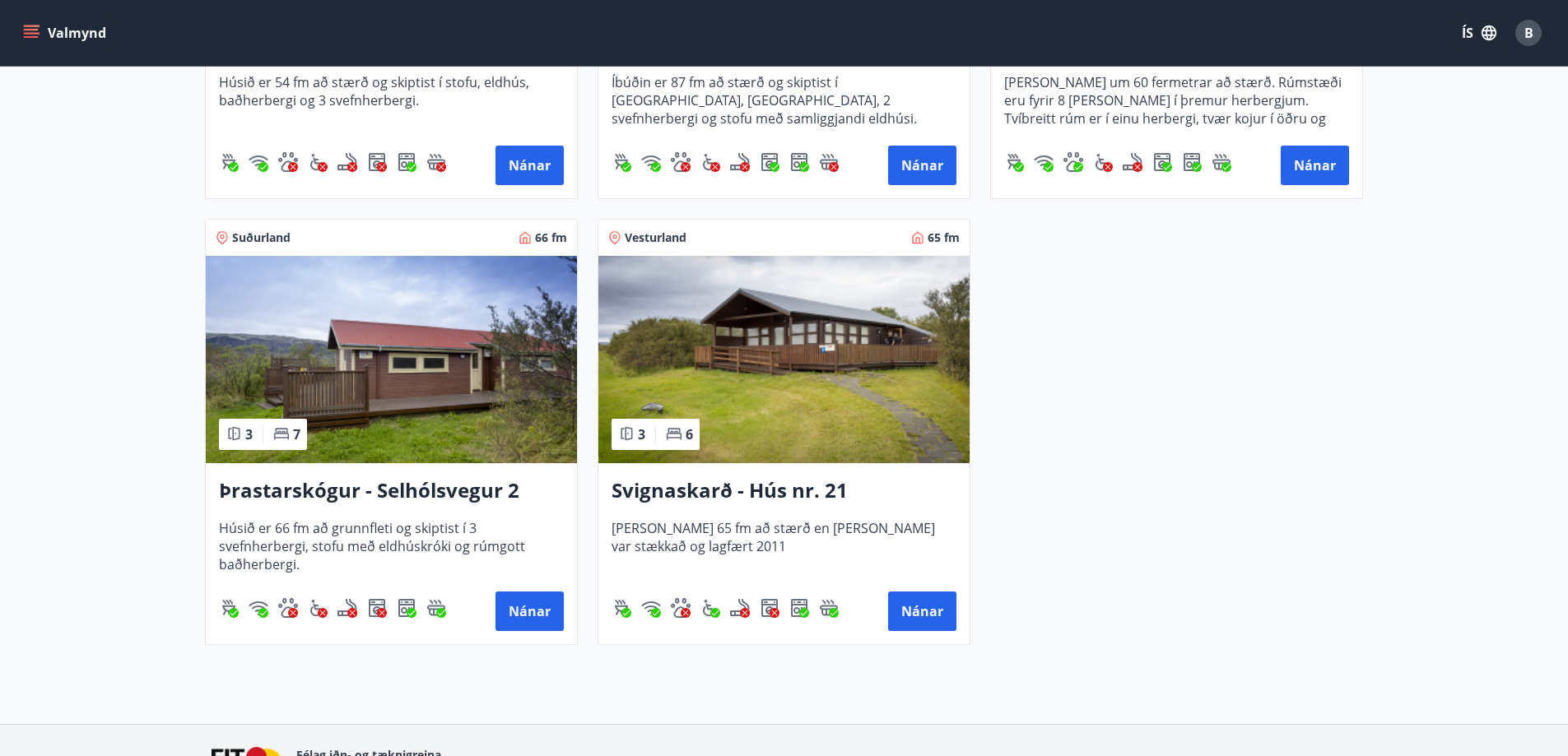
scroll to position [643, 0]
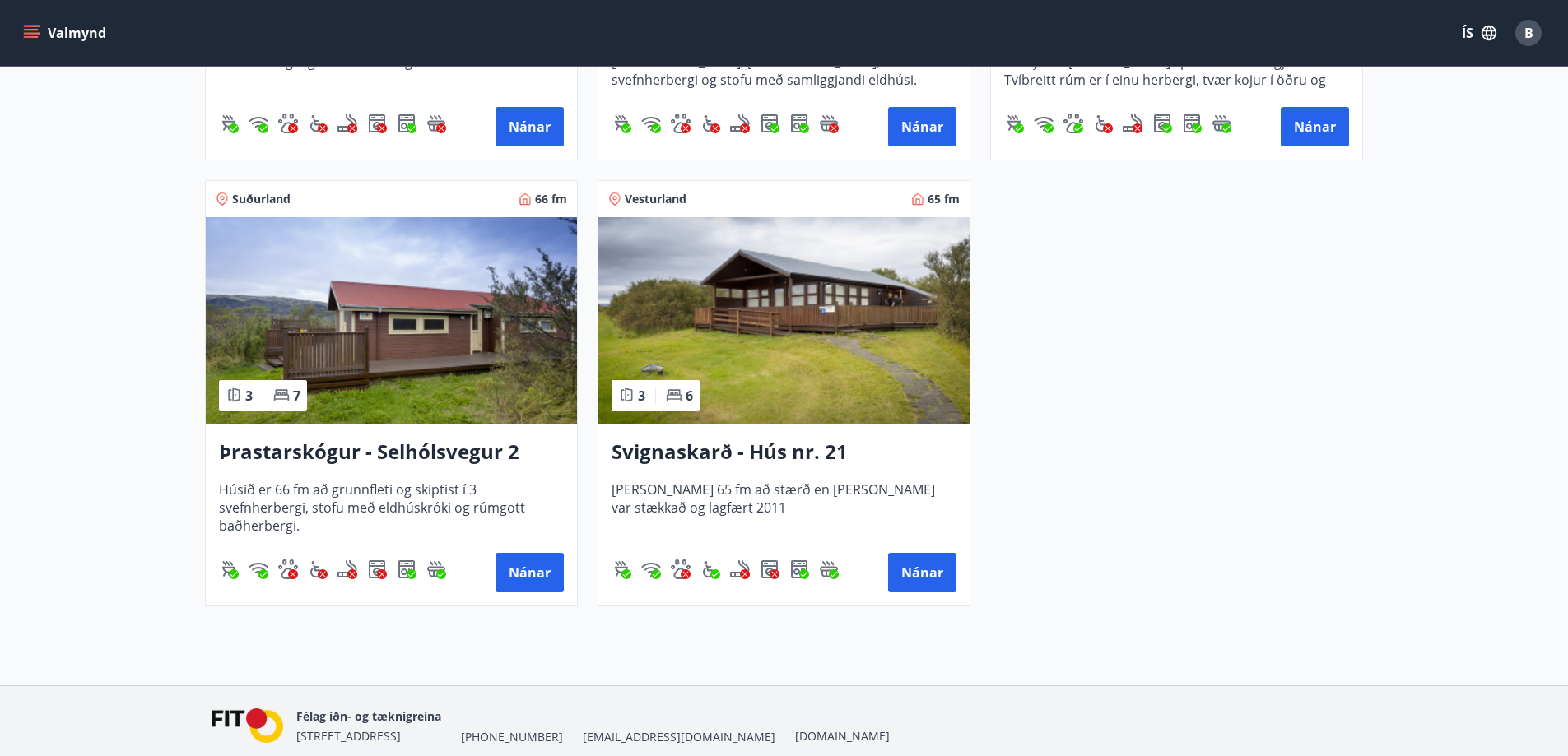
click at [447, 445] on h3 "Þrastarskógur - Selhólsvegur 2" at bounding box center [391, 452] width 345 height 30
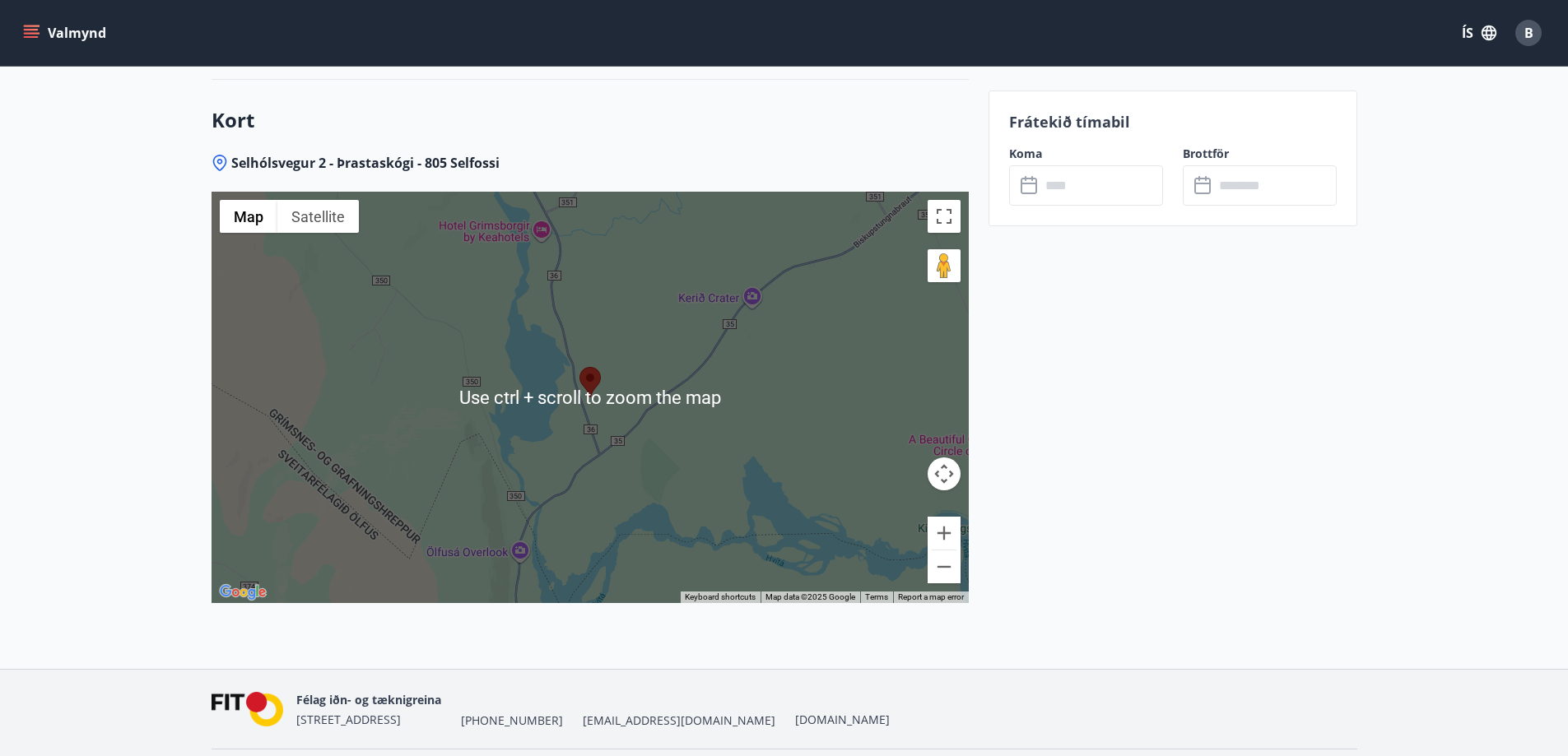
scroll to position [2049, 0]
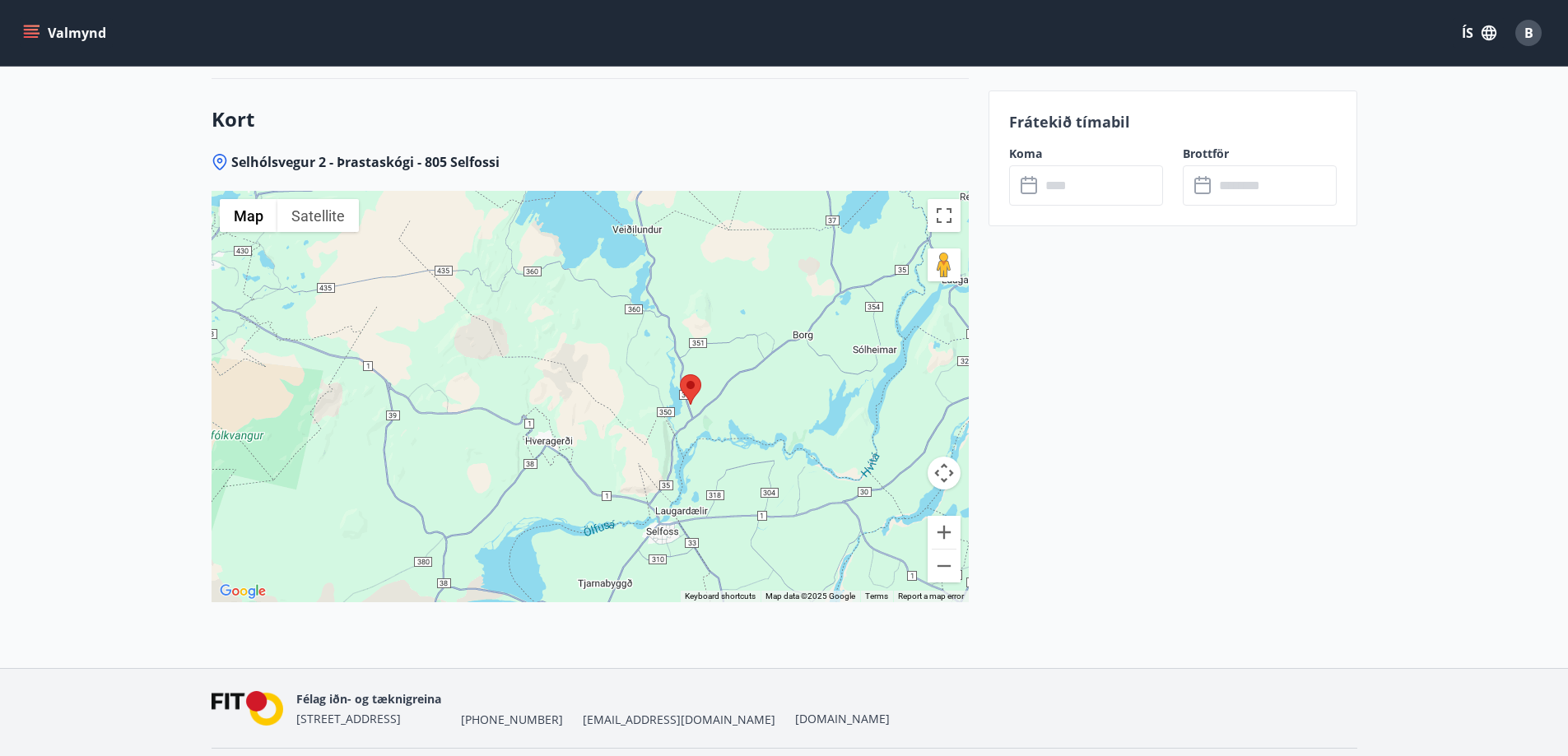
drag, startPoint x: 447, startPoint y: 445, endPoint x: 656, endPoint y: 412, distance: 211.6
click at [656, 412] on div at bounding box center [590, 396] width 757 height 412
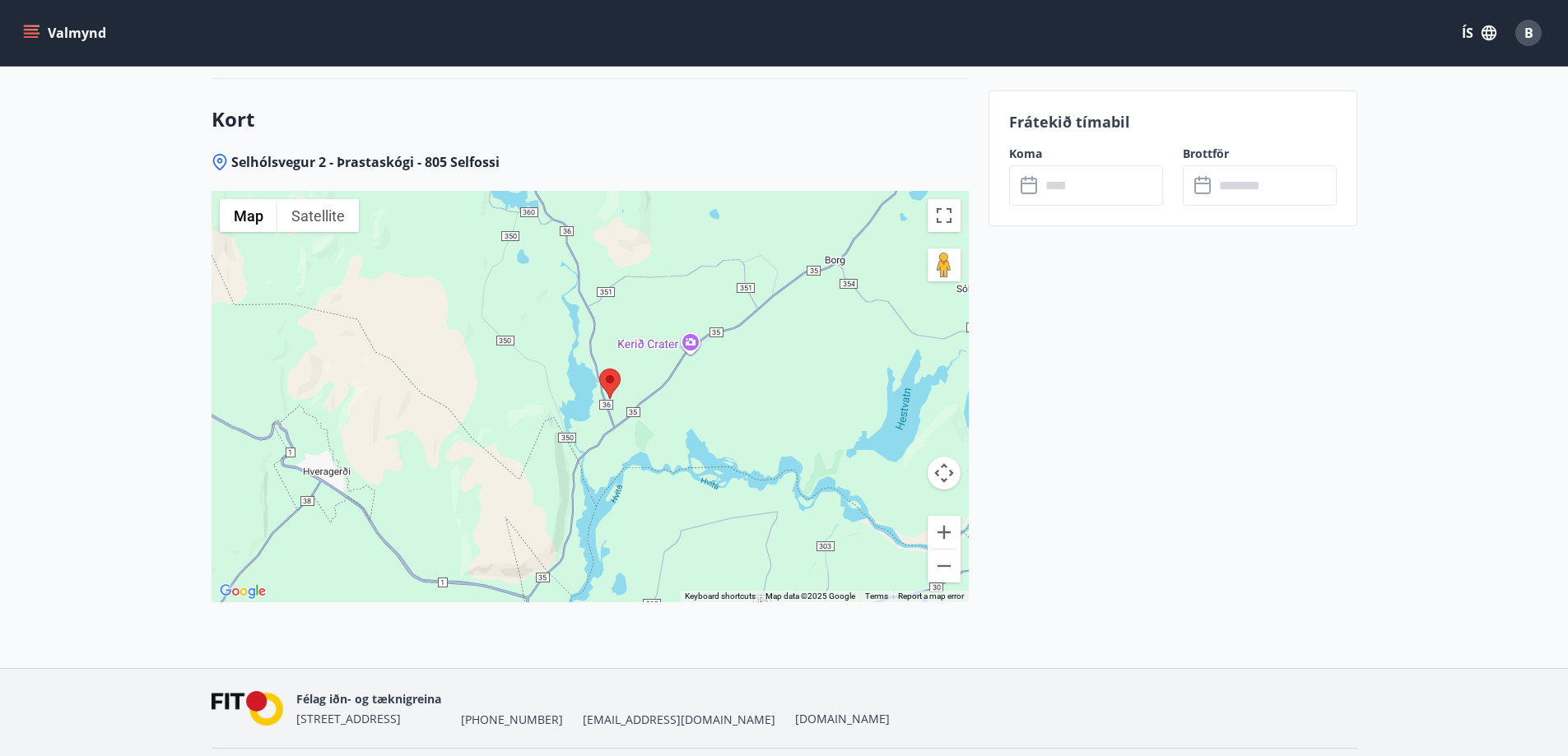
drag, startPoint x: 814, startPoint y: 431, endPoint x: 692, endPoint y: 425, distance: 122.1
click at [692, 425] on div at bounding box center [590, 396] width 757 height 412
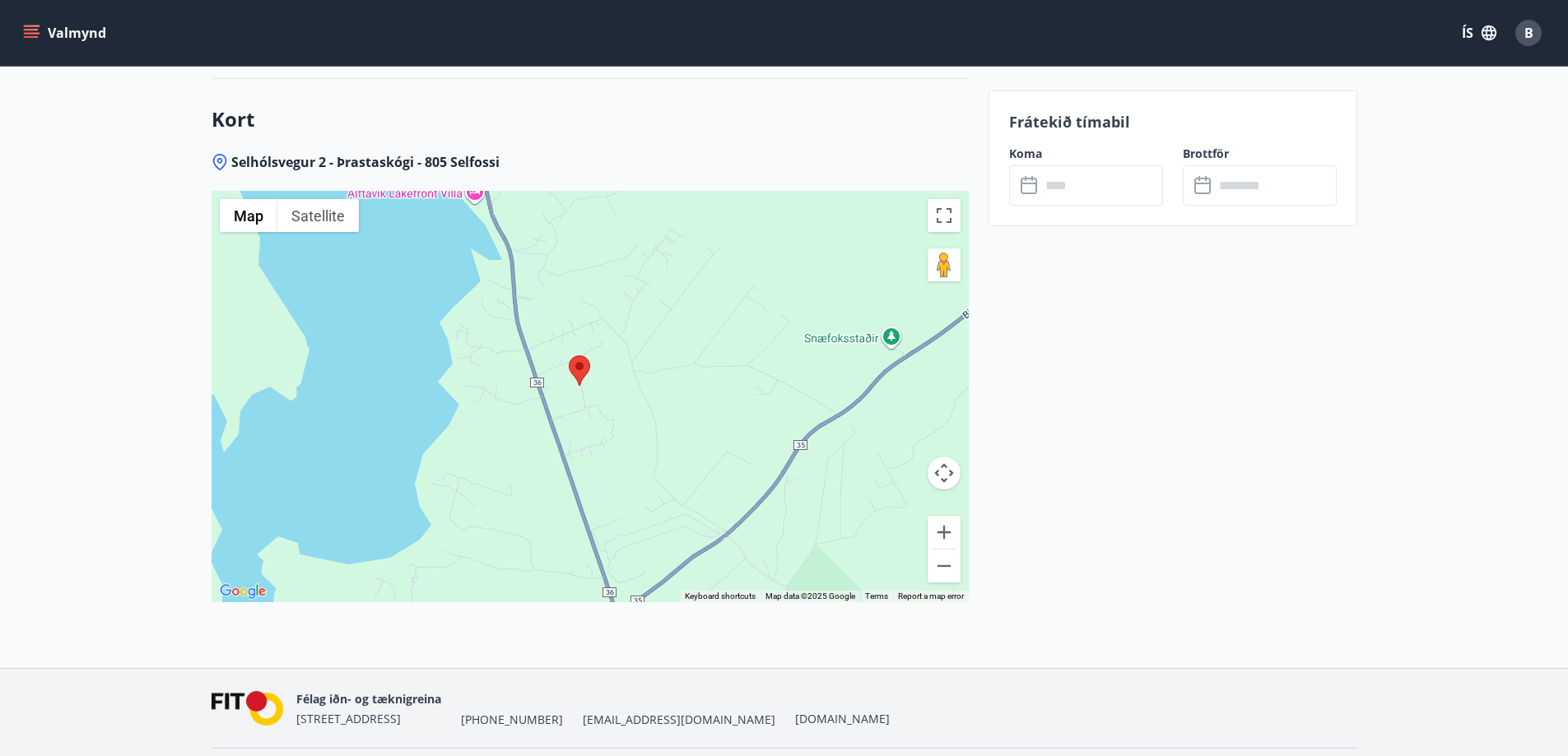
drag, startPoint x: 558, startPoint y: 333, endPoint x: 763, endPoint y: 287, distance: 210.1
click at [763, 287] on div at bounding box center [590, 396] width 757 height 412
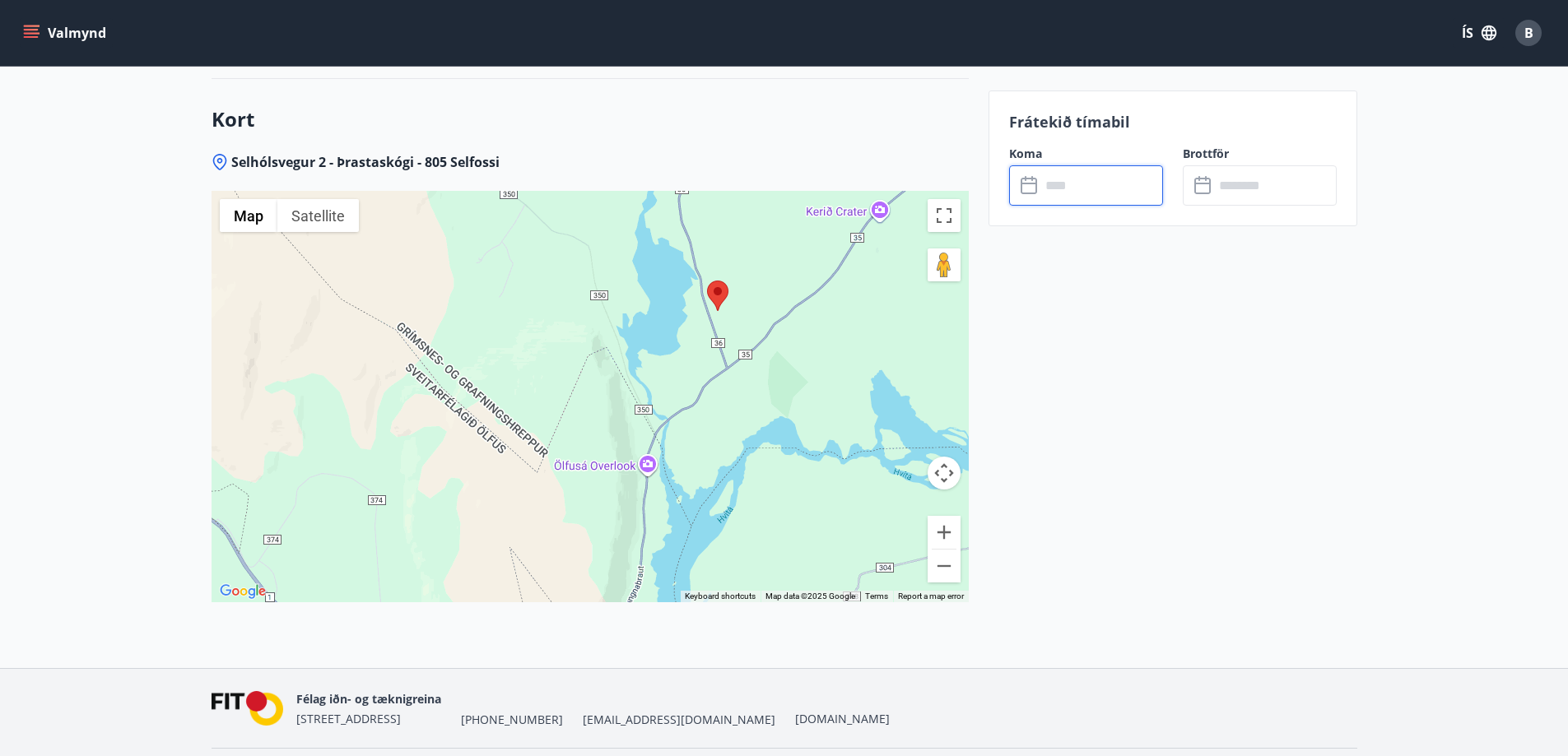
click at [1084, 180] on input "text" at bounding box center [1102, 185] width 123 height 40
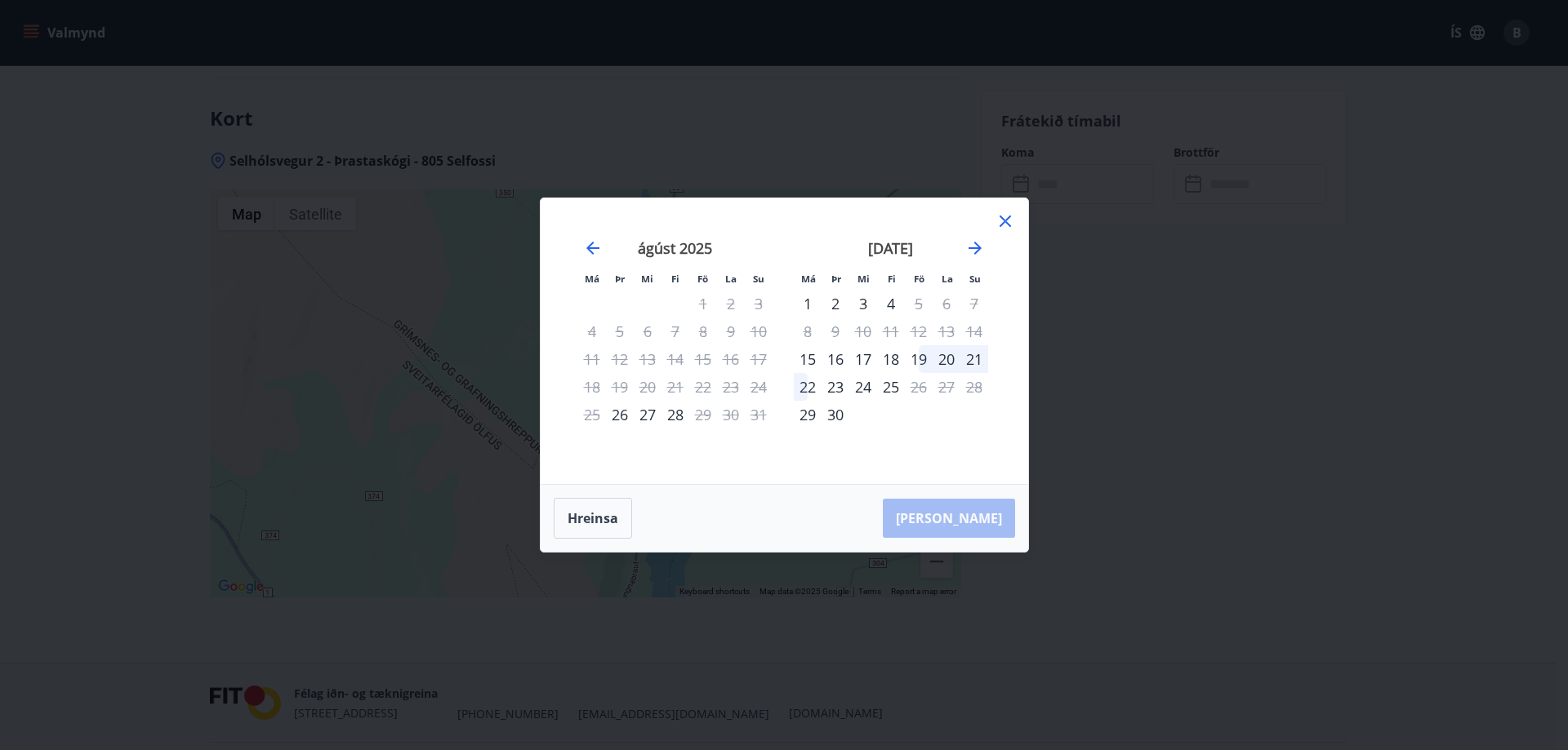
click at [923, 359] on div "19" at bounding box center [918, 359] width 28 height 28
click at [800, 383] on div "22" at bounding box center [807, 386] width 28 height 28
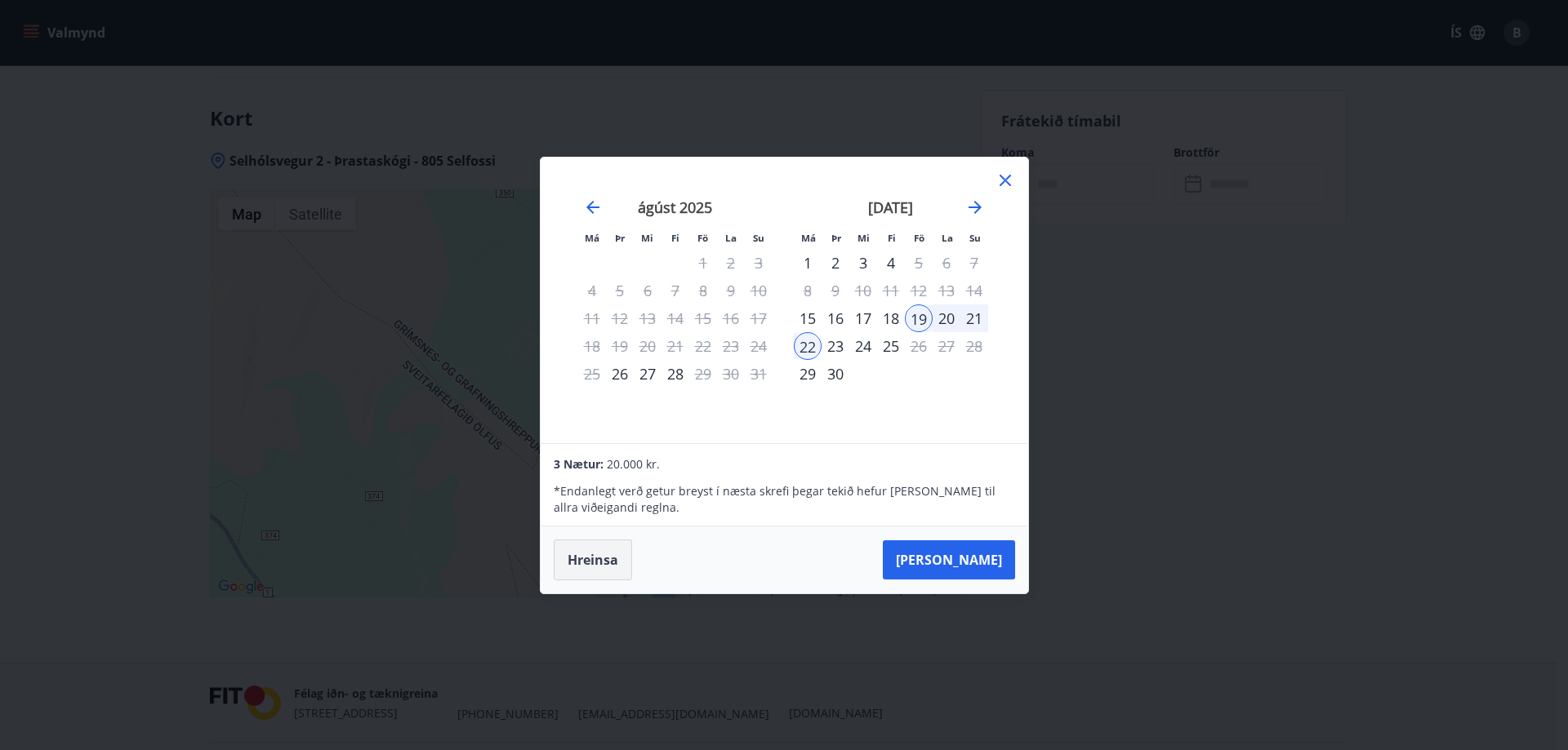
click at [594, 563] on button "Hreinsa" at bounding box center [593, 560] width 78 height 41
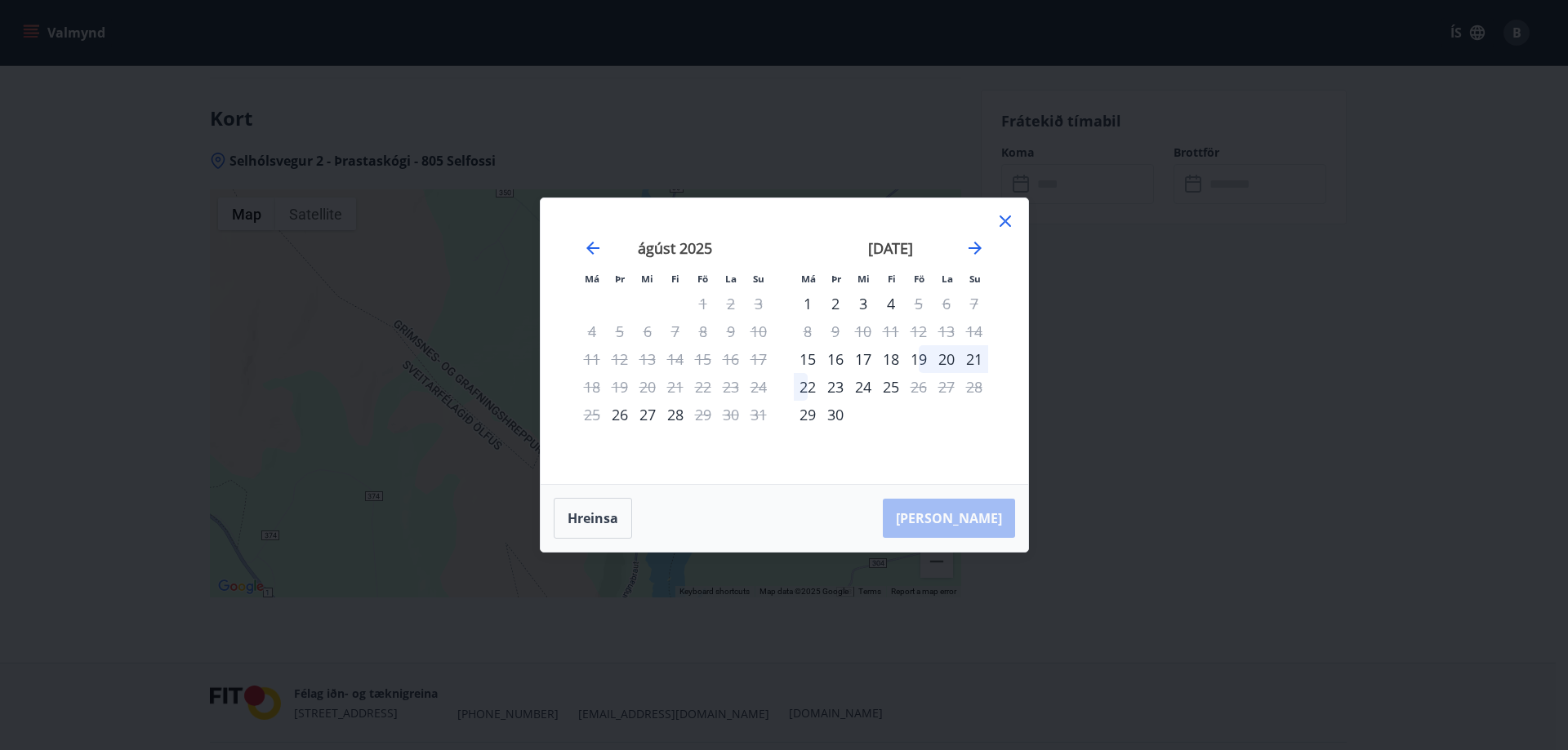
click at [1005, 217] on icon at bounding box center [1005, 221] width 20 height 20
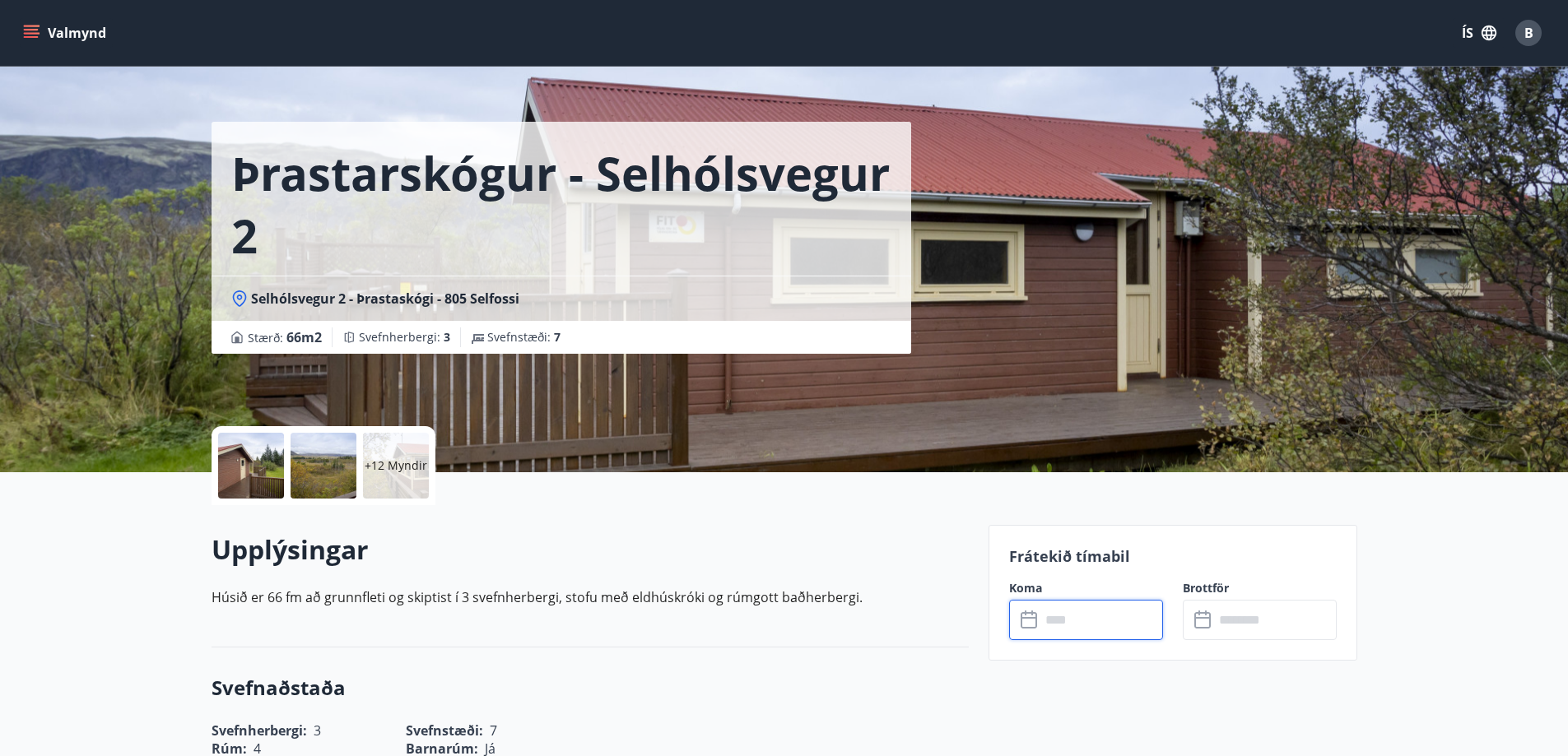
scroll to position [0, 0]
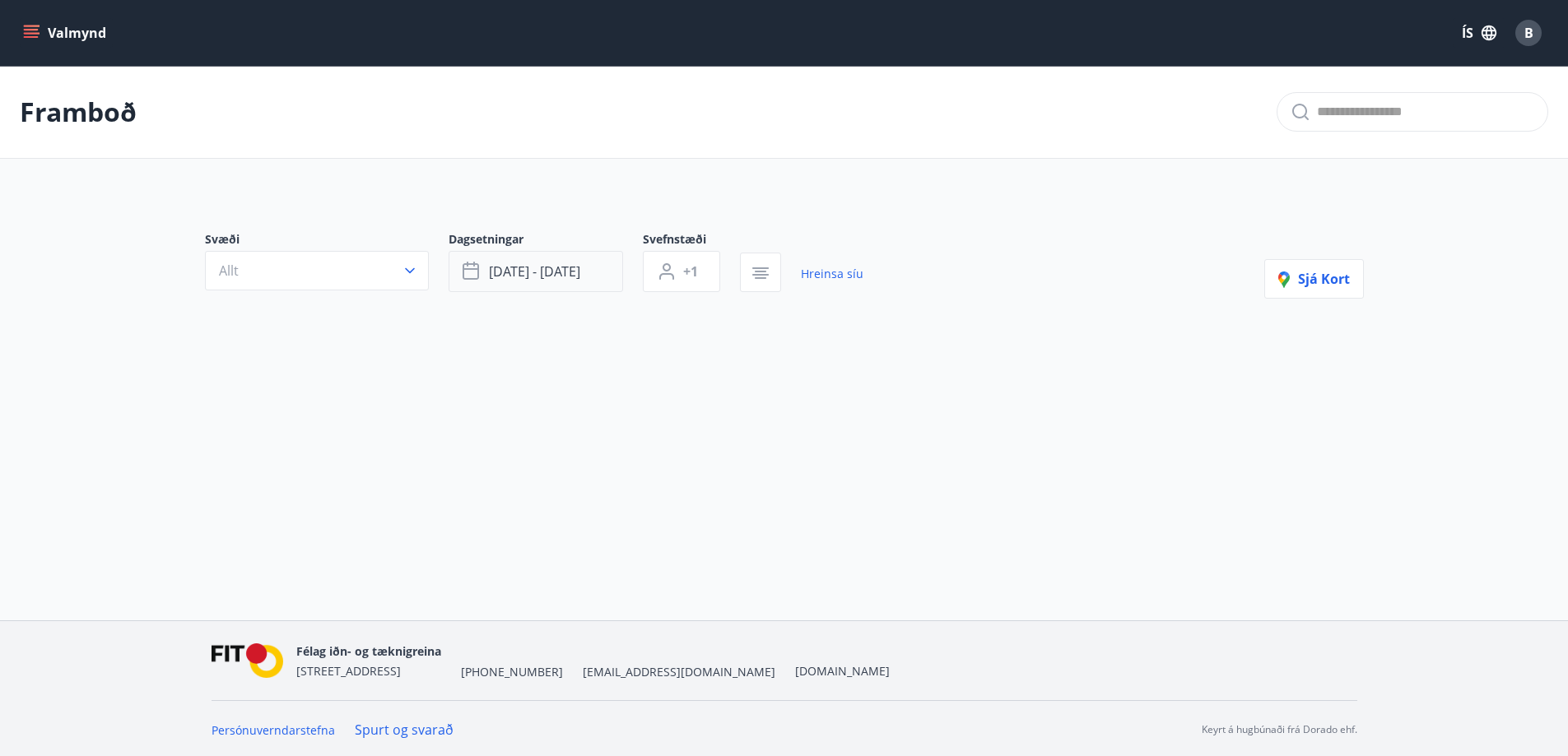
click at [561, 283] on button "[DATE] - [DATE]" at bounding box center [535, 272] width 175 height 41
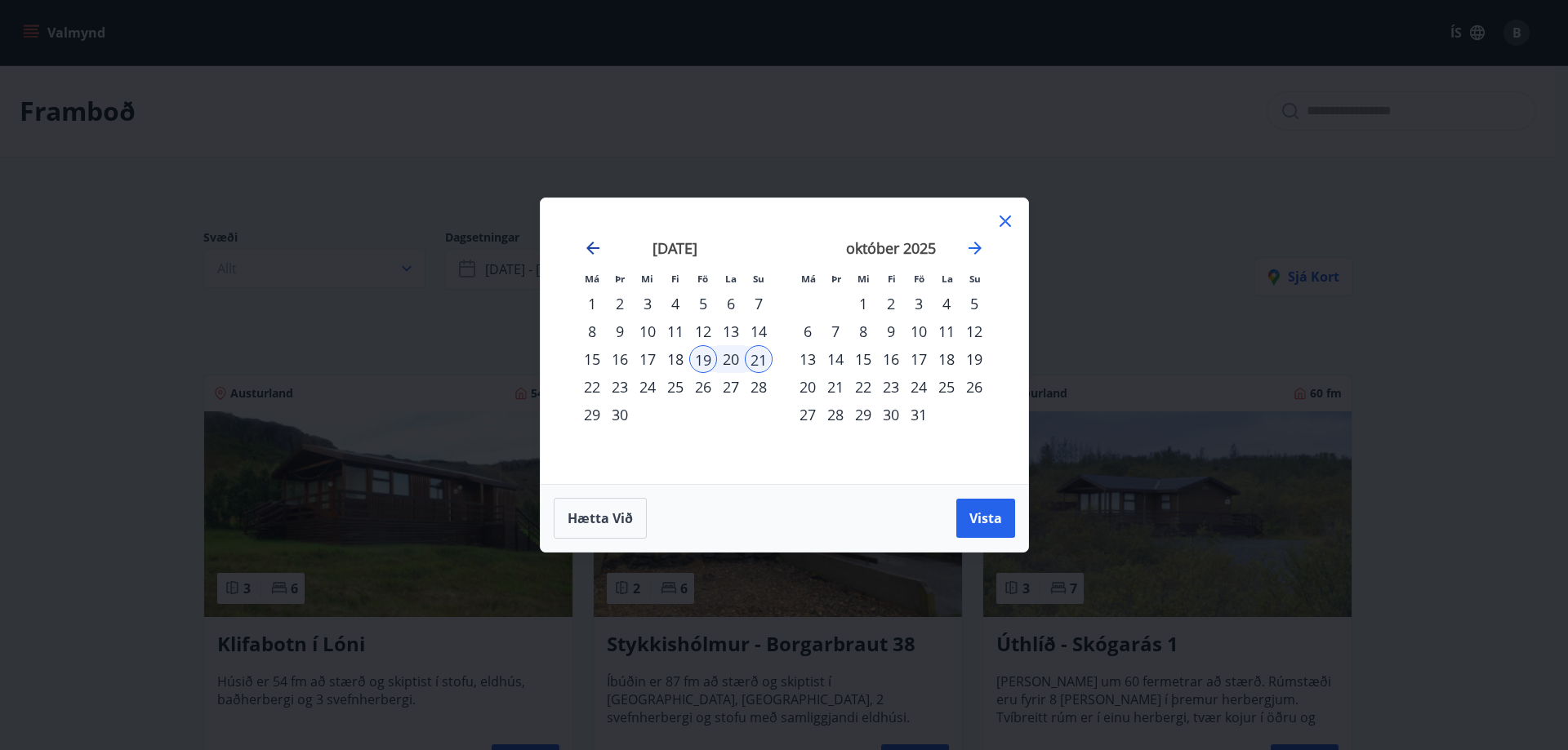
click at [588, 240] on icon "Move backward to switch to the previous month." at bounding box center [593, 249] width 20 height 20
click at [705, 417] on div "29" at bounding box center [702, 414] width 28 height 28
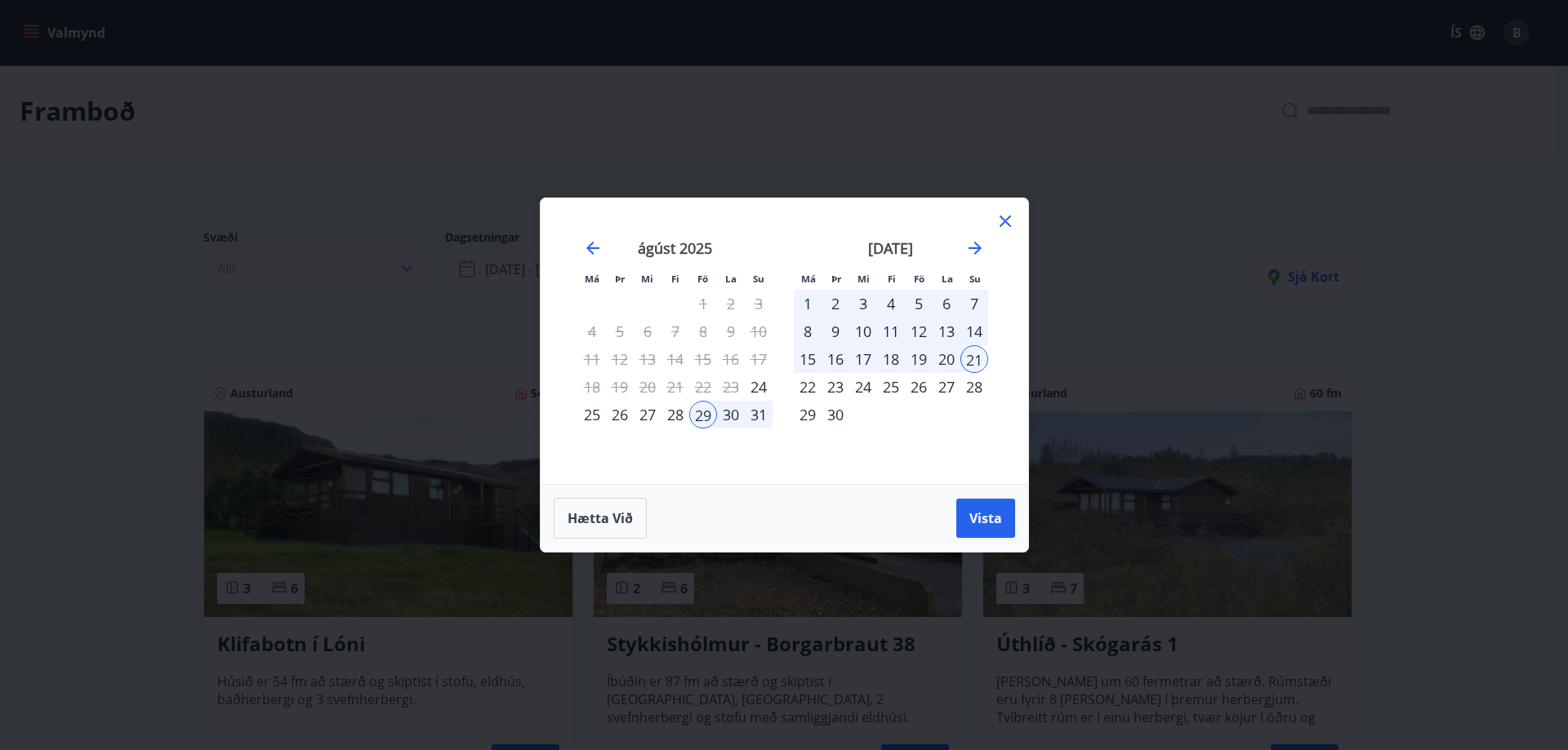
click at [758, 414] on div "31" at bounding box center [758, 414] width 28 height 28
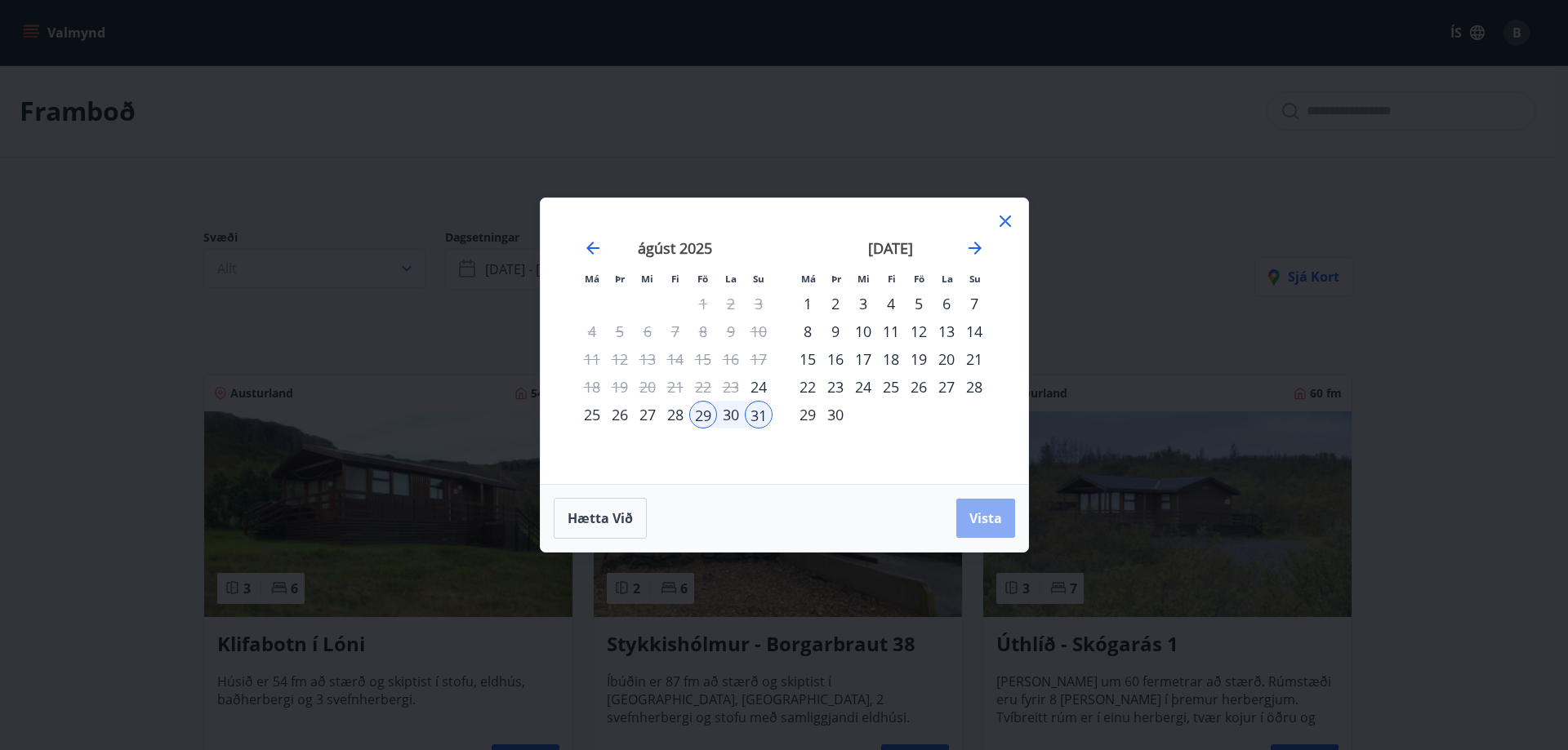
click at [970, 505] on button "Vista" at bounding box center [986, 518] width 59 height 39
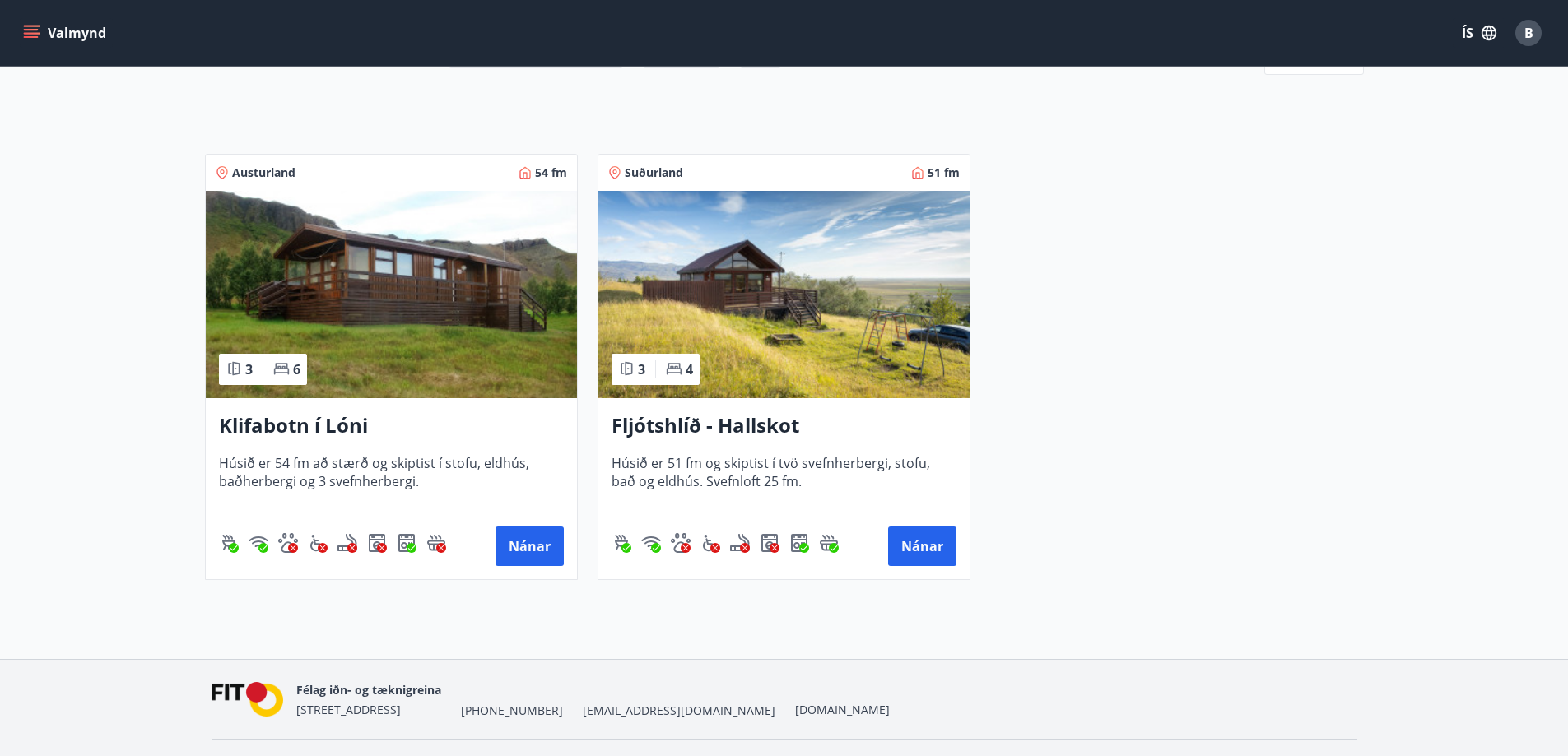
scroll to position [225, 0]
click at [669, 423] on h3 "Fljótshlíð - Hallskot" at bounding box center [783, 425] width 345 height 30
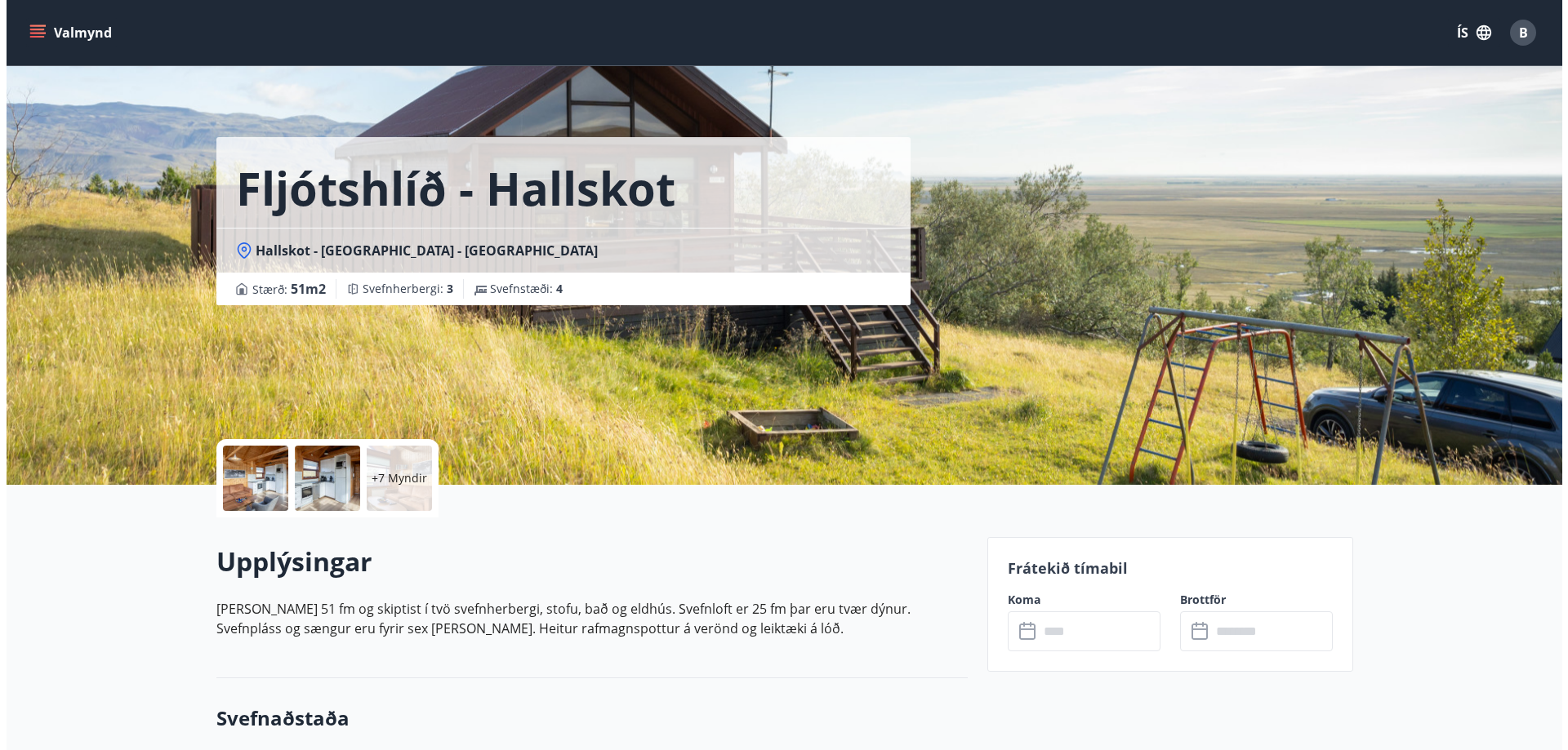
scroll to position [3, 0]
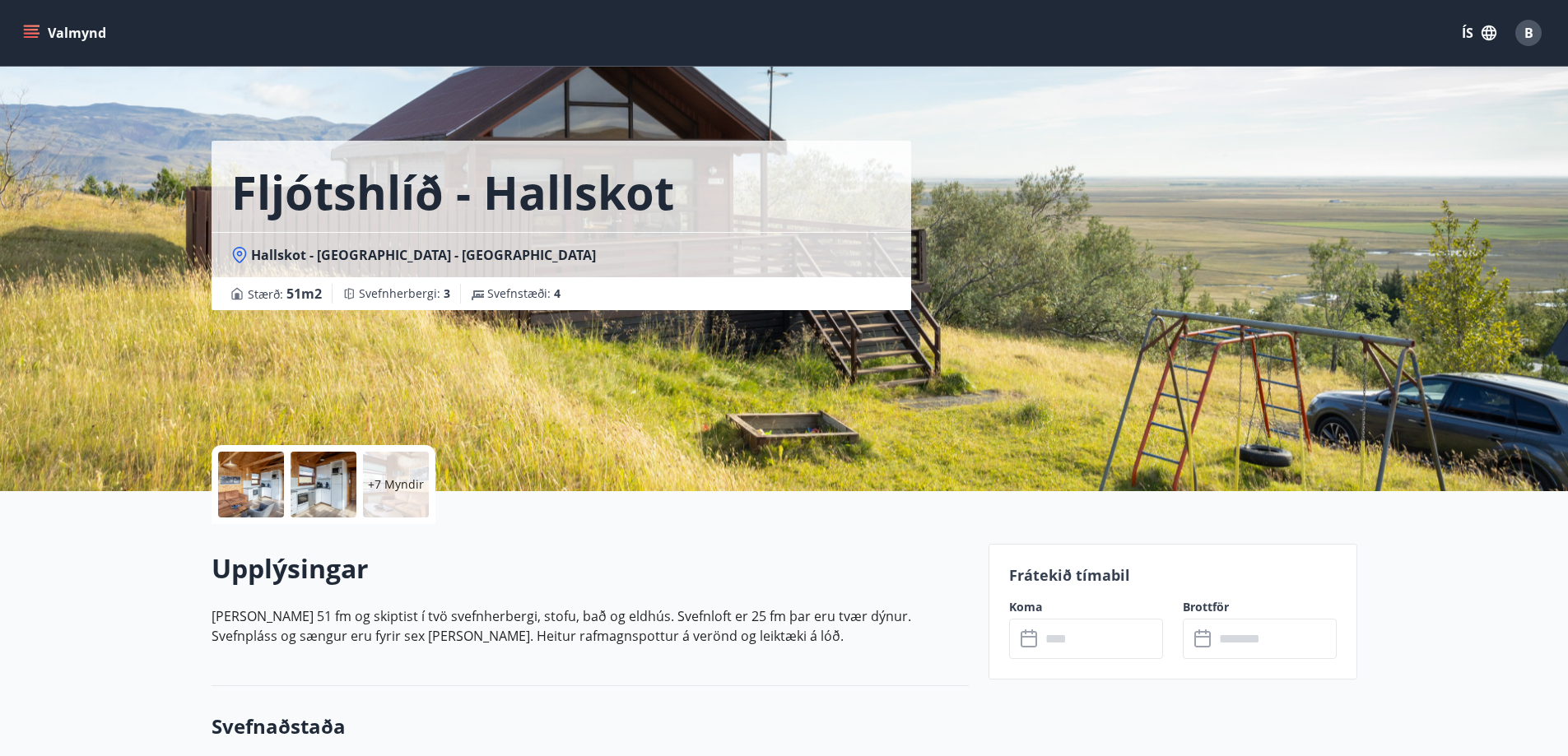
click at [248, 494] on div at bounding box center [251, 485] width 66 height 66
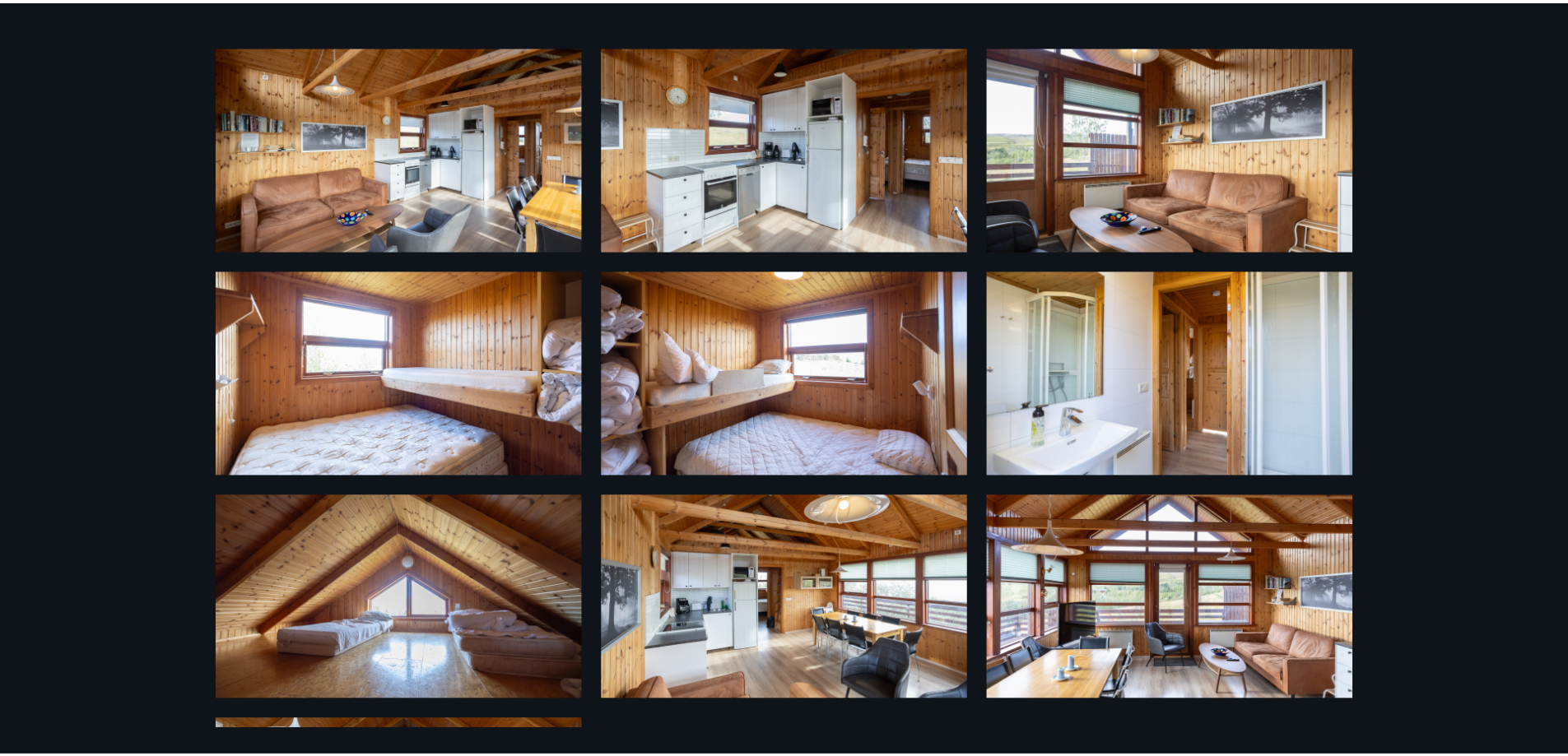
scroll to position [272, 0]
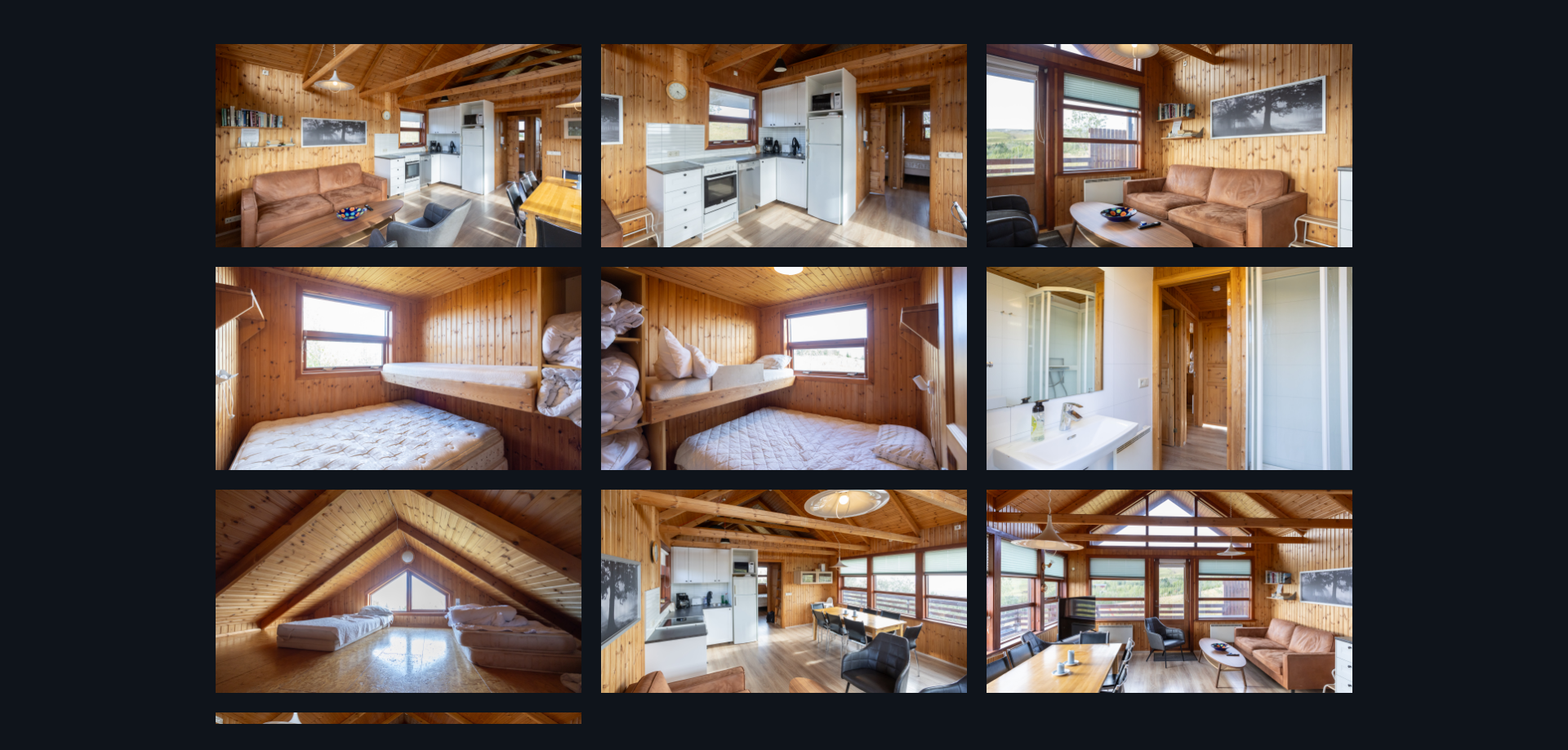
click at [13, 370] on div "13 Myndir" at bounding box center [784, 375] width 1568 height 750
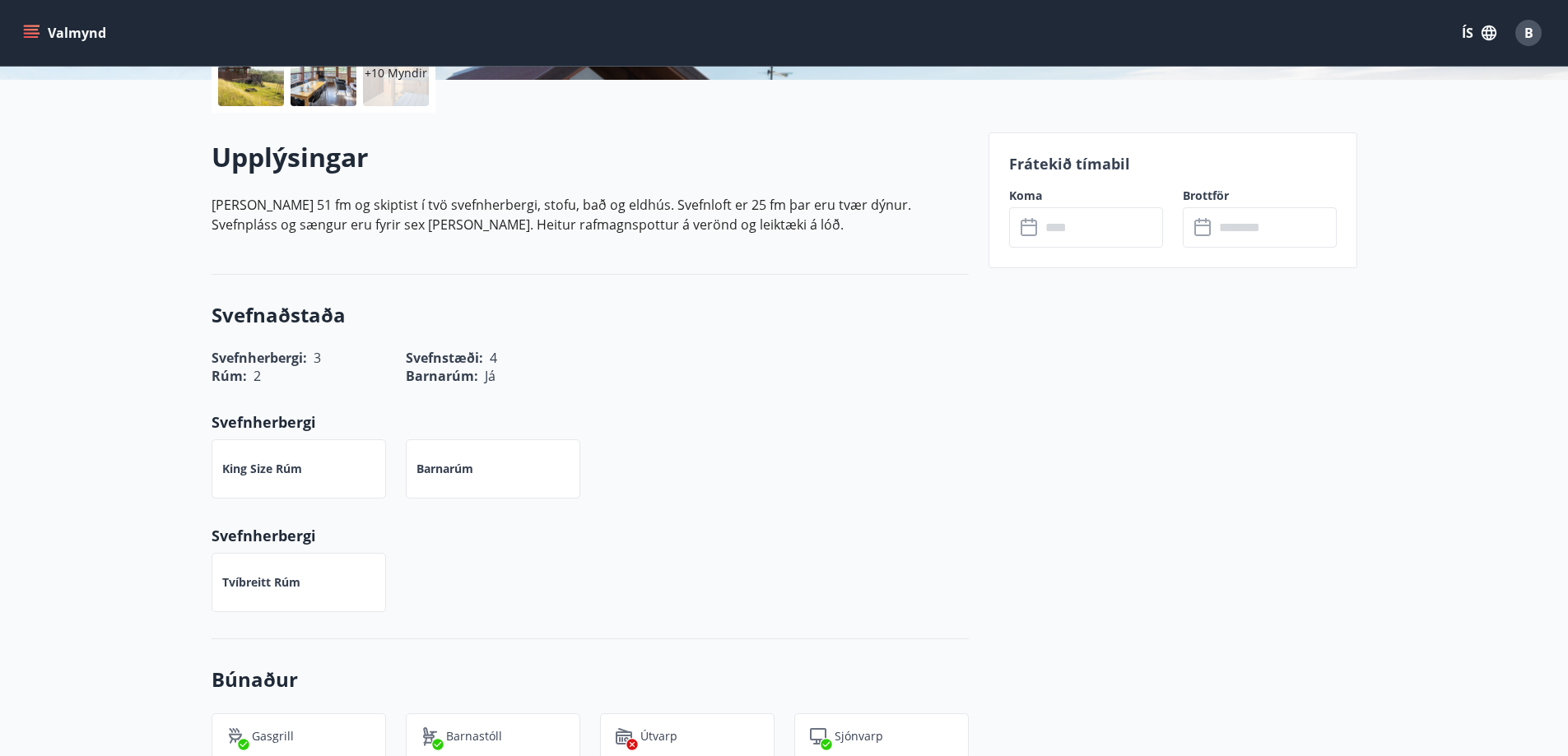
scroll to position [415, 0]
click at [1060, 215] on input "text" at bounding box center [1102, 226] width 123 height 40
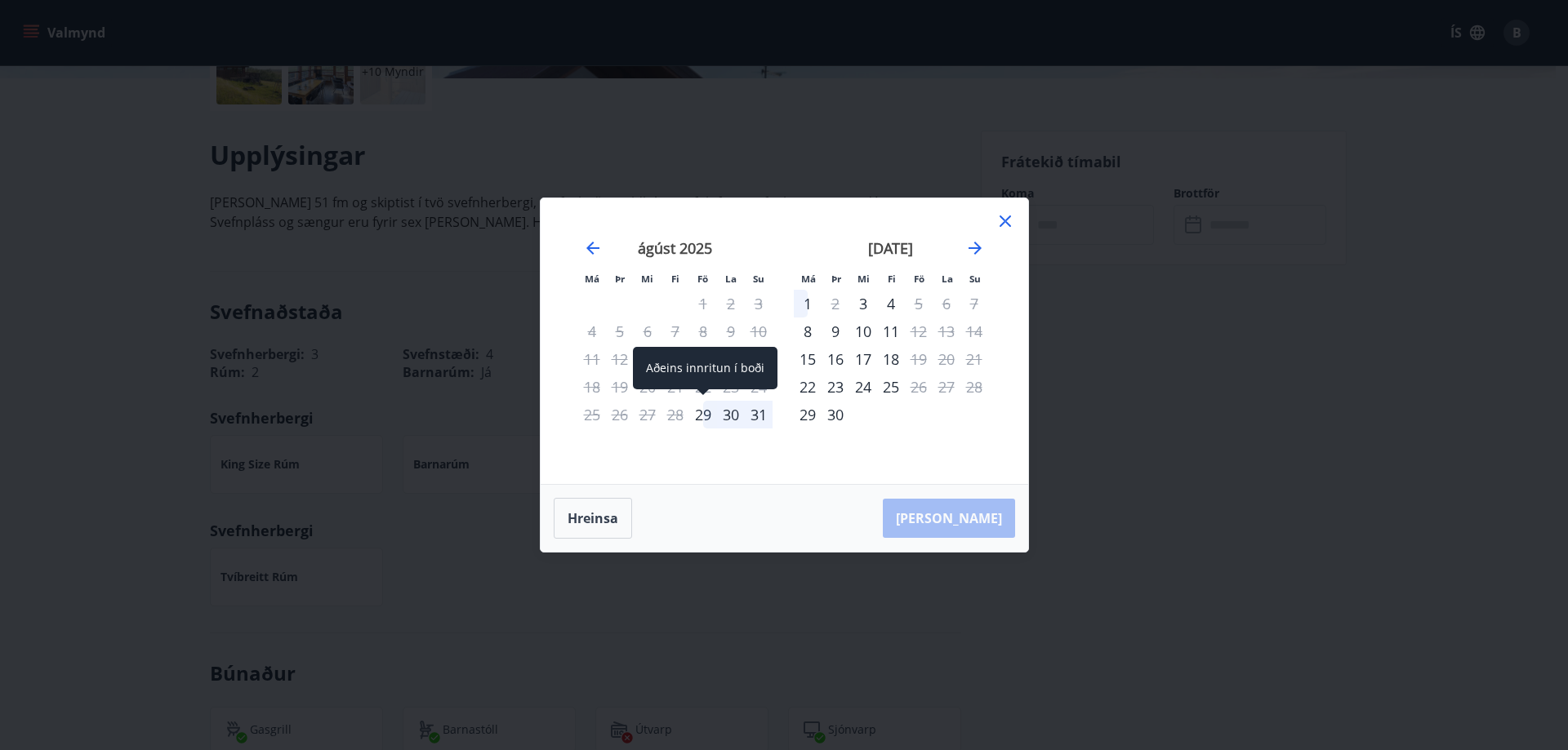
click at [704, 419] on div "29" at bounding box center [702, 414] width 28 height 28
click at [804, 297] on div "1" at bounding box center [807, 304] width 28 height 28
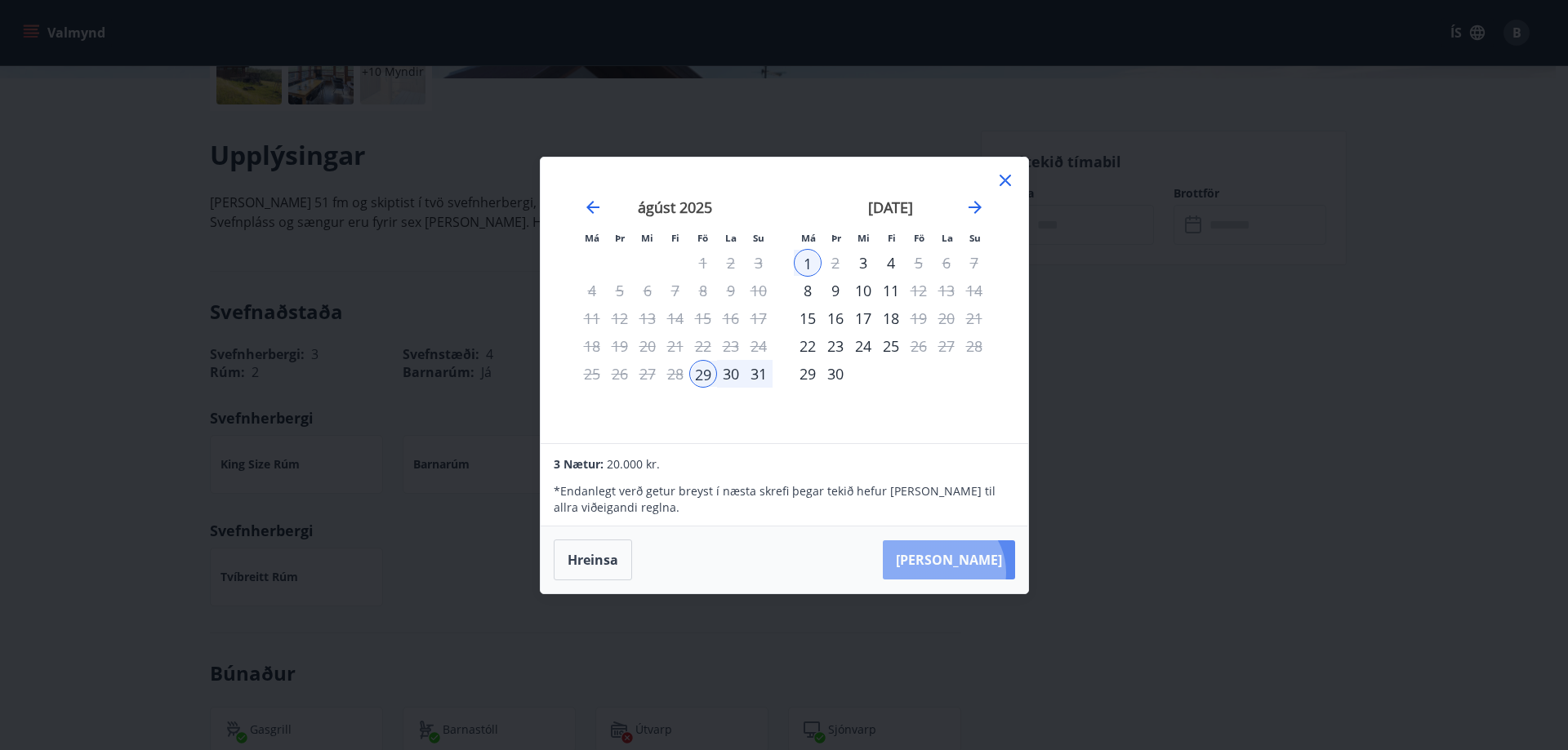
click at [992, 572] on button "[PERSON_NAME]" at bounding box center [948, 560] width 132 height 39
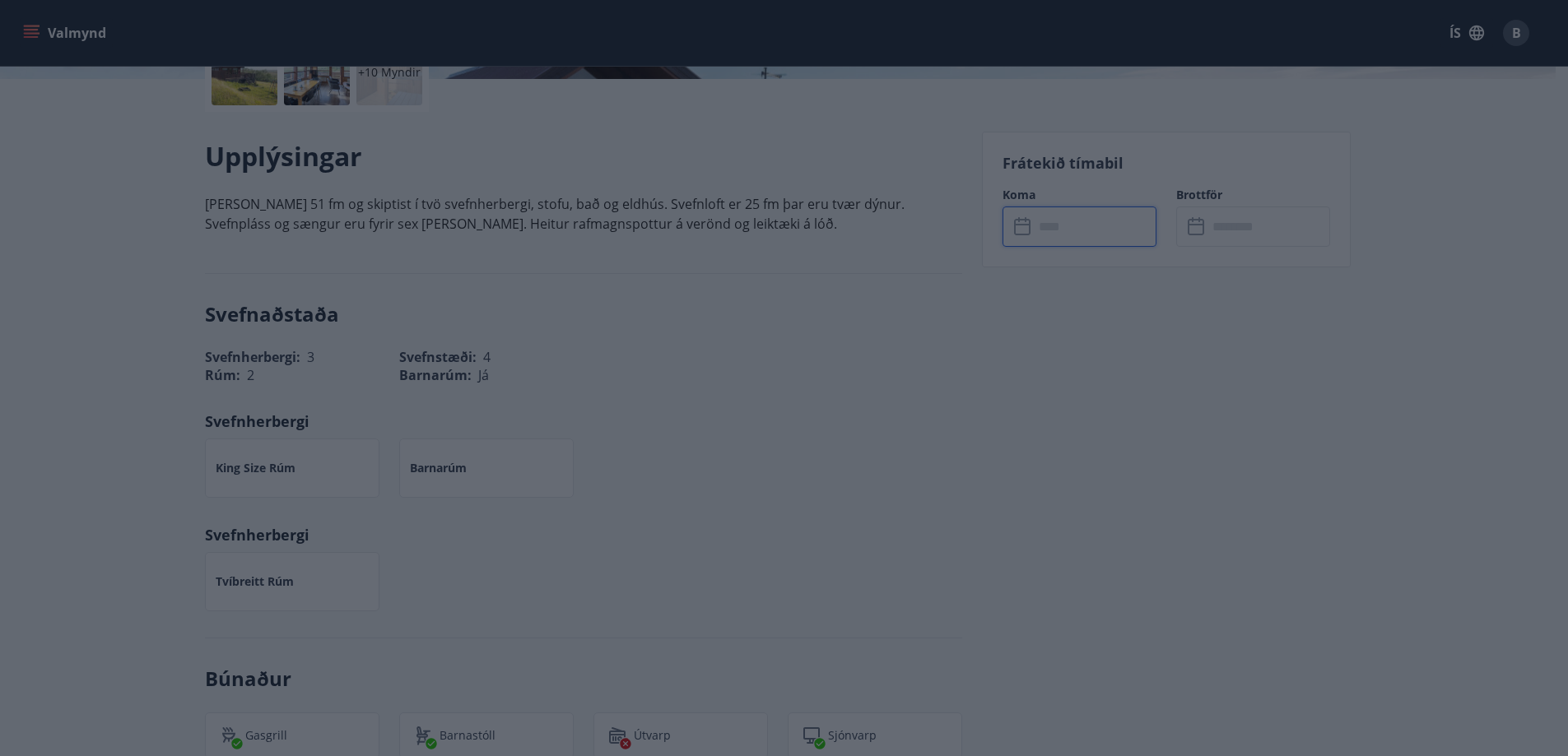
type input "******"
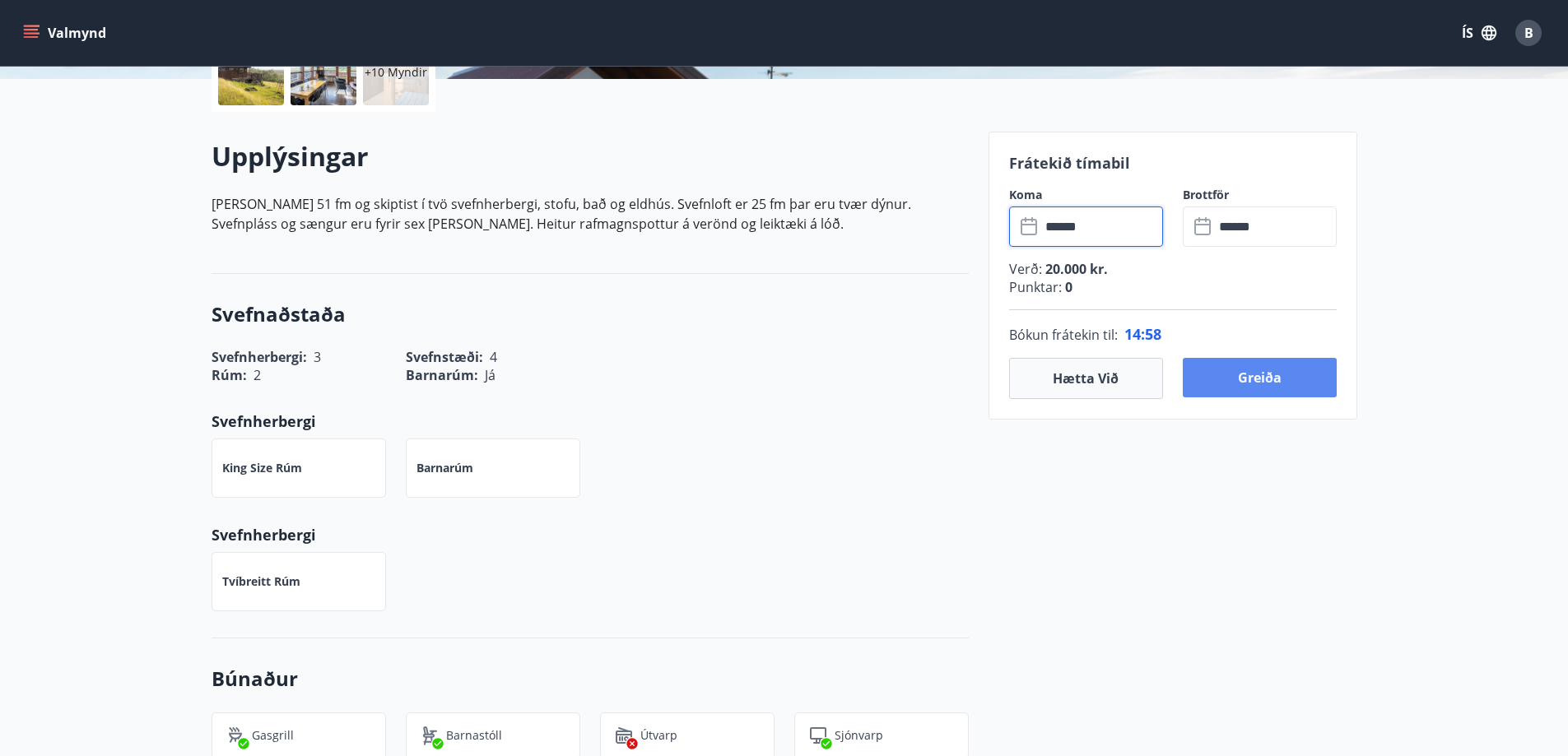
click at [1261, 378] on button "Greiða" at bounding box center [1260, 378] width 154 height 39
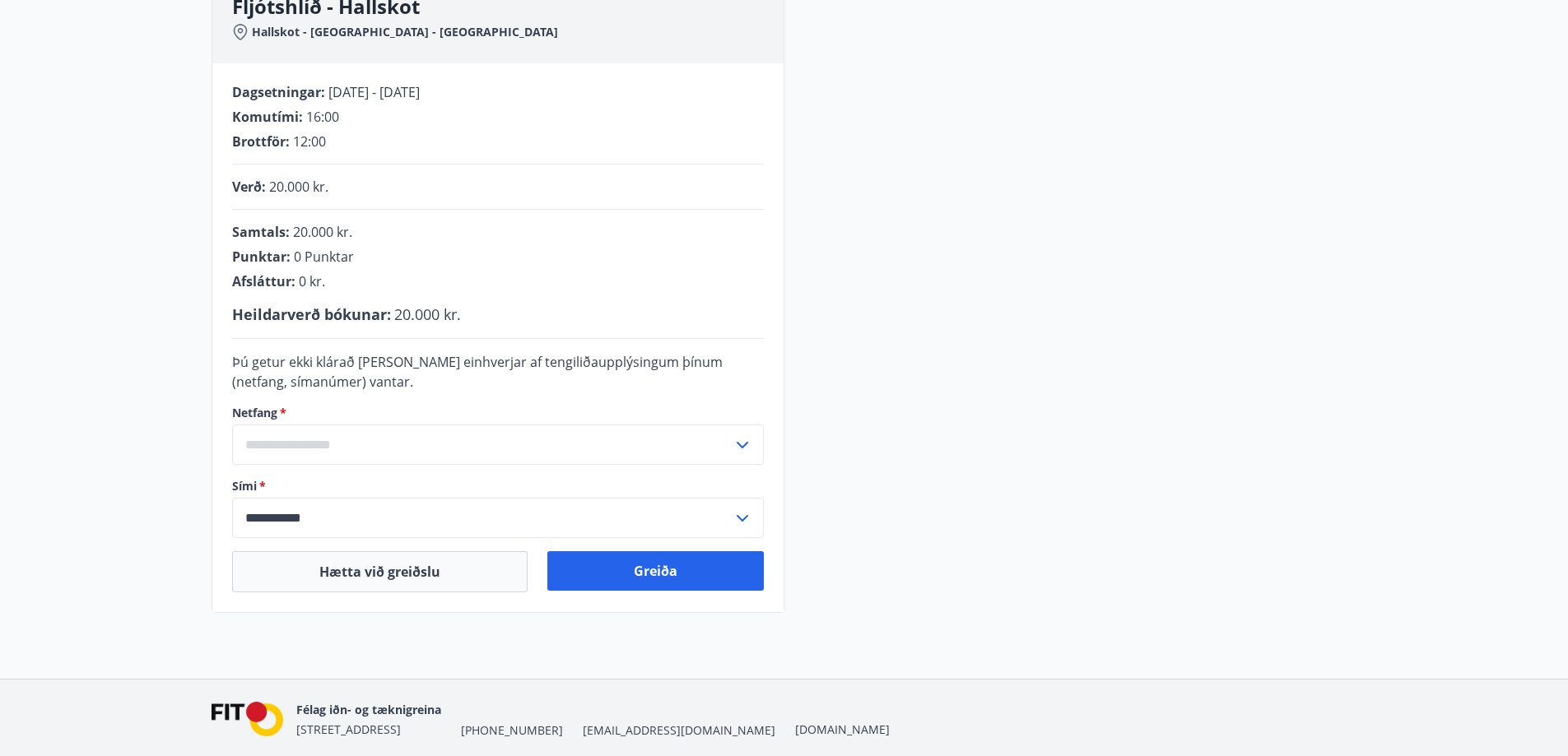
scroll to position [271, 0]
click at [518, 446] on input "text" at bounding box center [481, 446] width 500 height 40
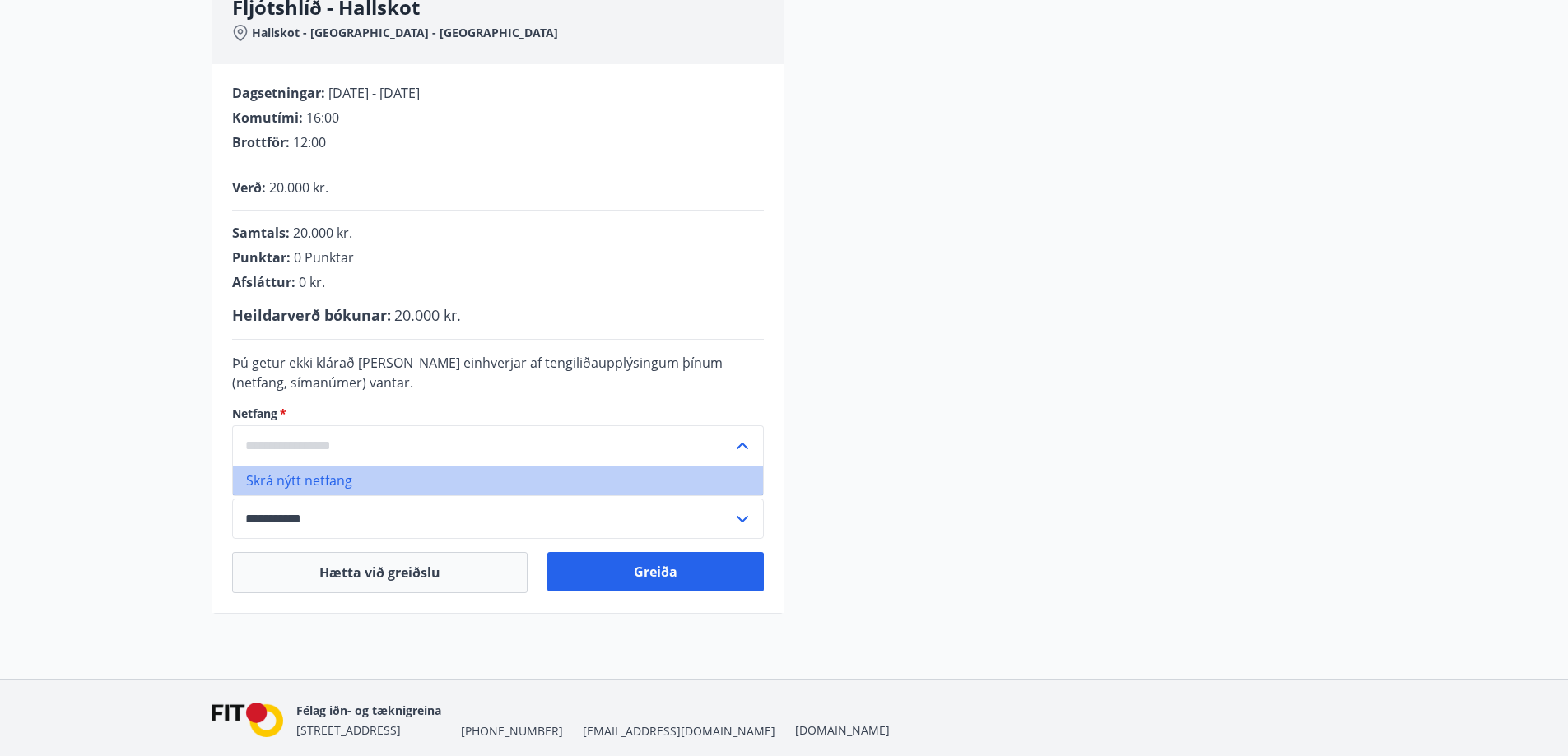
click at [326, 472] on li "Skrá nýtt netfang" at bounding box center [498, 480] width 530 height 30
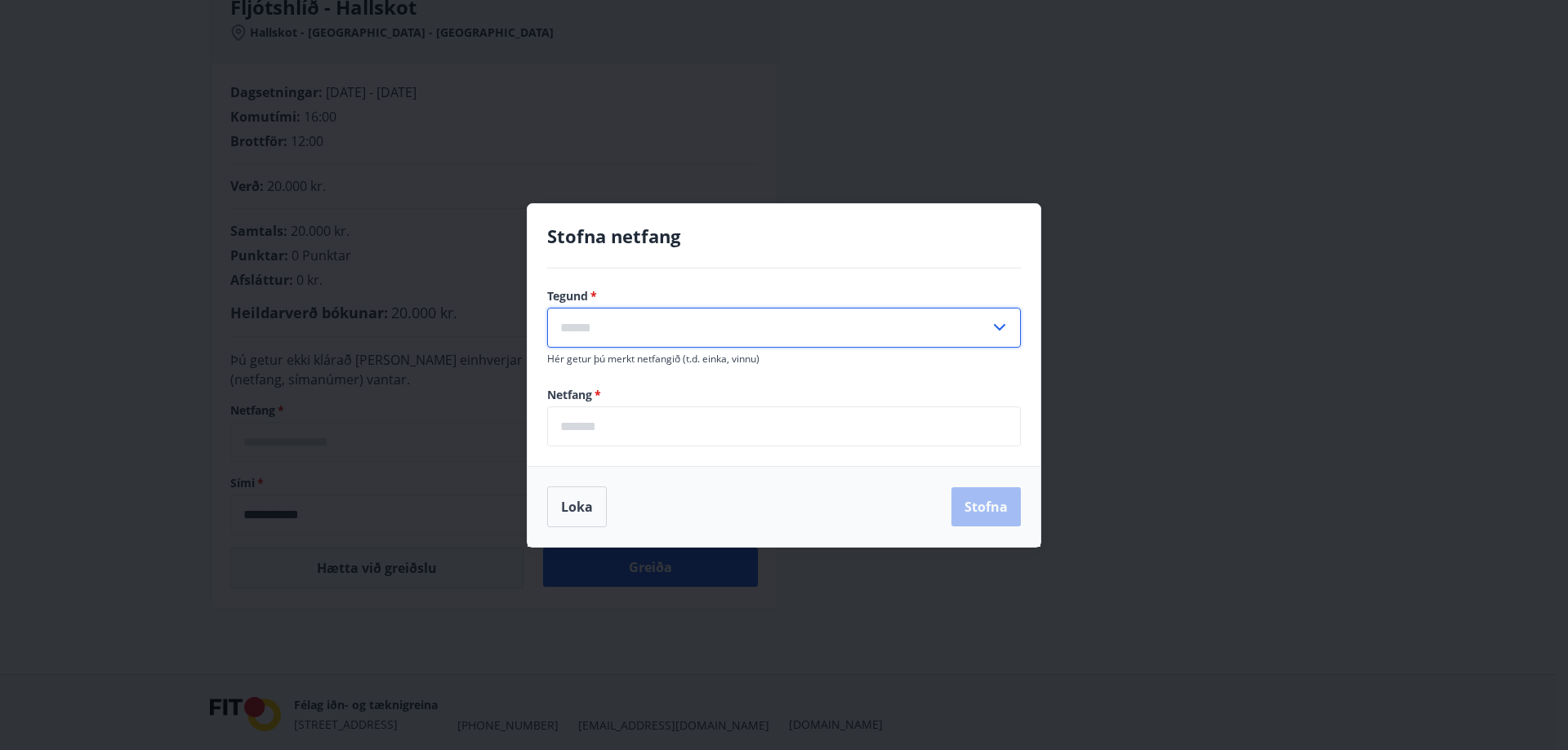
click at [657, 342] on input "text" at bounding box center [768, 328] width 443 height 40
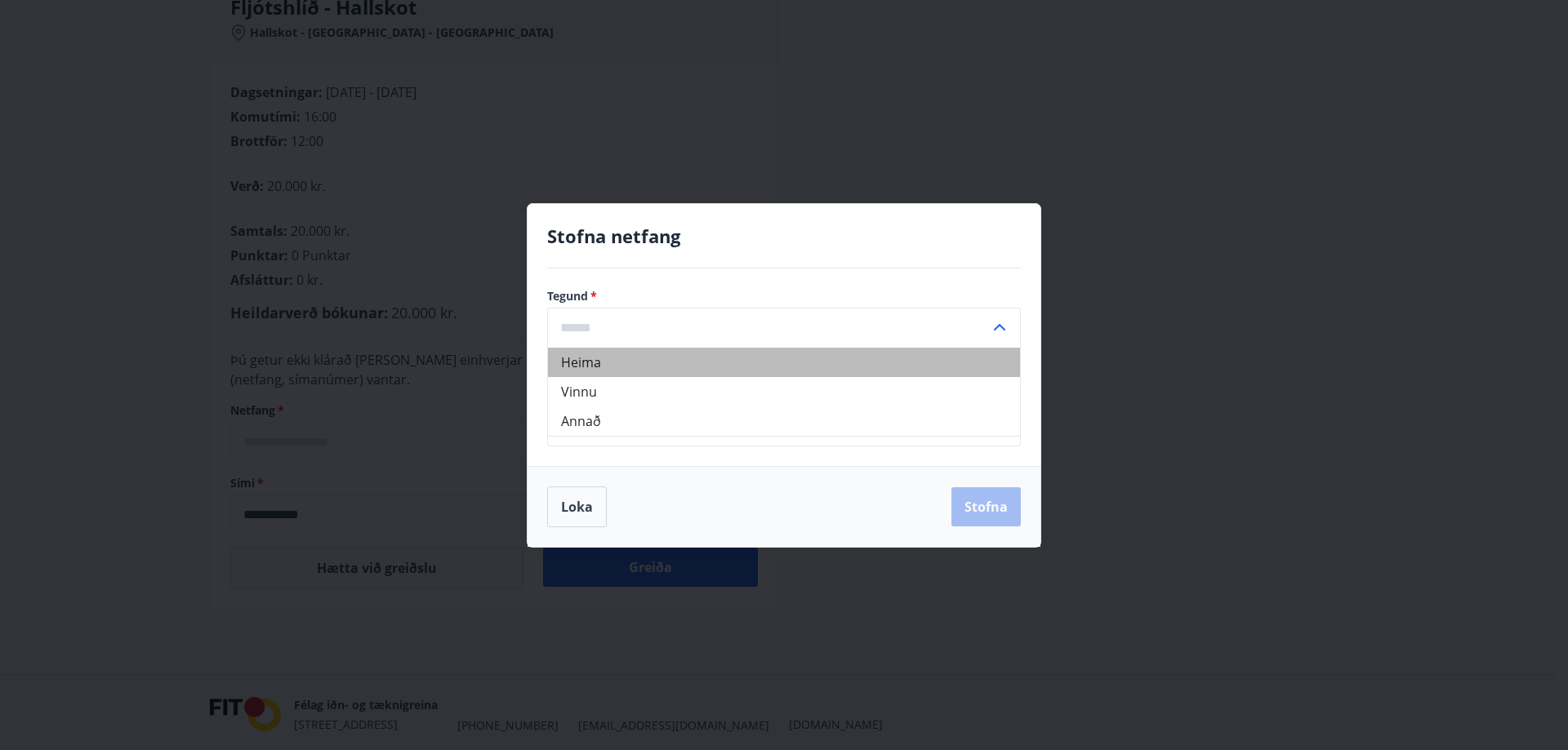
click at [649, 367] on li "Heima" at bounding box center [784, 362] width 472 height 29
type input "*****"
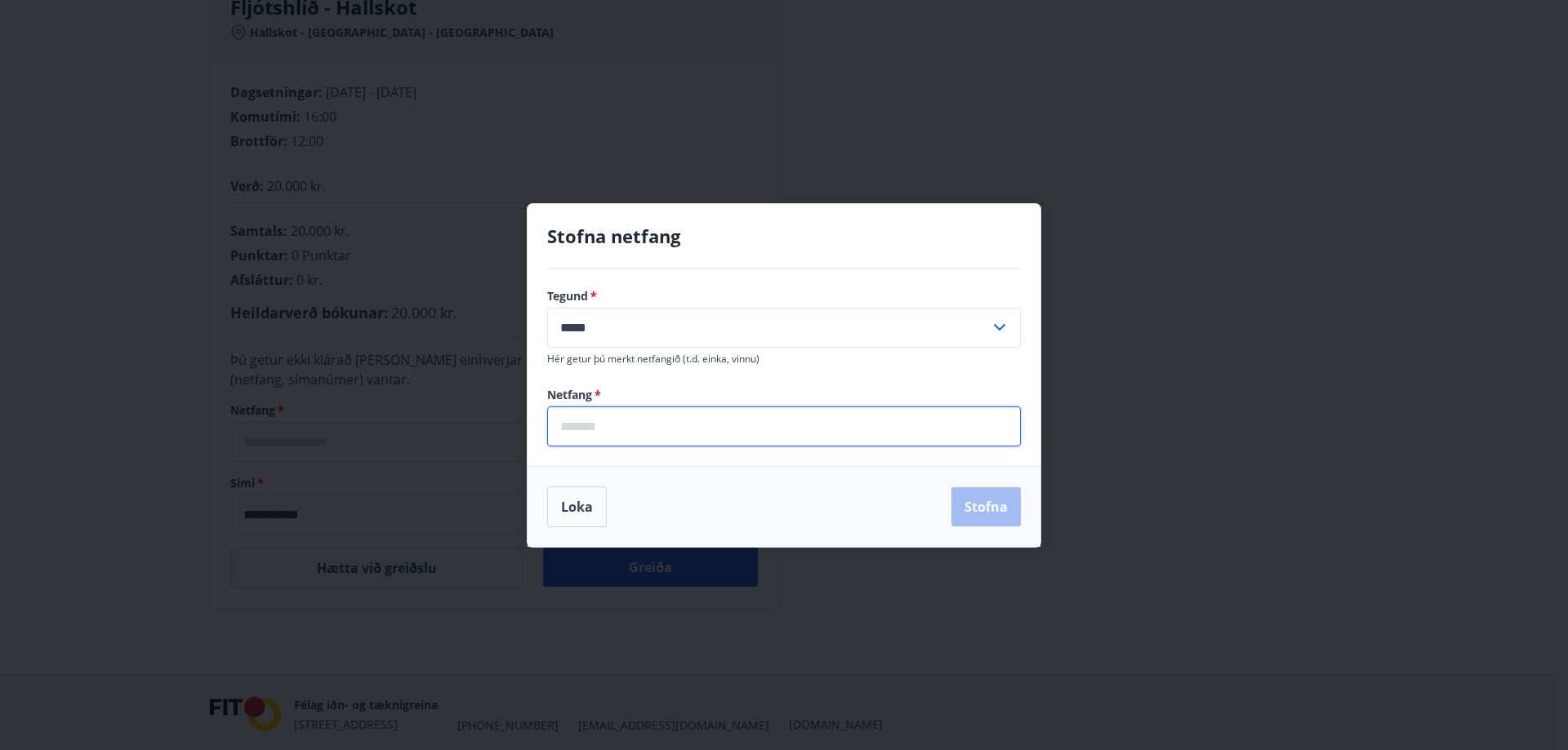
click at [638, 419] on input "email" at bounding box center [783, 426] width 473 height 40
type input "**********"
click at [971, 501] on button "Stofna" at bounding box center [986, 507] width 69 height 39
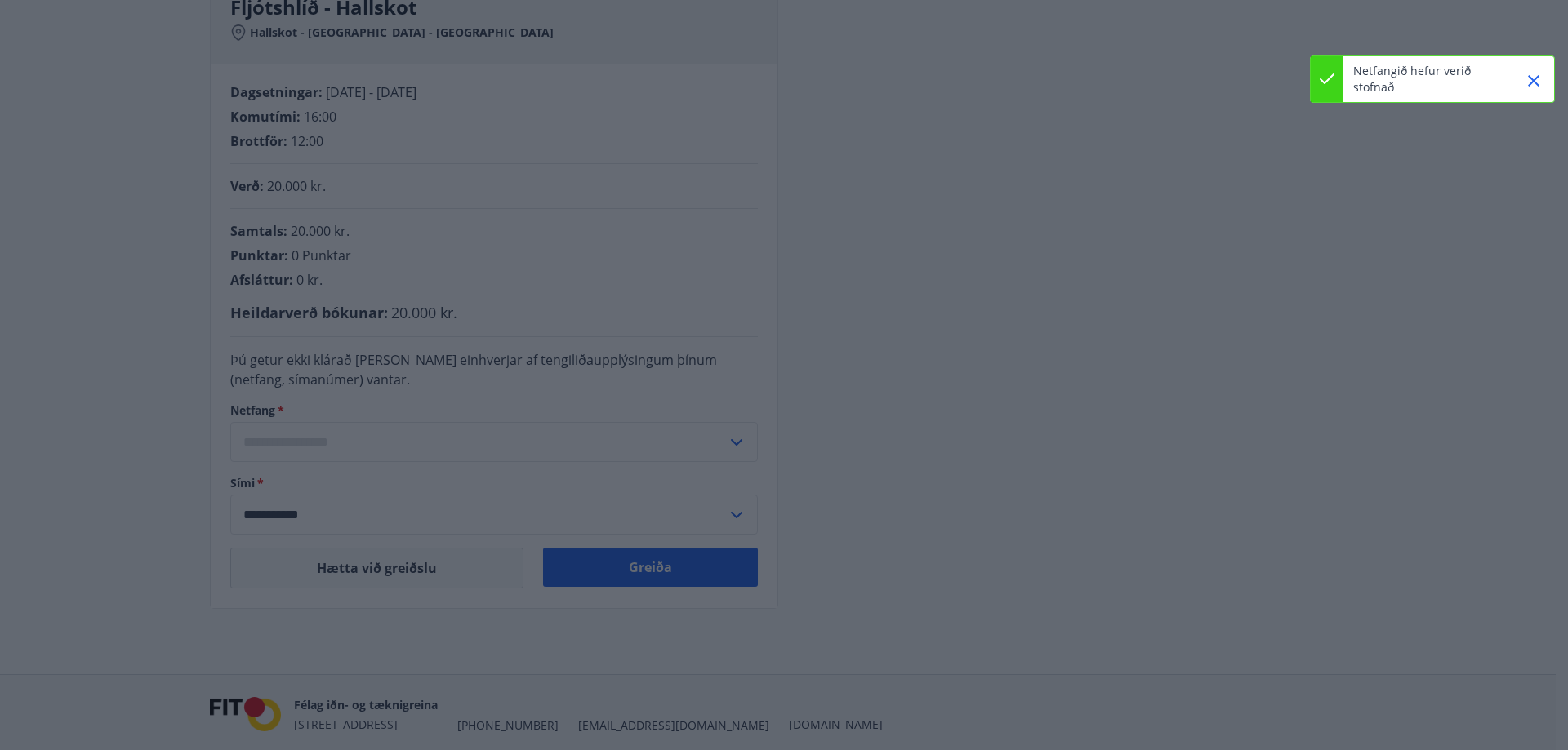
type input "**********"
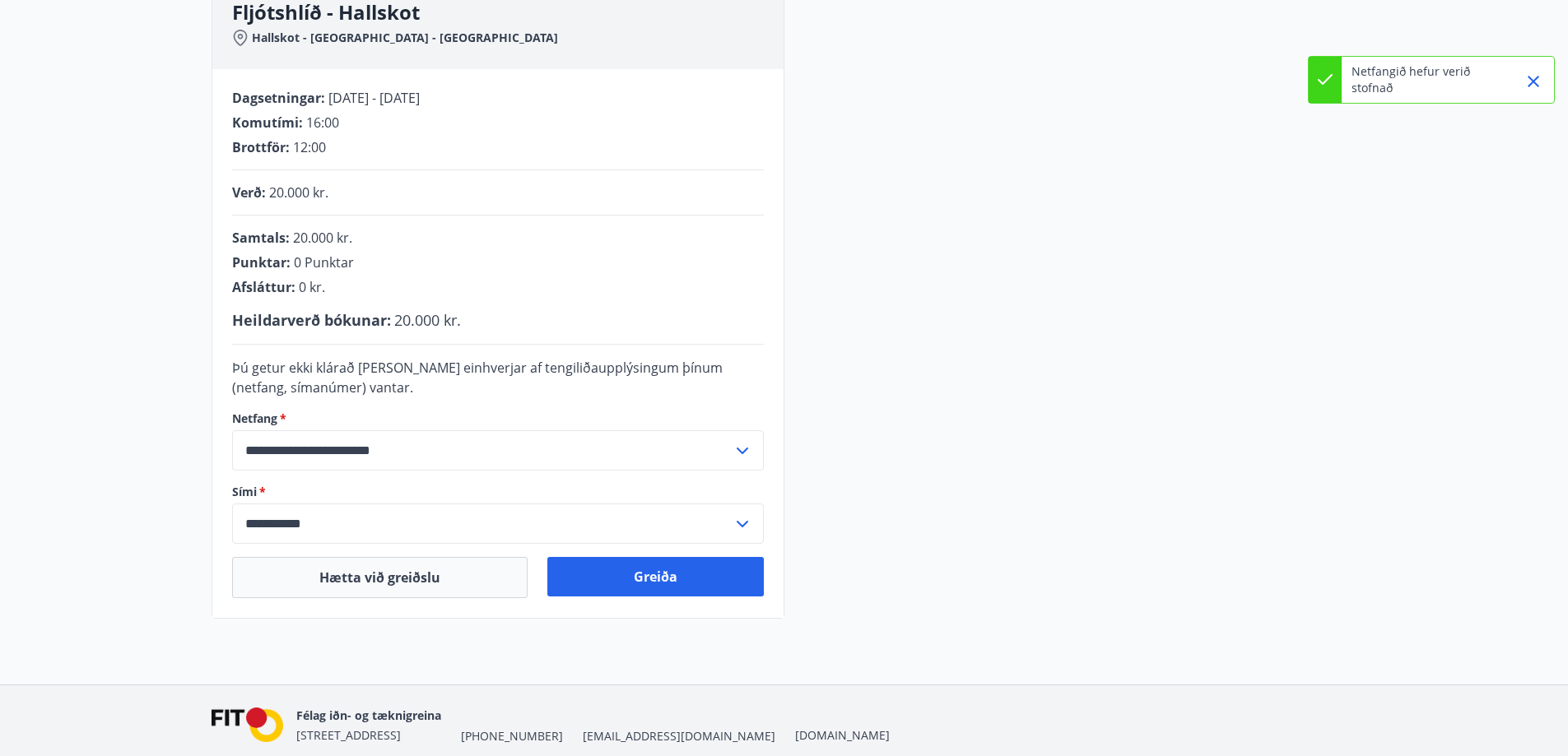
scroll to position [267, 0]
click at [652, 581] on button "Greiða" at bounding box center [656, 576] width 217 height 39
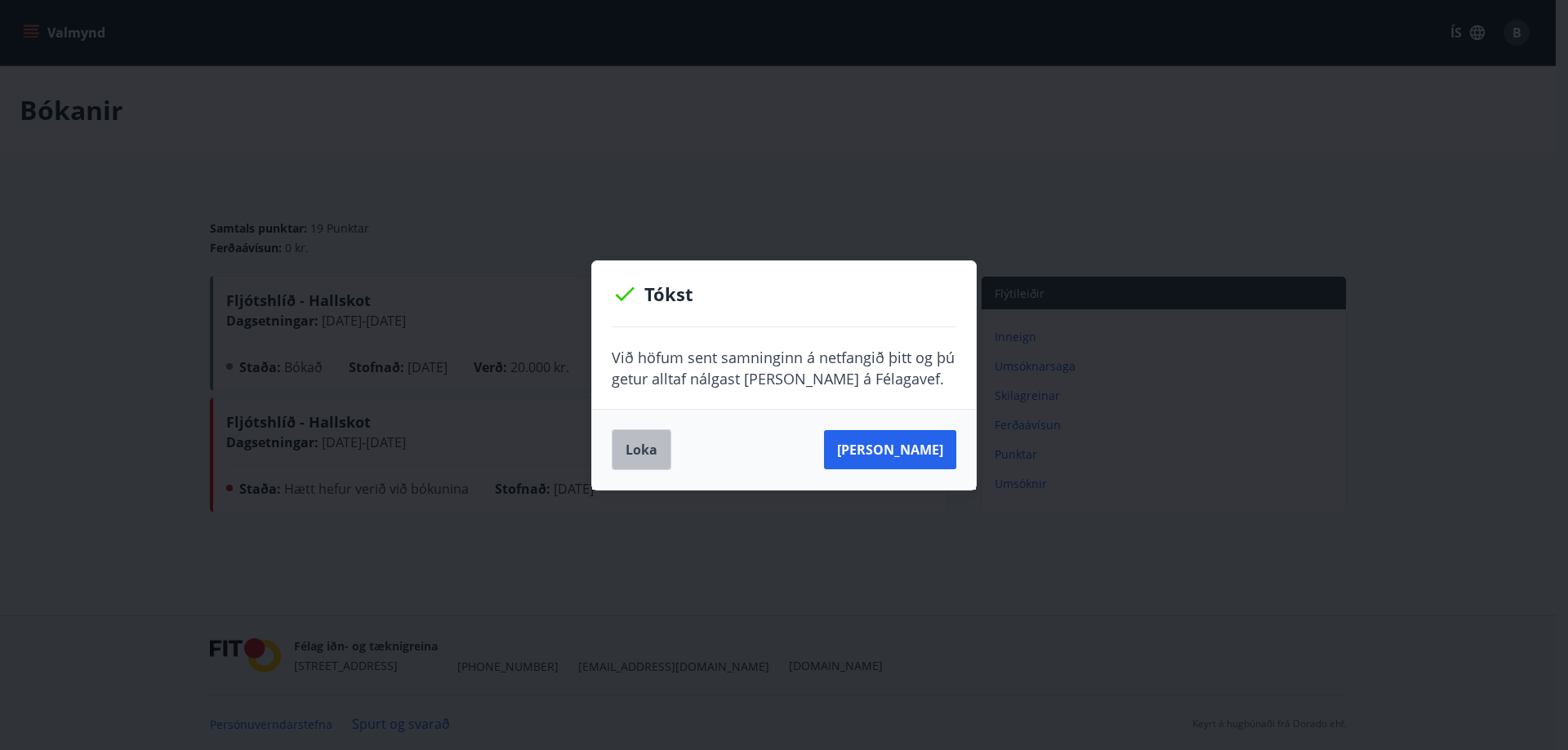
click at [667, 453] on button "Loka" at bounding box center [641, 450] width 59 height 41
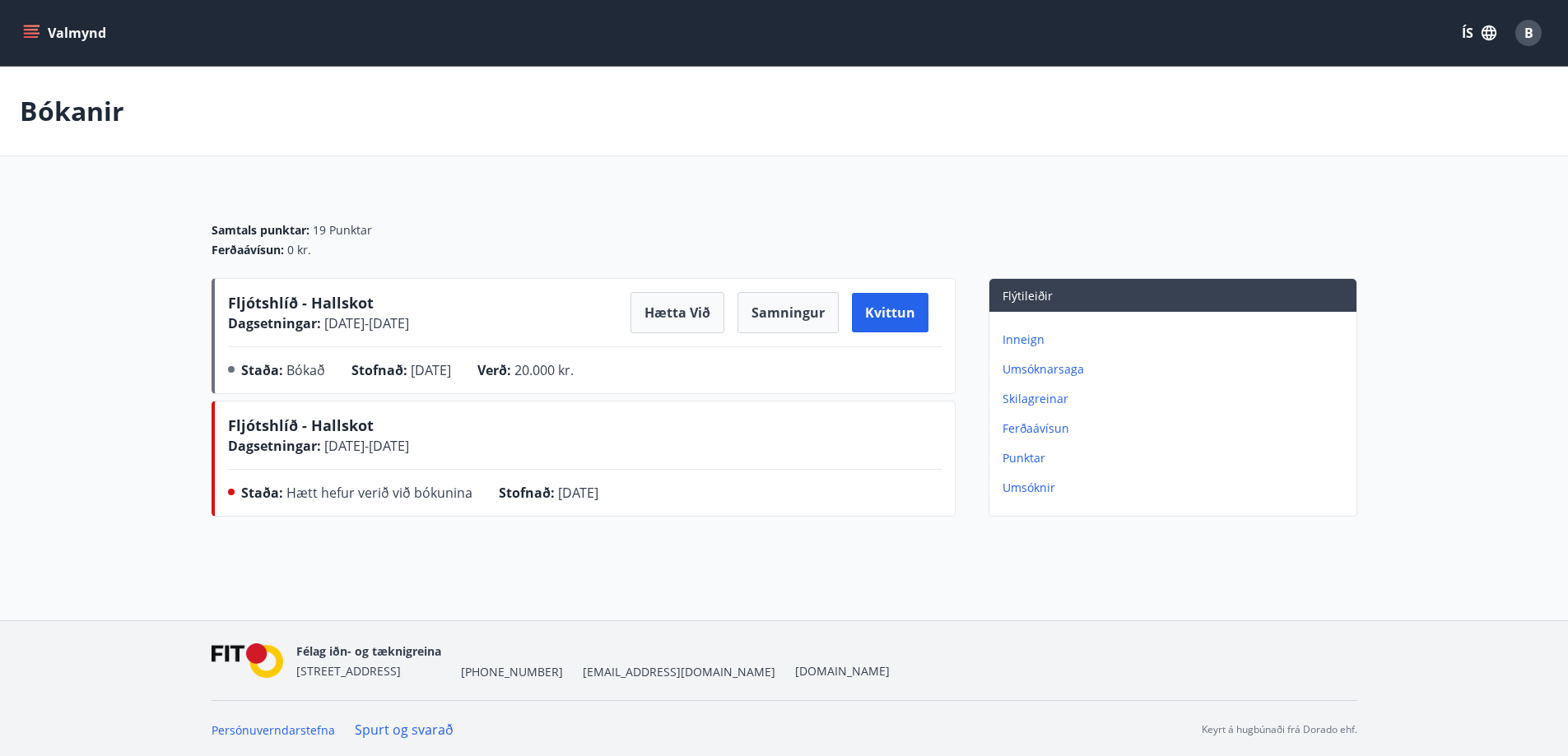
scroll to position [3, 0]
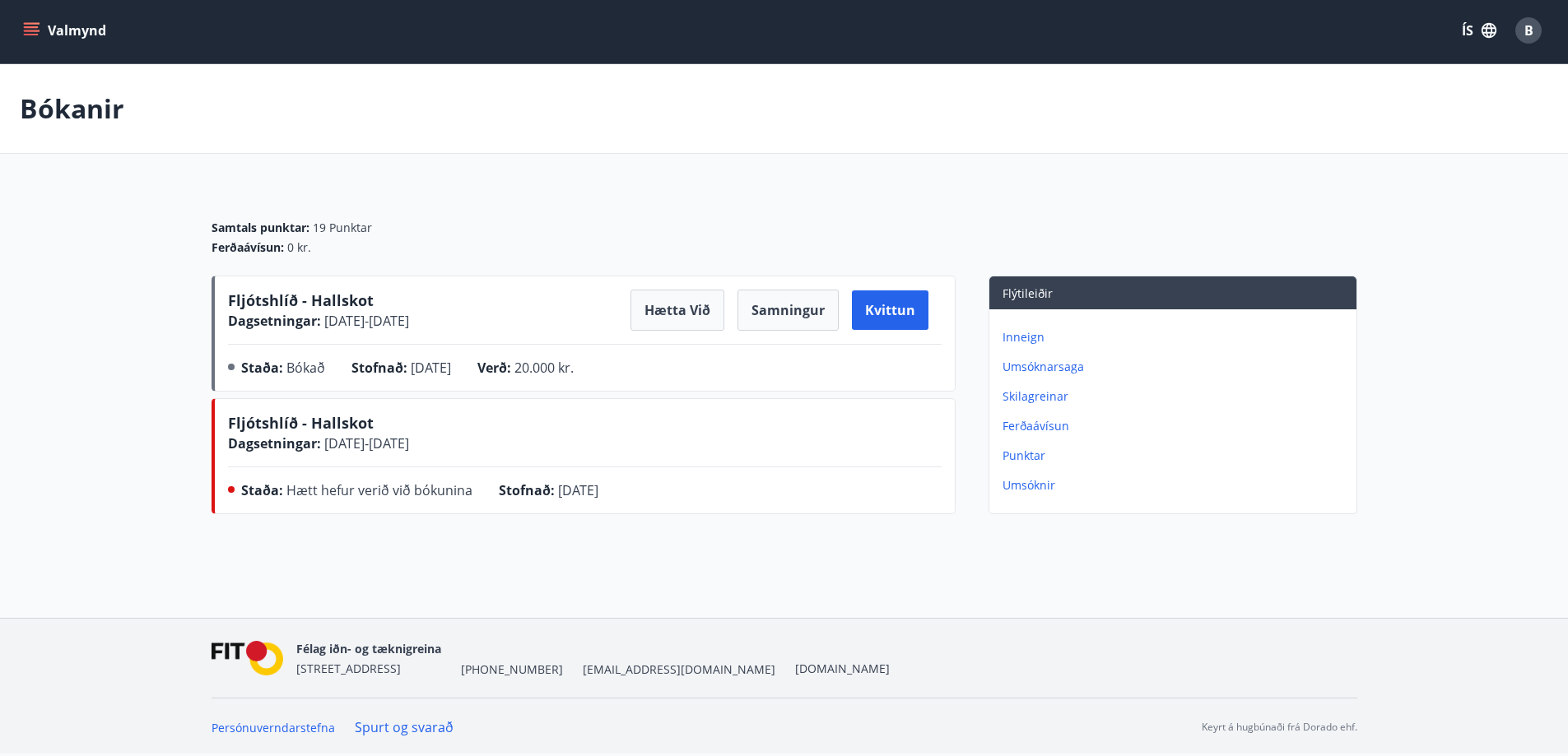
click at [1015, 460] on p "Punktar" at bounding box center [1176, 455] width 347 height 16
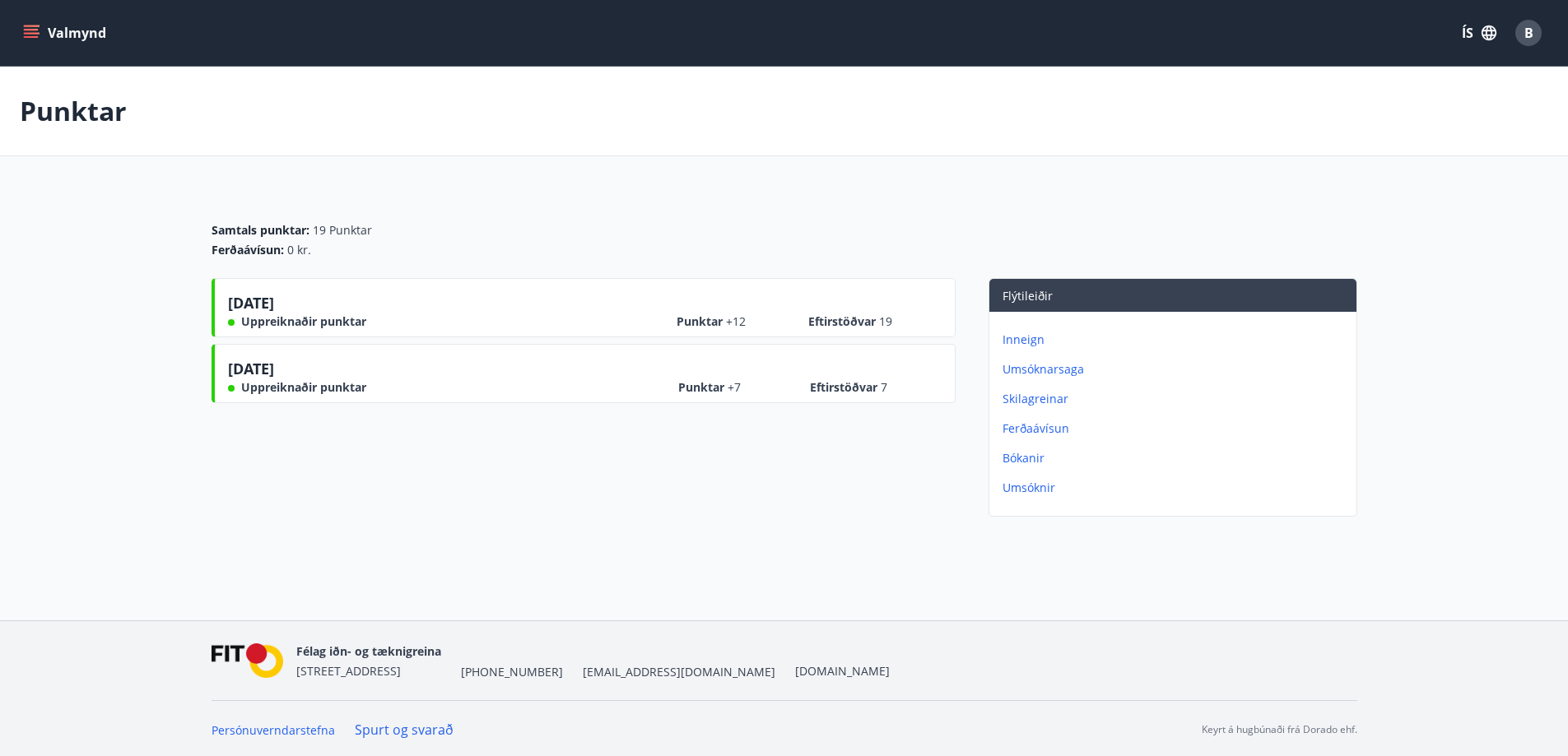
click at [1042, 367] on p "Umsóknarsaga" at bounding box center [1176, 370] width 347 height 16
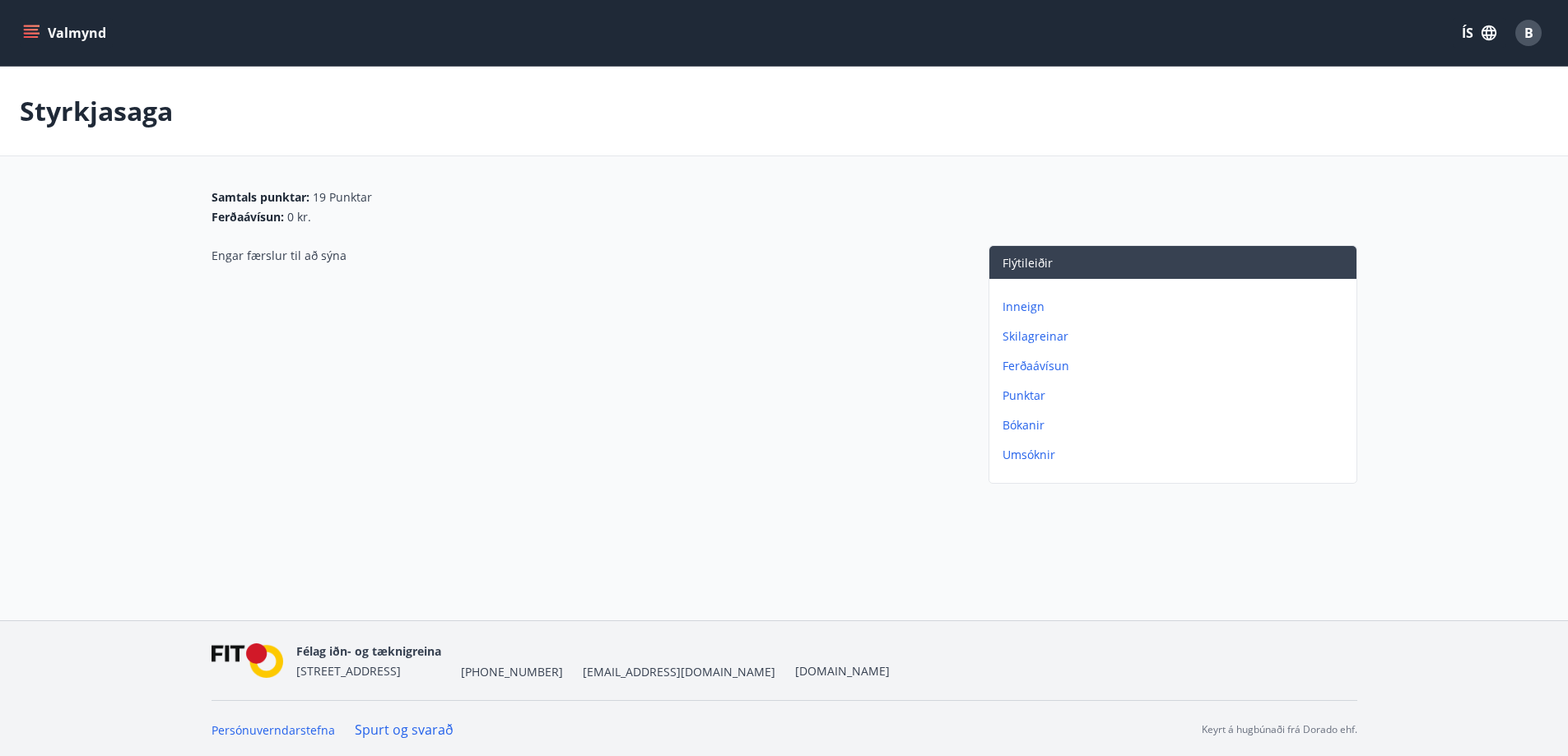
click at [1019, 333] on p "Skilagreinar" at bounding box center [1176, 336] width 347 height 16
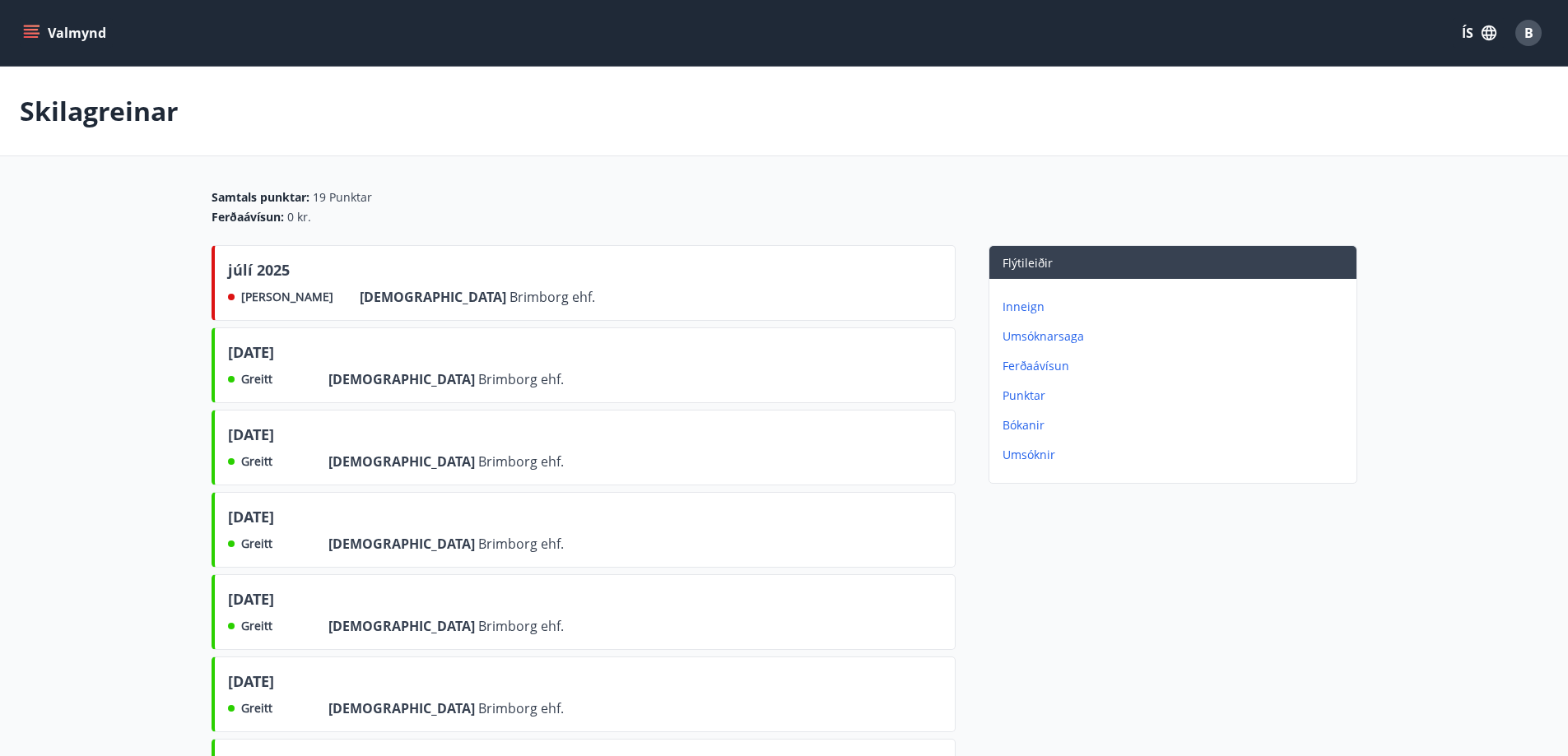
click at [249, 272] on span "júlí 2025" at bounding box center [259, 273] width 62 height 28
click at [509, 302] on span "Brimborg ehf." at bounding box center [552, 297] width 86 height 18
click at [1036, 393] on p "Punktar" at bounding box center [1176, 395] width 347 height 16
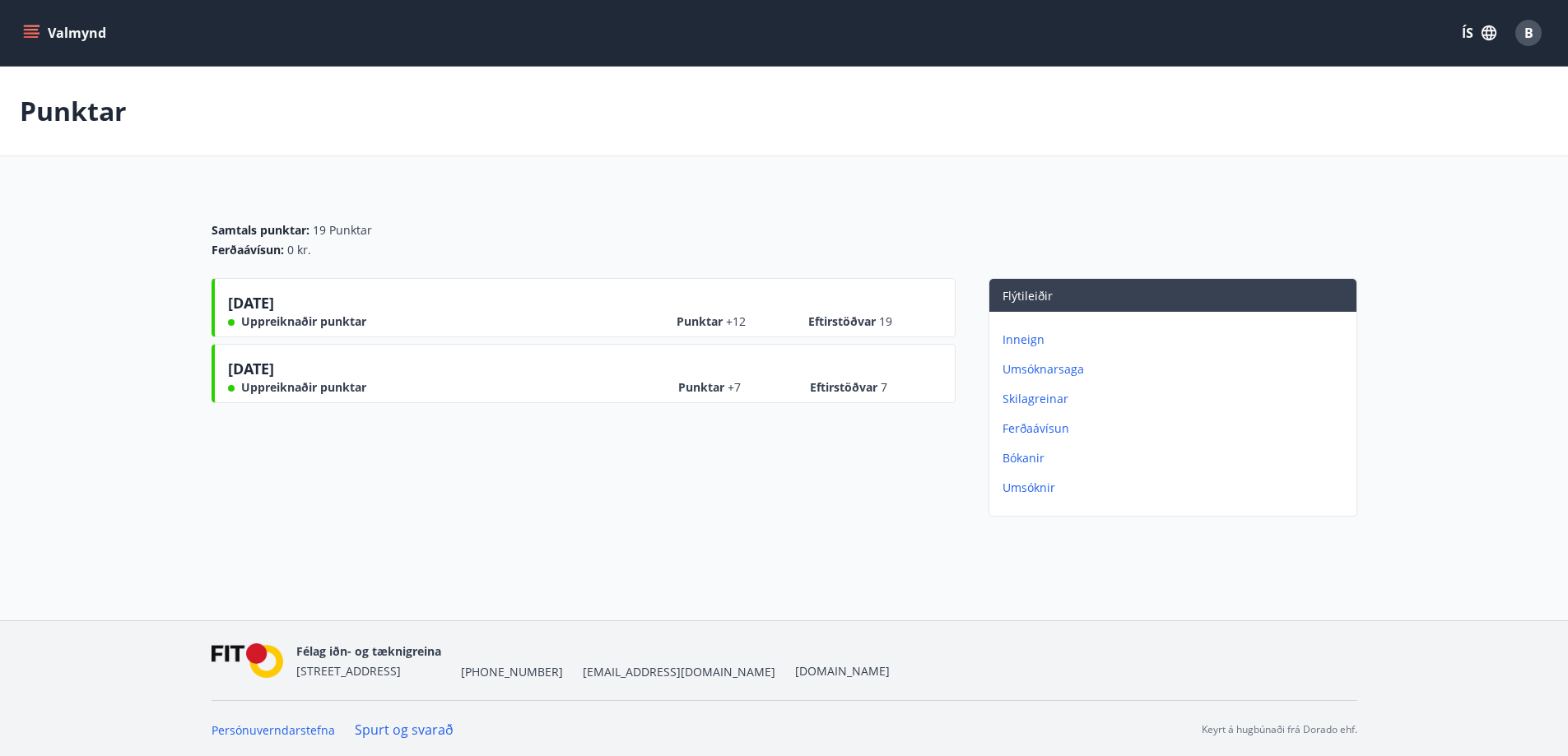
click at [67, 34] on button "Valmynd" at bounding box center [66, 32] width 93 height 30
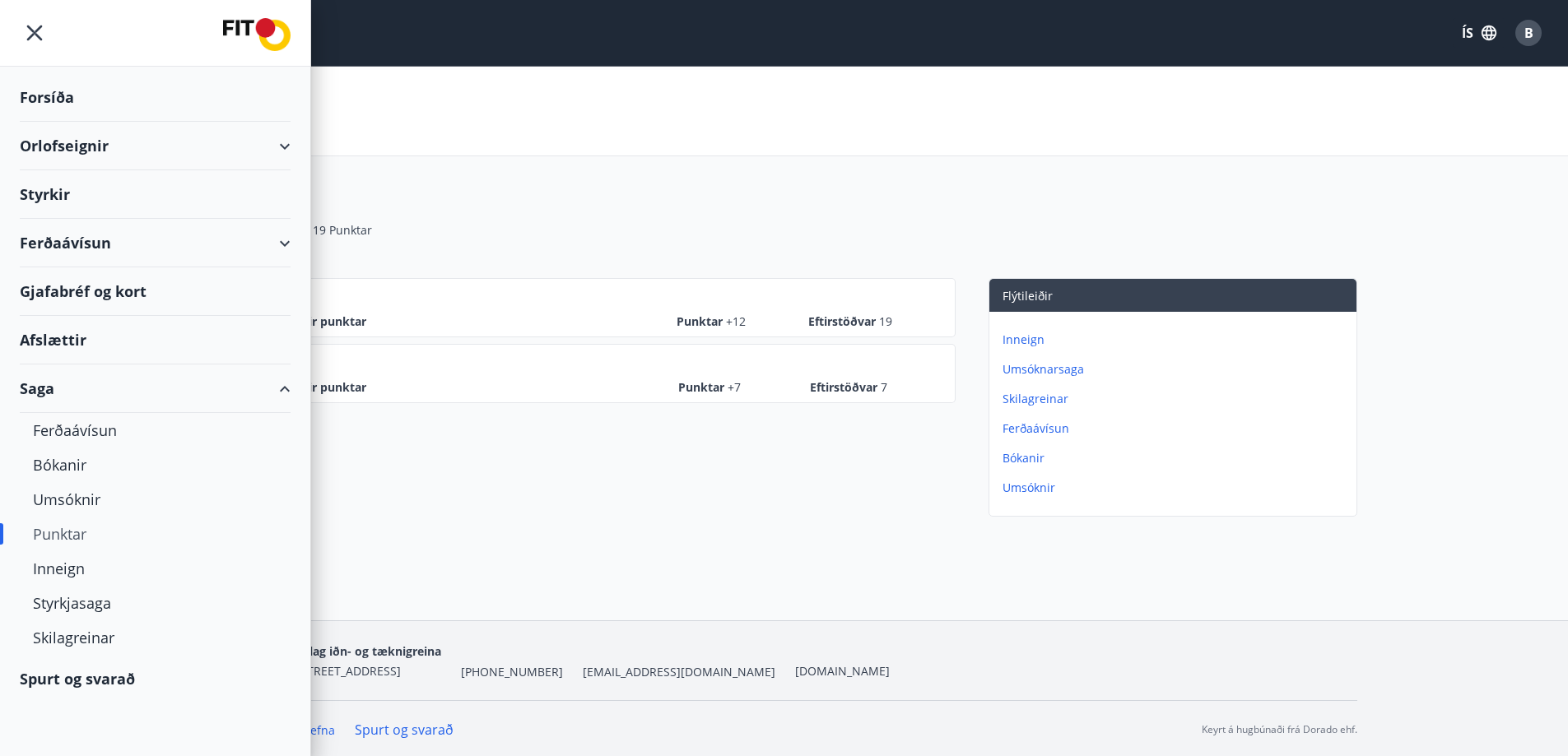
click at [118, 284] on div "Gjafabréf og kort" at bounding box center [155, 292] width 271 height 48
click at [261, 140] on div "Orlofseignir" at bounding box center [155, 146] width 271 height 48
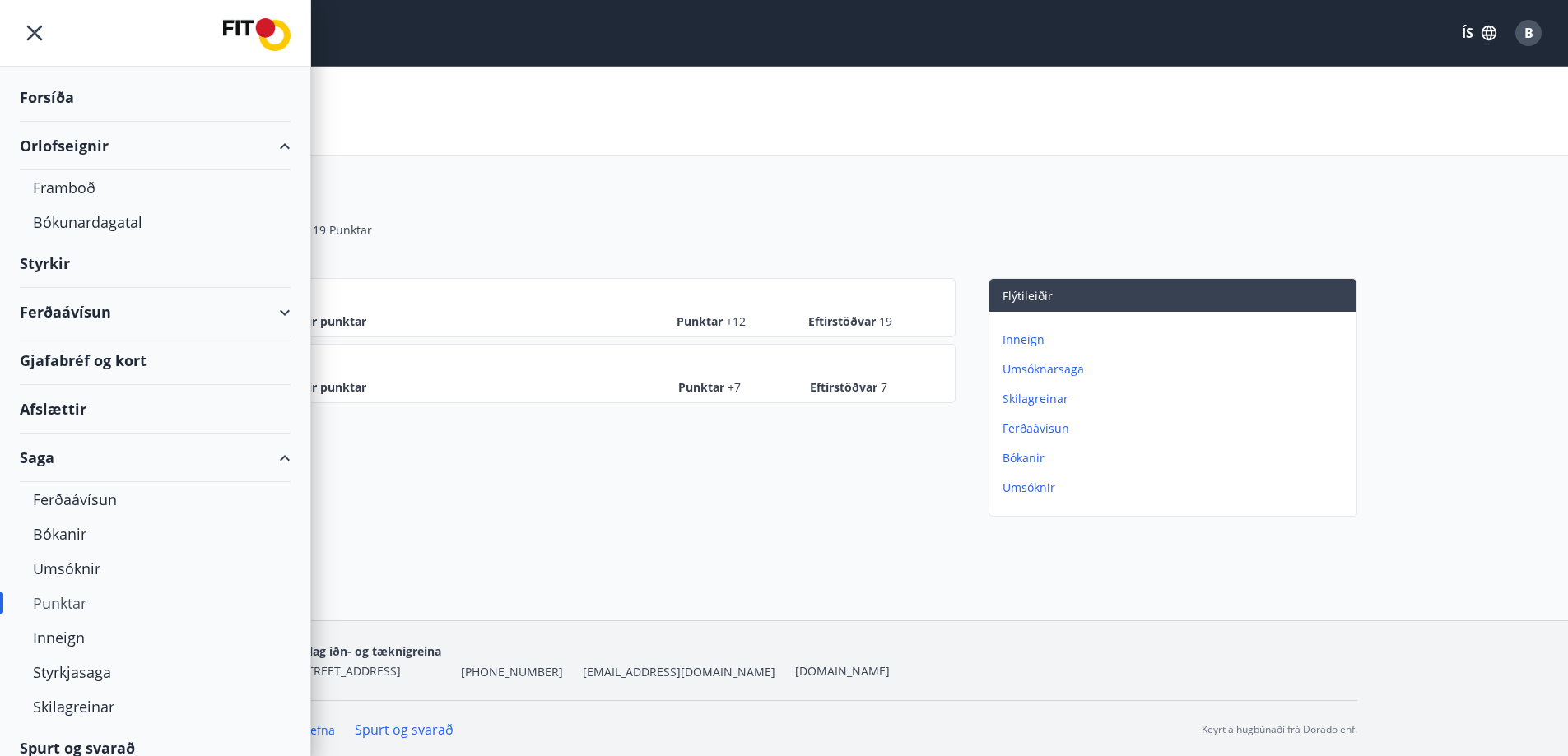
click at [175, 302] on div "Ferðaávísun" at bounding box center [155, 312] width 271 height 48
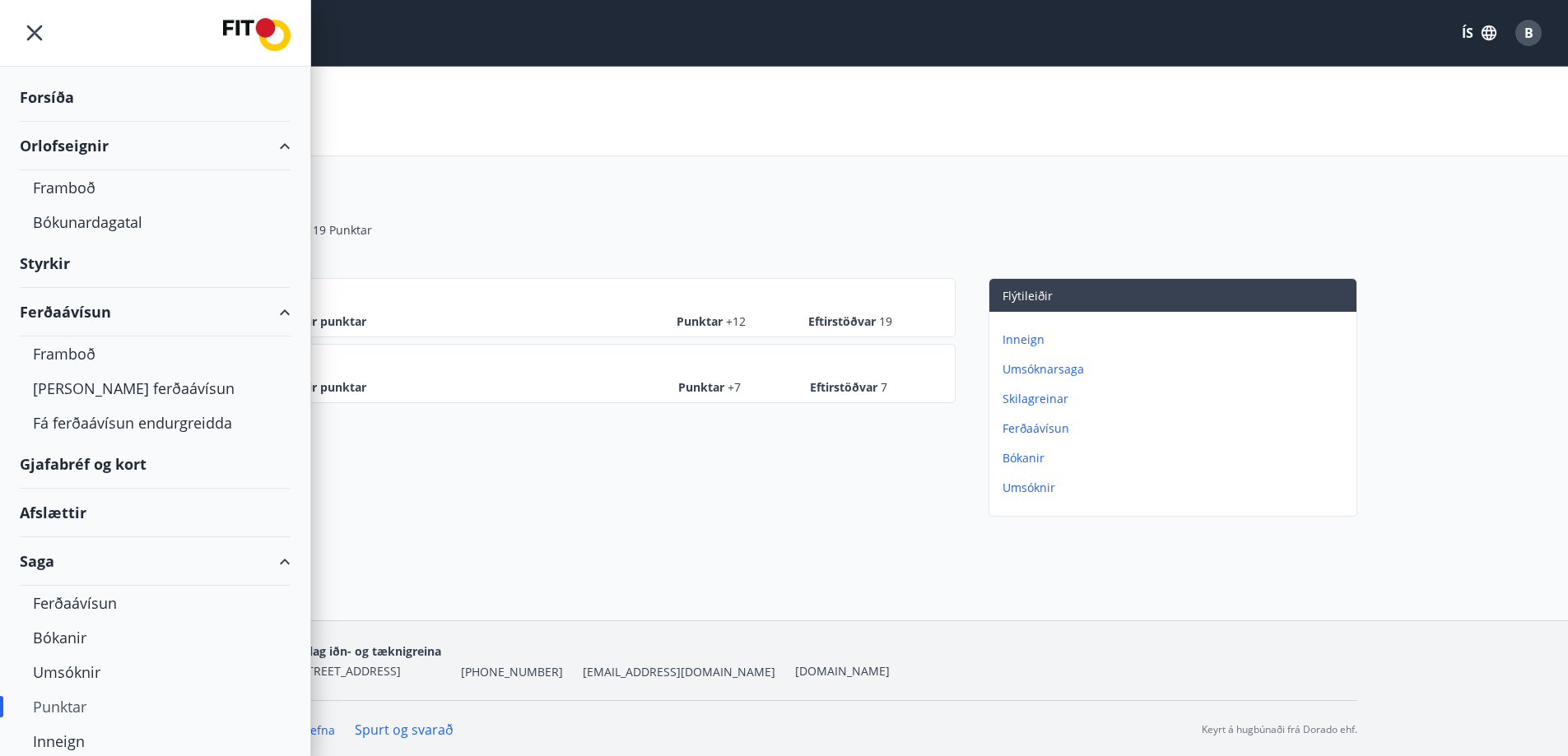
click at [175, 302] on div "Ferðaávísun" at bounding box center [155, 312] width 271 height 48
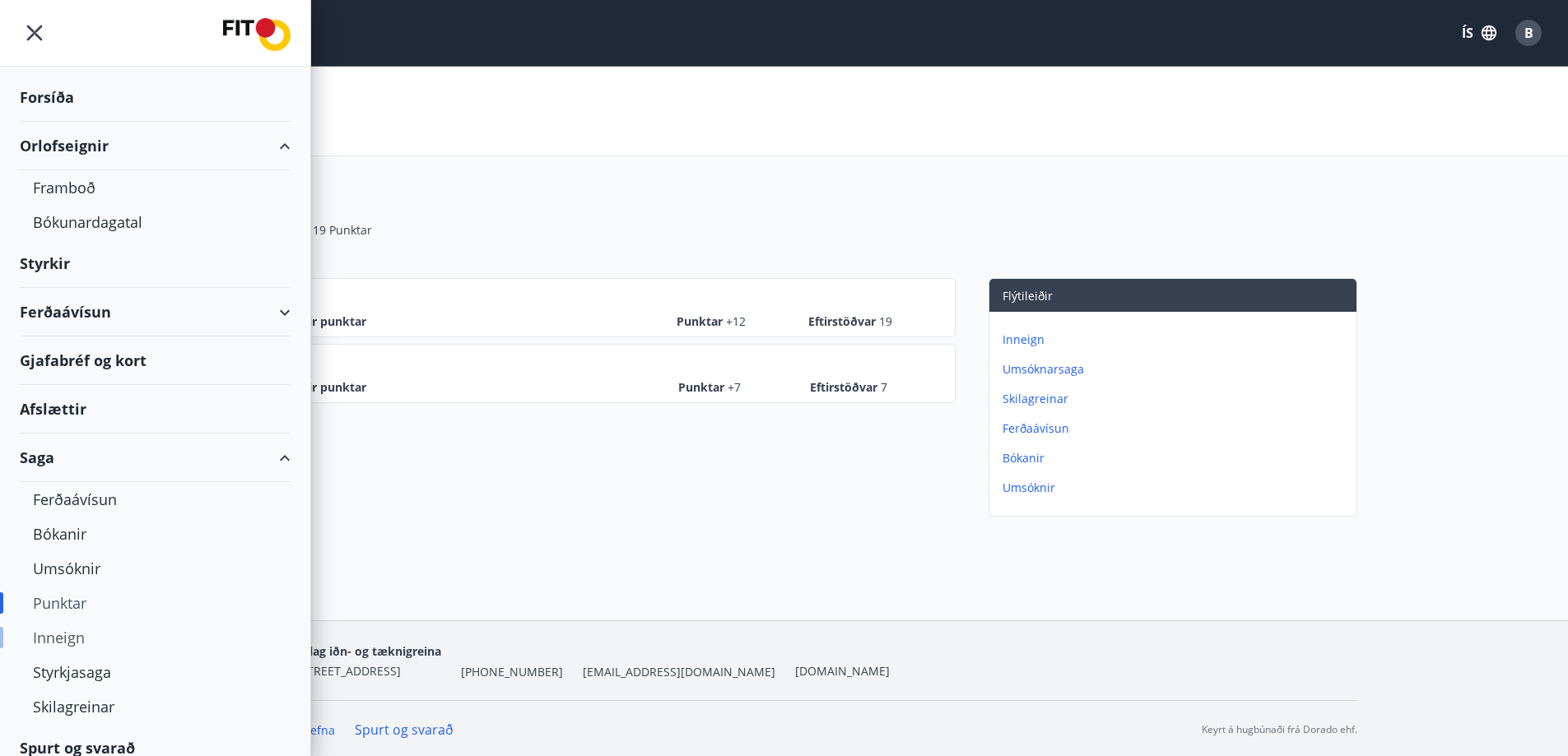
scroll to position [15, 0]
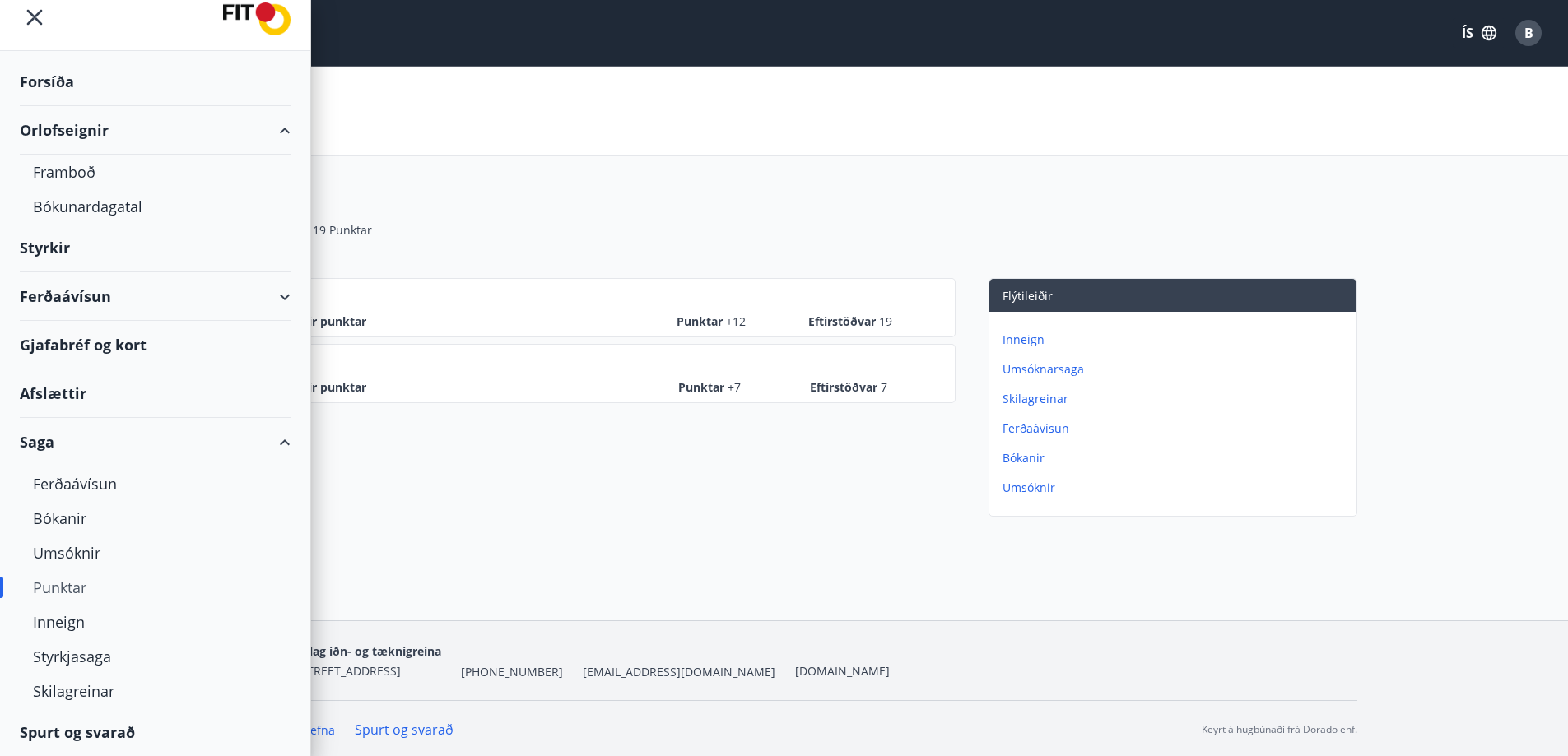
click at [58, 731] on div "Spurt og svarað" at bounding box center [155, 732] width 271 height 47
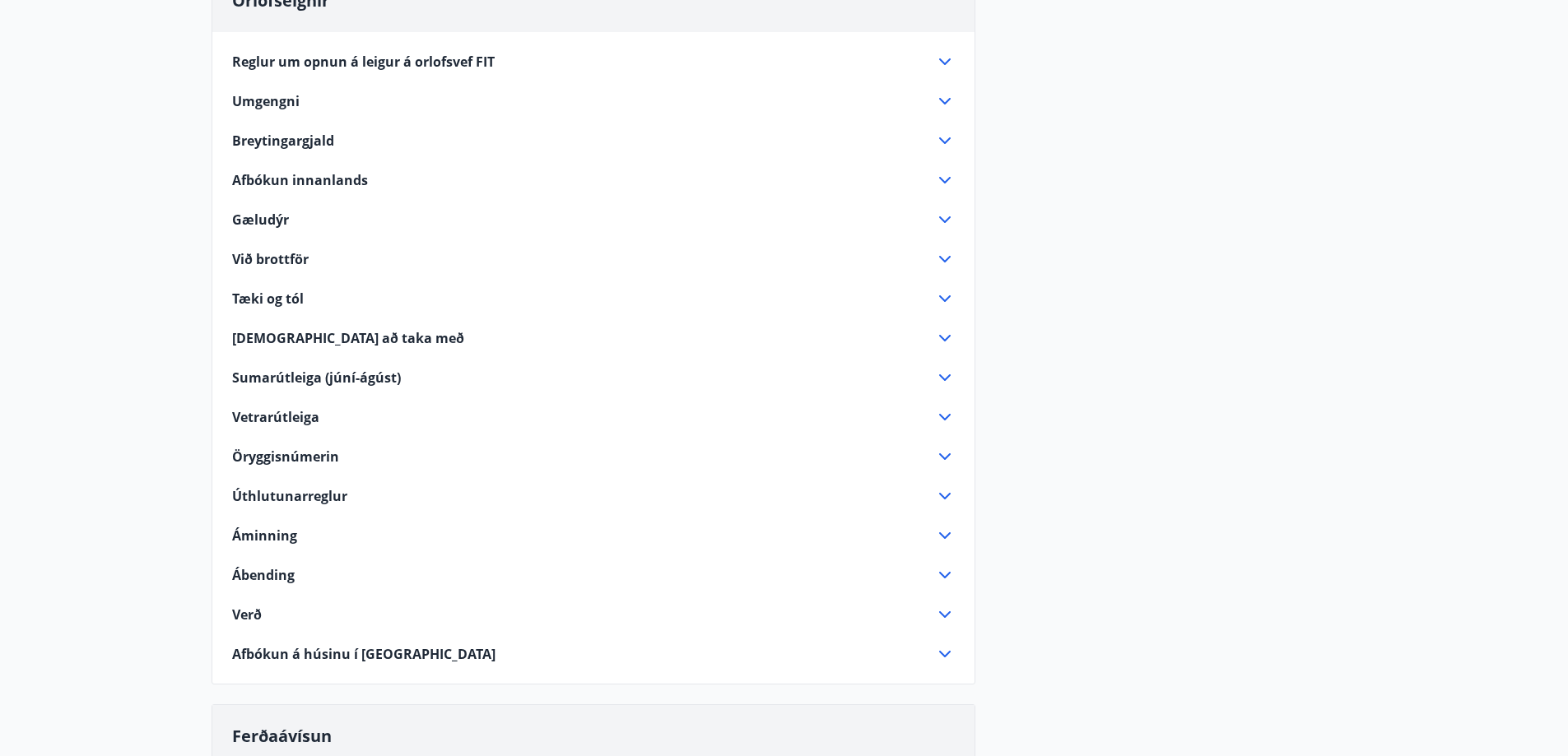
scroll to position [221, 0]
click at [923, 93] on div "Umgengni" at bounding box center [584, 100] width 703 height 18
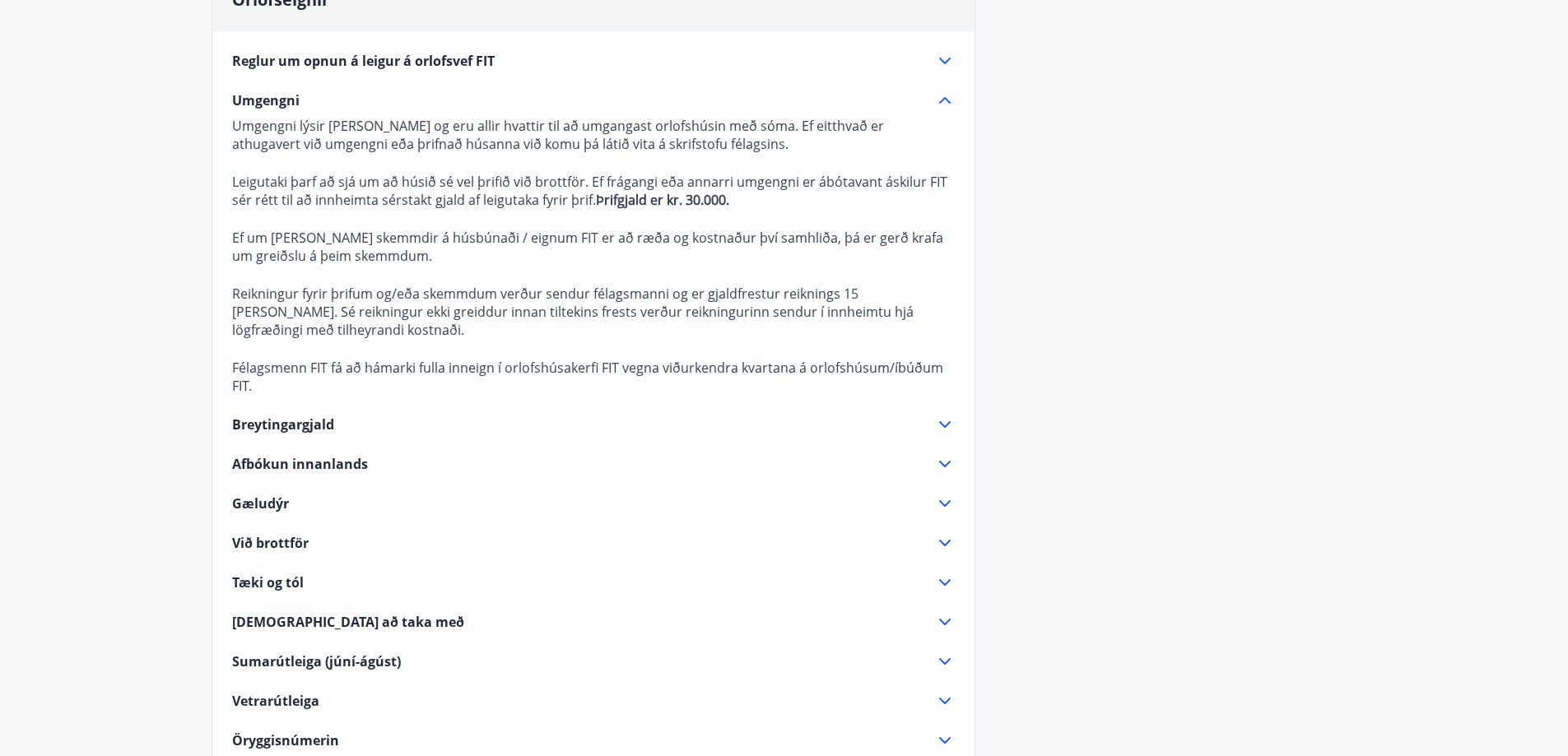
click at [923, 93] on div "Umgengni" at bounding box center [584, 100] width 703 height 18
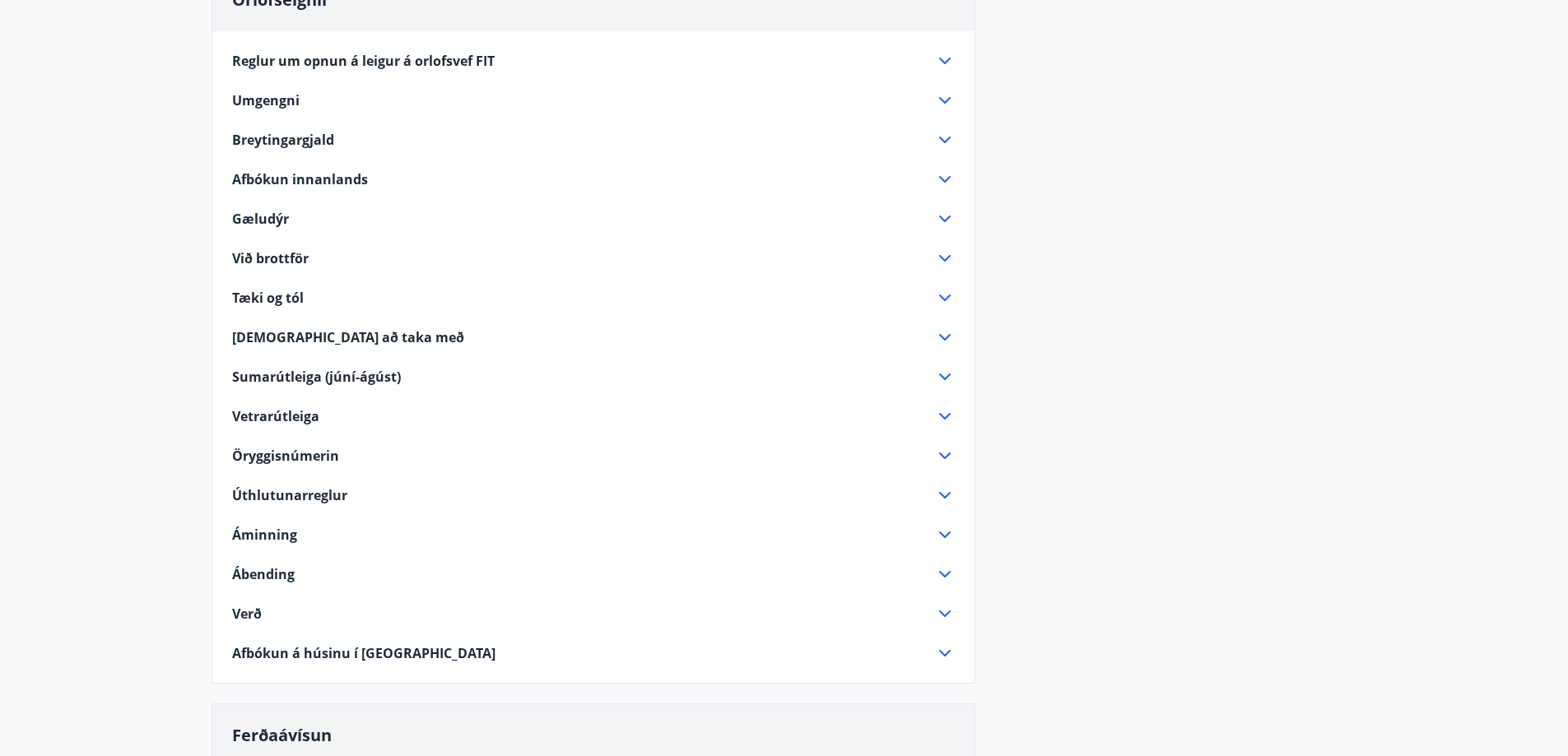
click at [942, 183] on icon at bounding box center [945, 179] width 20 height 20
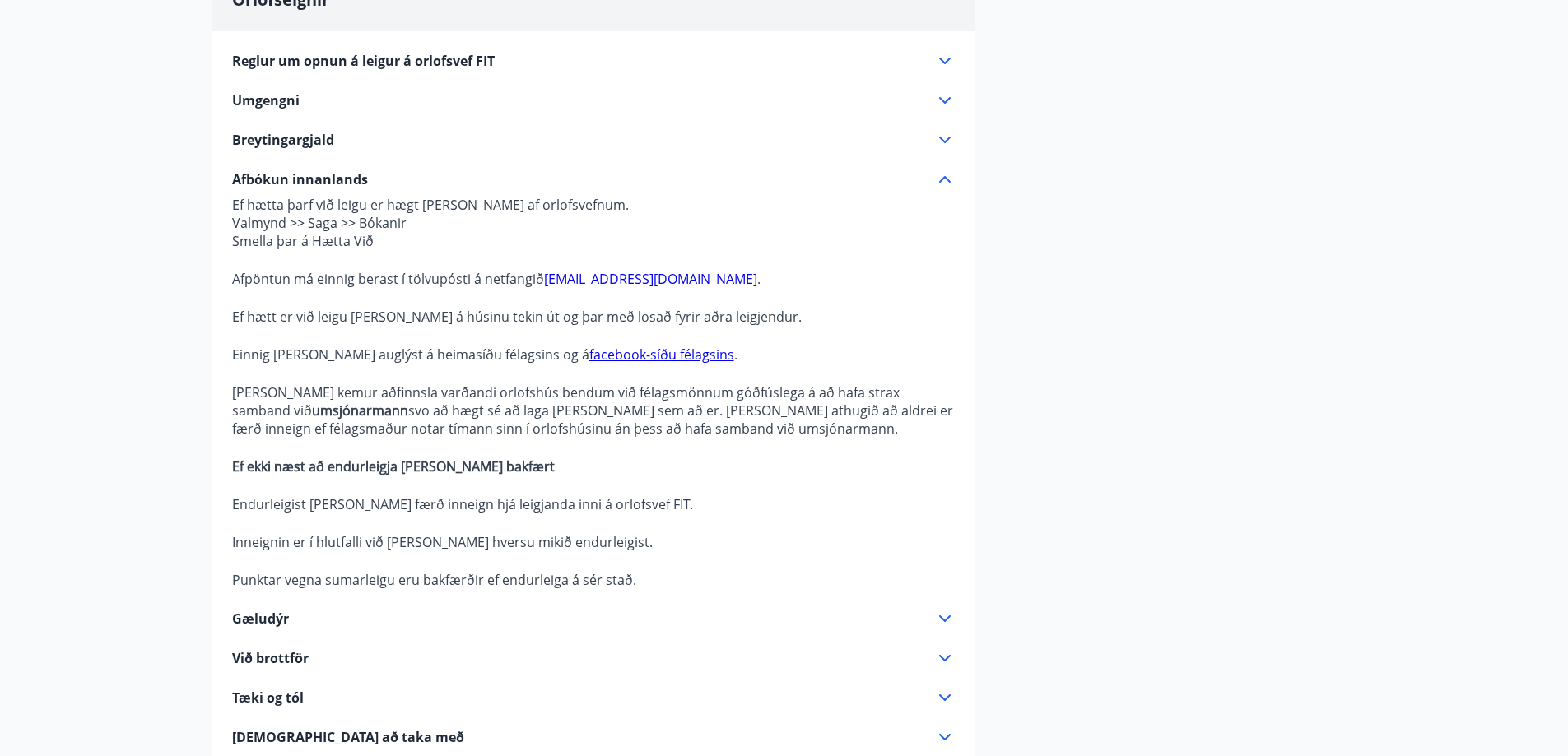
click at [942, 183] on icon at bounding box center [945, 179] width 20 height 20
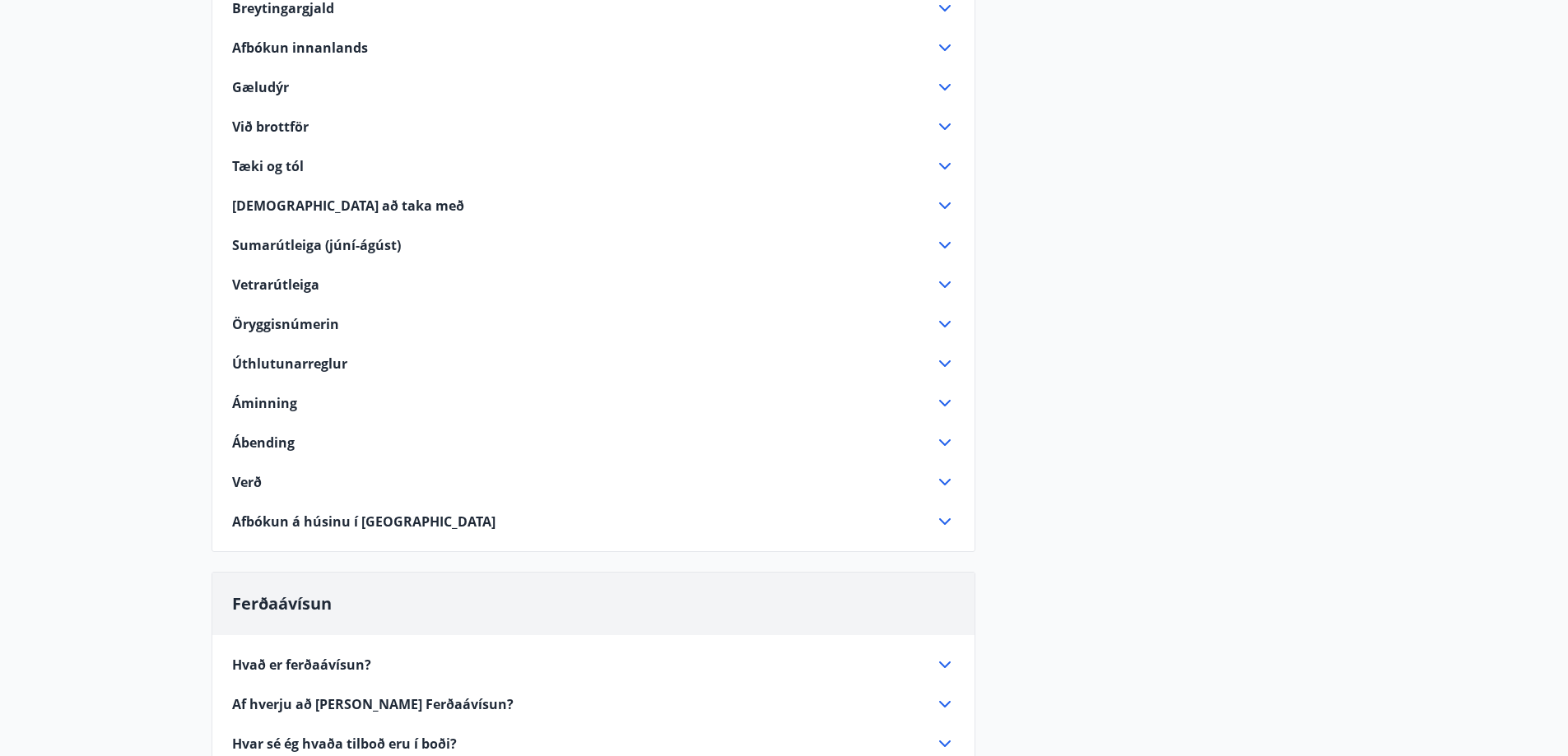
scroll to position [352, 0]
click at [944, 244] on icon at bounding box center [945, 247] width 20 height 20
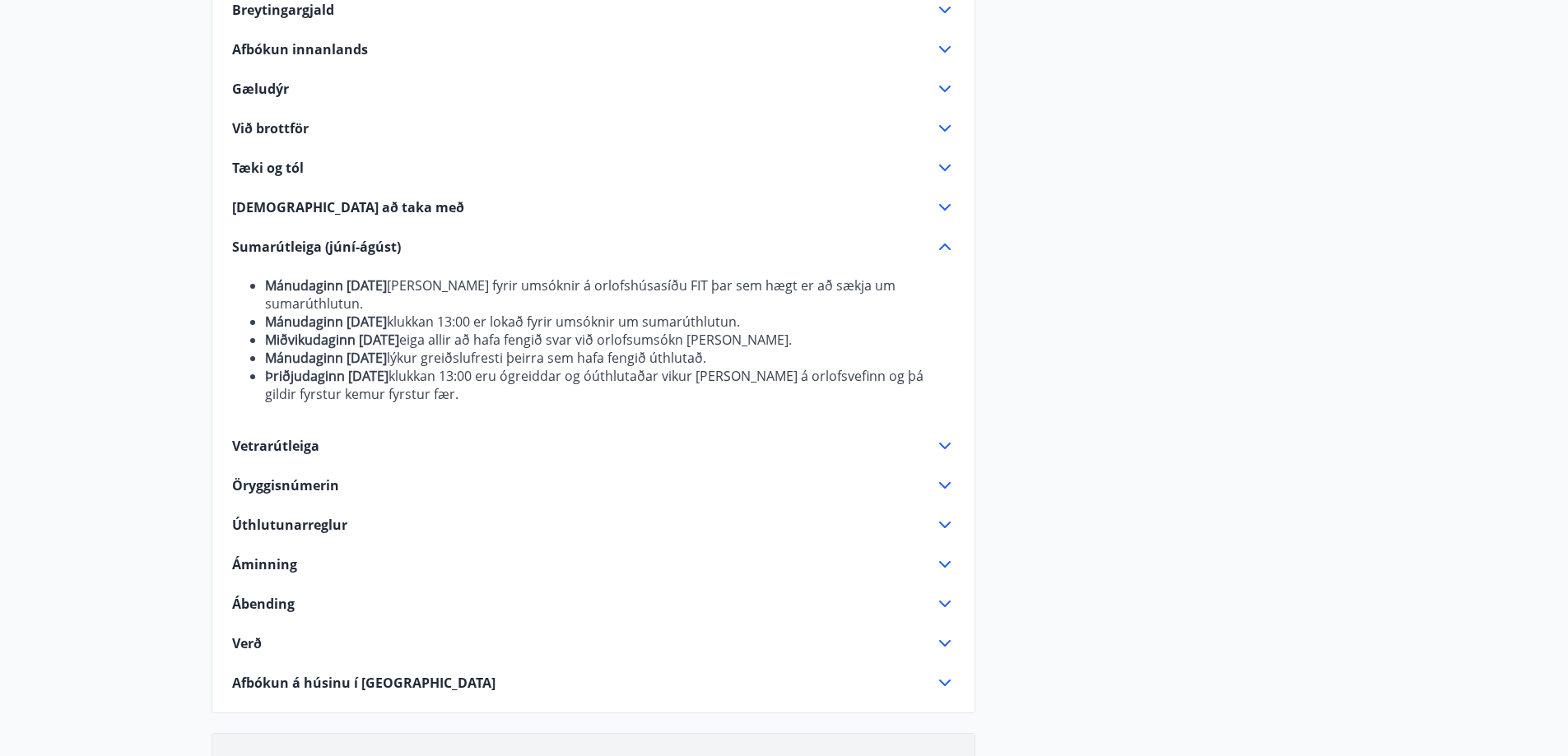
click at [944, 244] on icon at bounding box center [944, 246] width 12 height 6
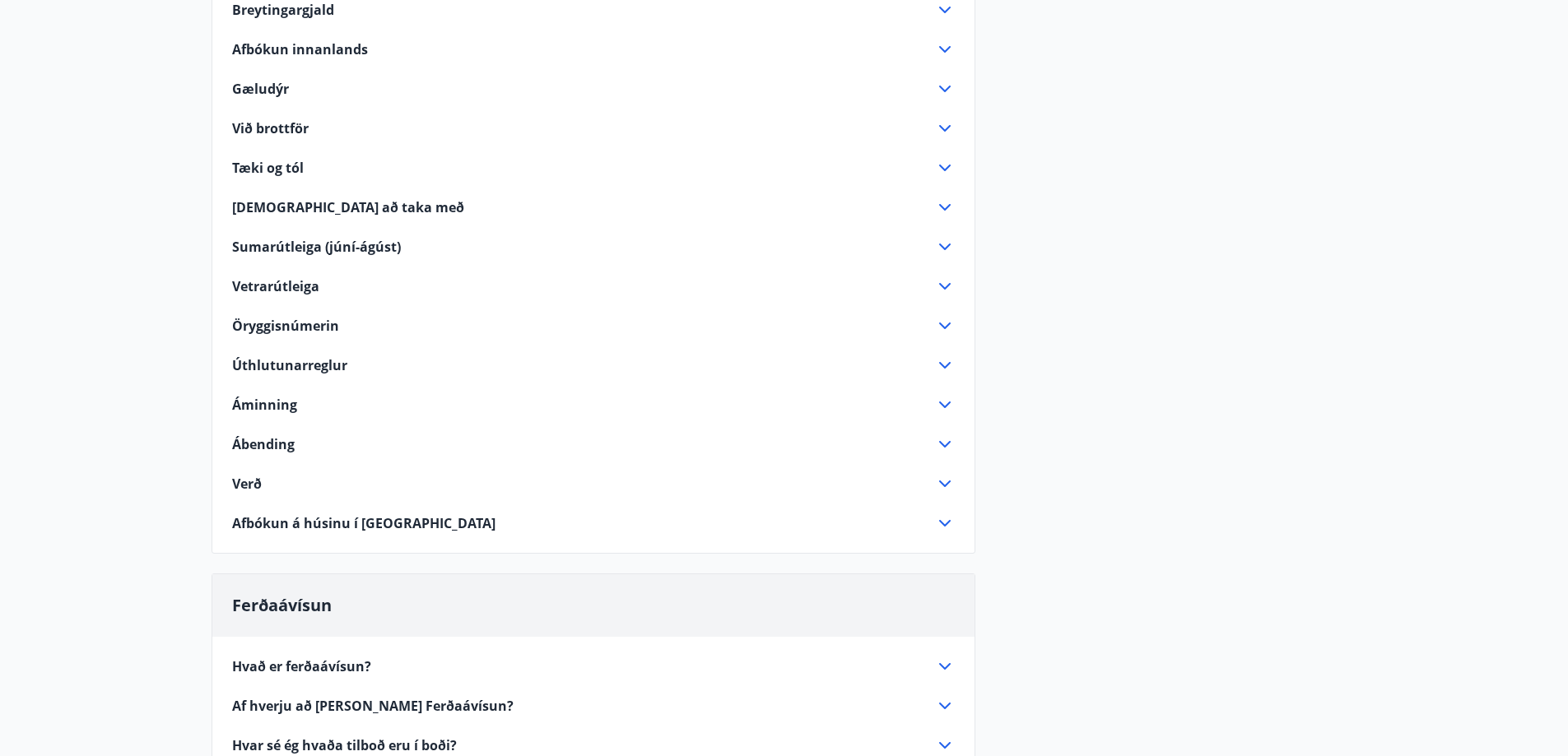
click at [947, 292] on icon at bounding box center [945, 286] width 20 height 20
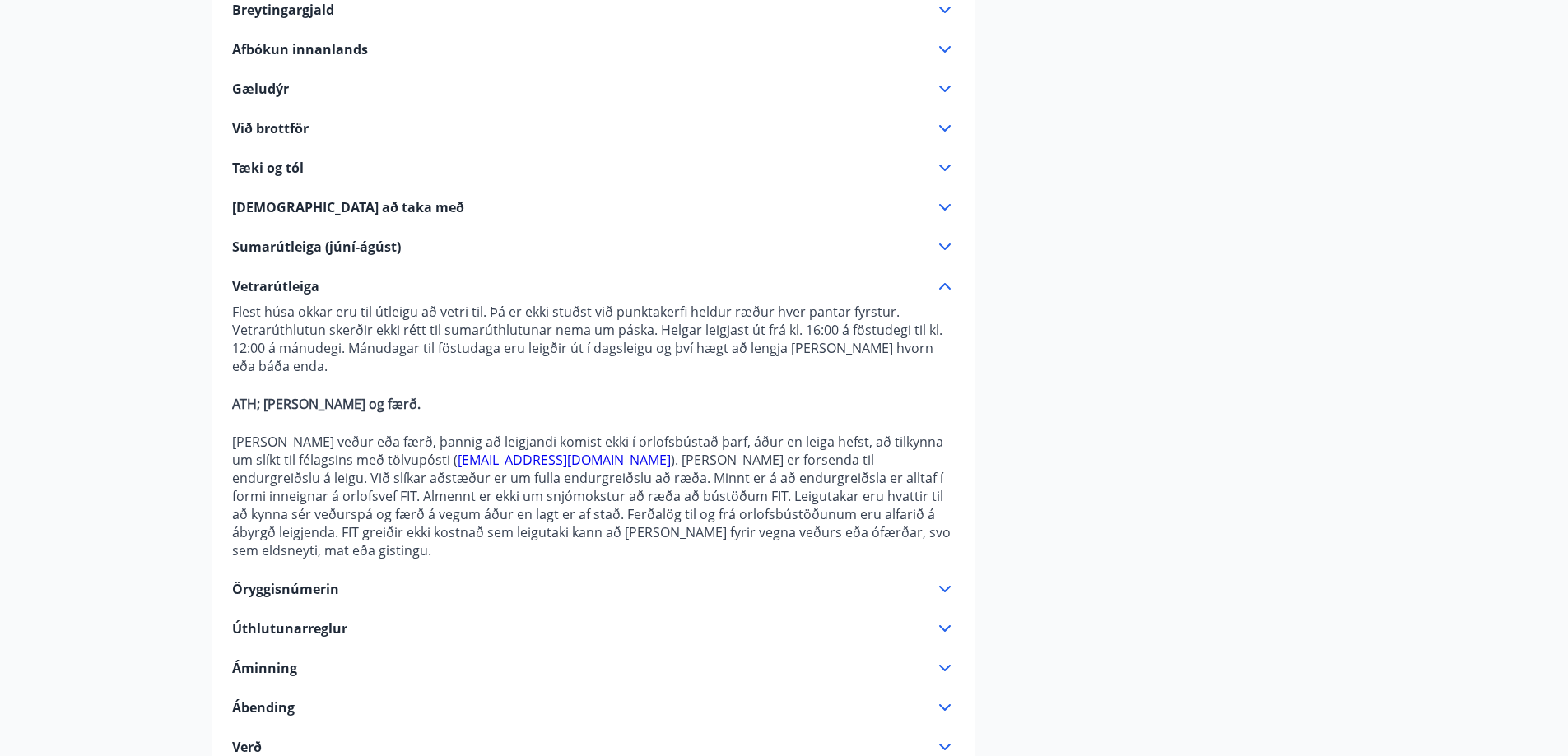
click at [947, 292] on icon at bounding box center [945, 286] width 20 height 20
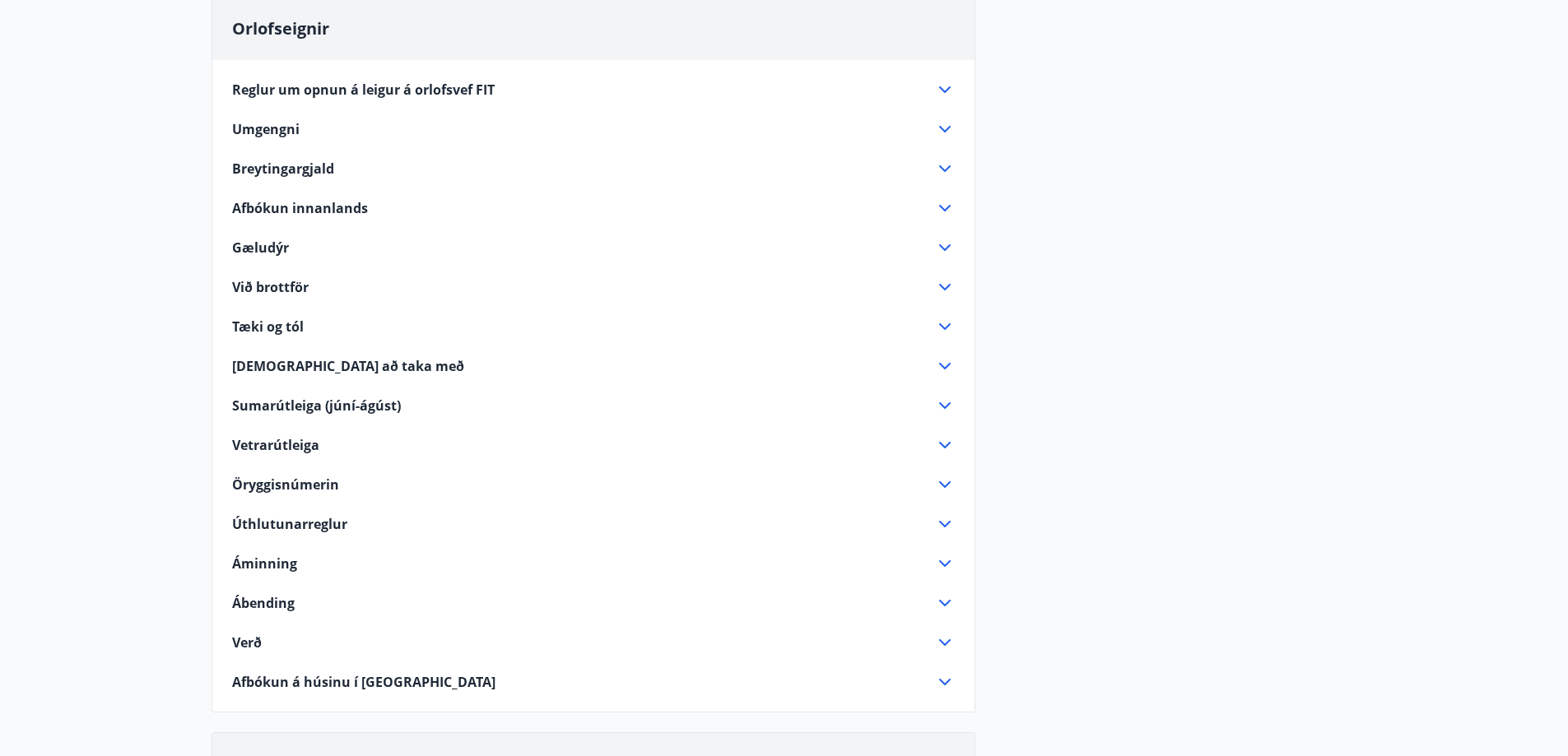
scroll to position [192, 0]
click at [942, 362] on icon at bounding box center [945, 366] width 20 height 20
